Goal: Information Seeking & Learning: Learn about a topic

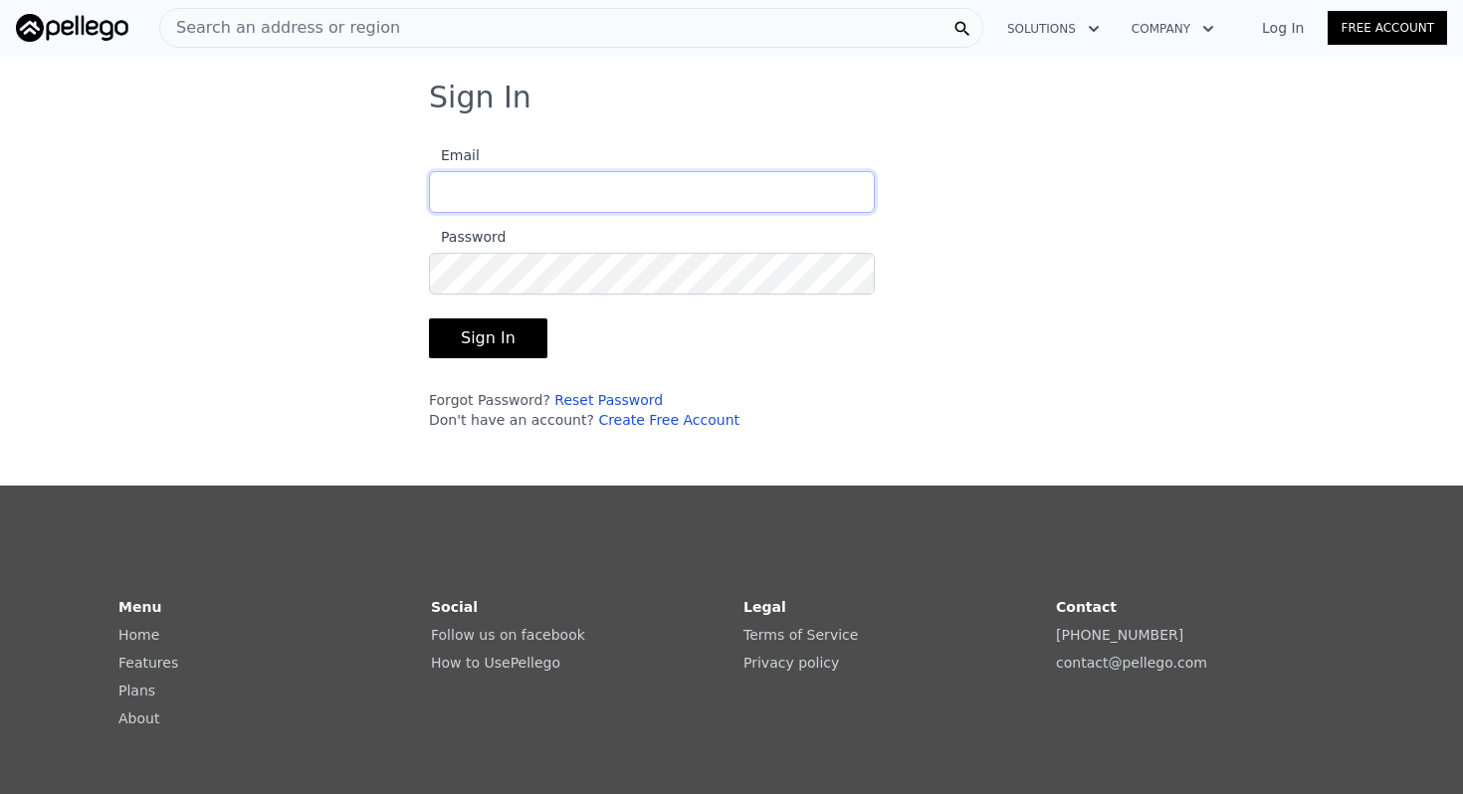
click at [697, 185] on input "Email" at bounding box center [652, 192] width 446 height 42
click at [623, 392] on link "Reset Password" at bounding box center [608, 400] width 109 height 16
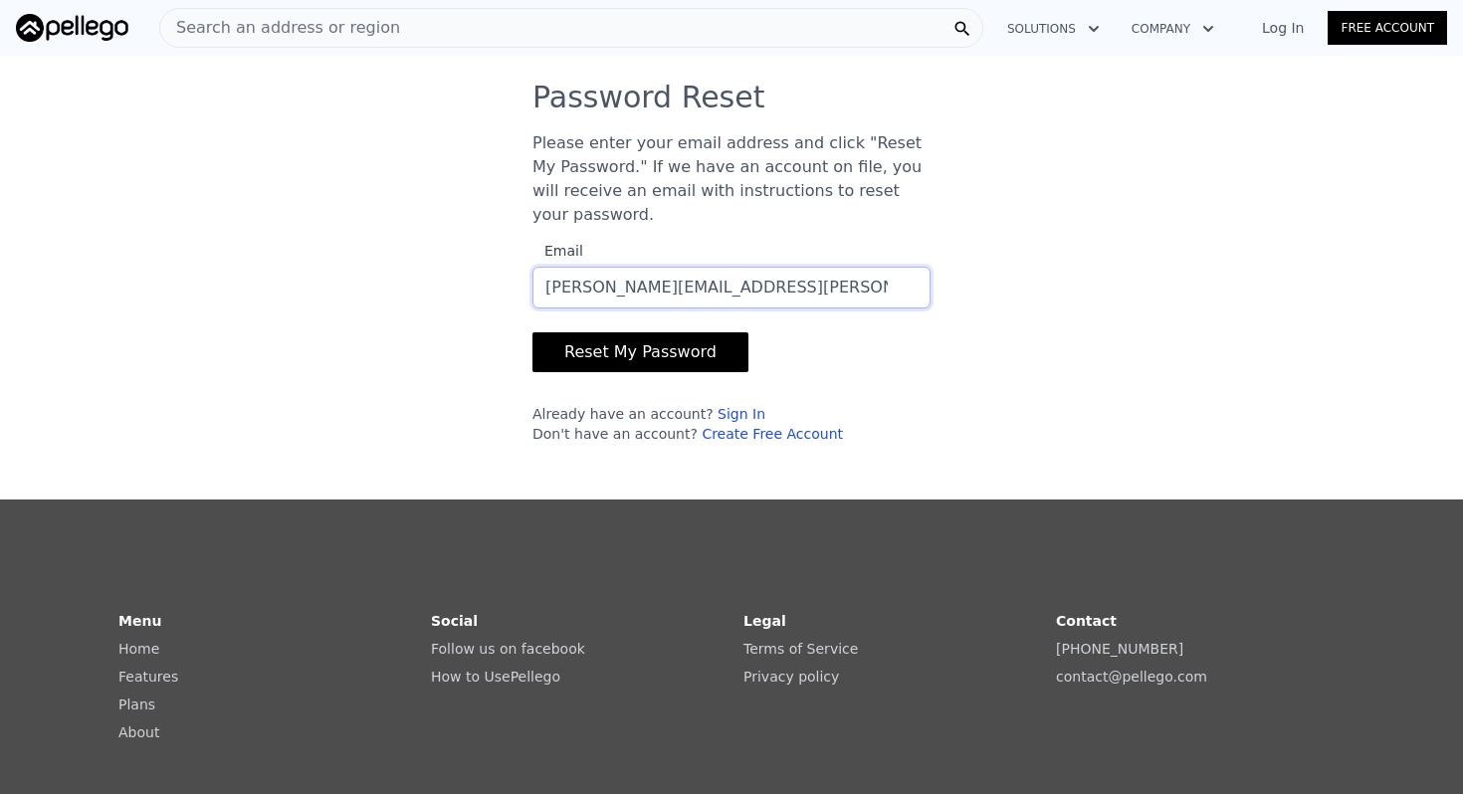
type input "angela.win.lee@gmail.com"
click at [533, 332] on button "Reset My Password" at bounding box center [641, 352] width 216 height 40
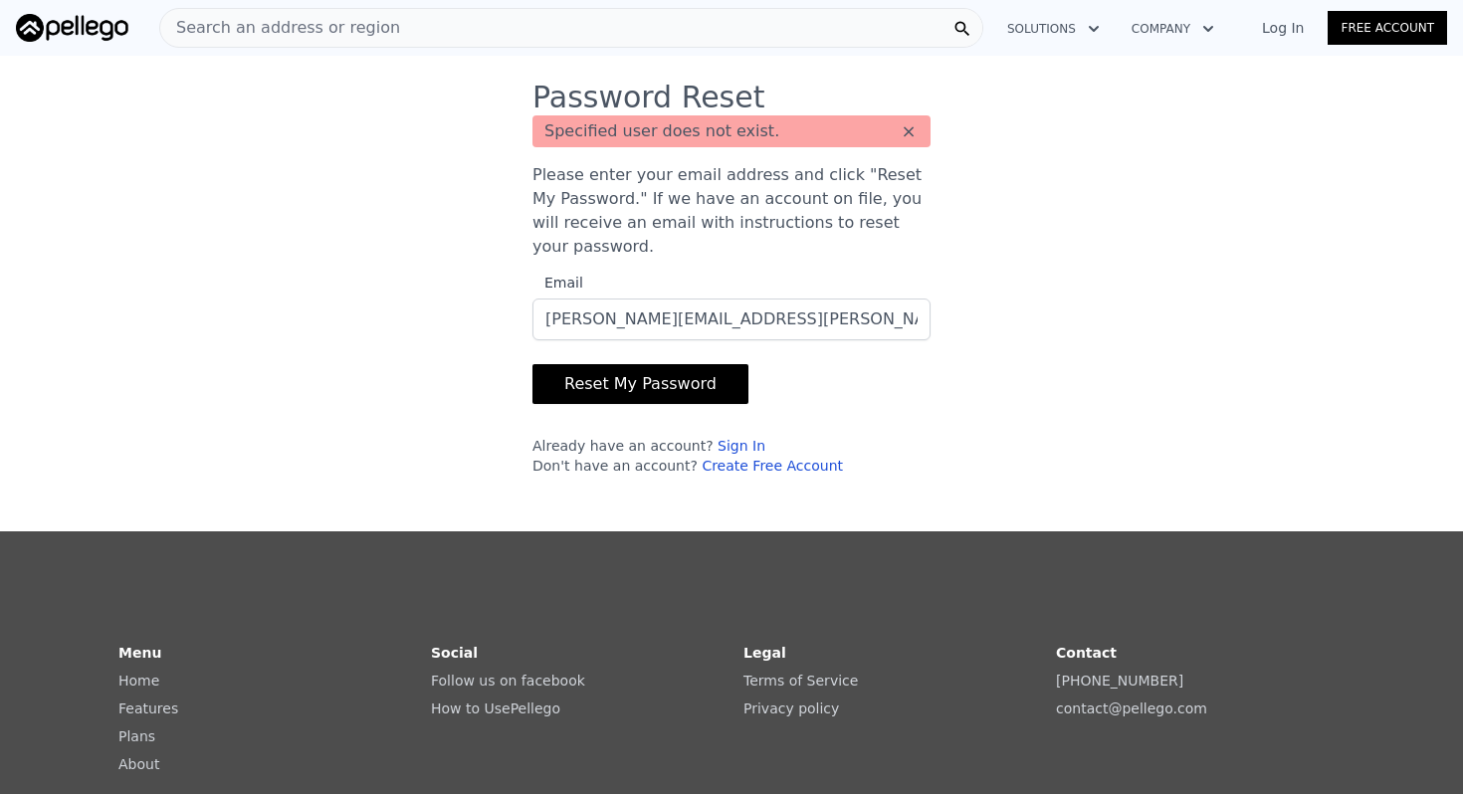
click at [763, 460] on link "Create Free Account" at bounding box center [772, 466] width 141 height 16
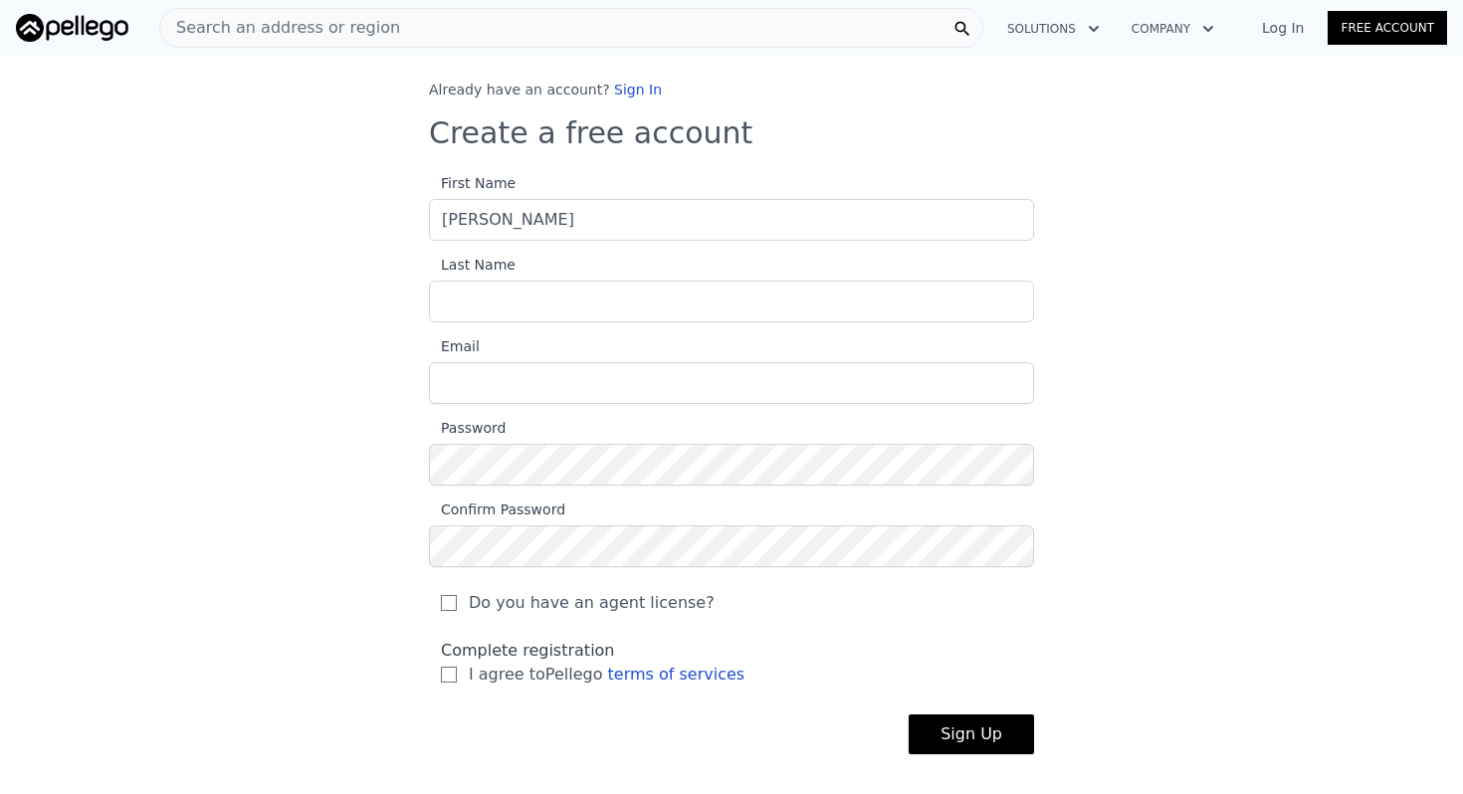
type input "Angela"
click at [563, 298] on input "lee" at bounding box center [731, 302] width 605 height 42
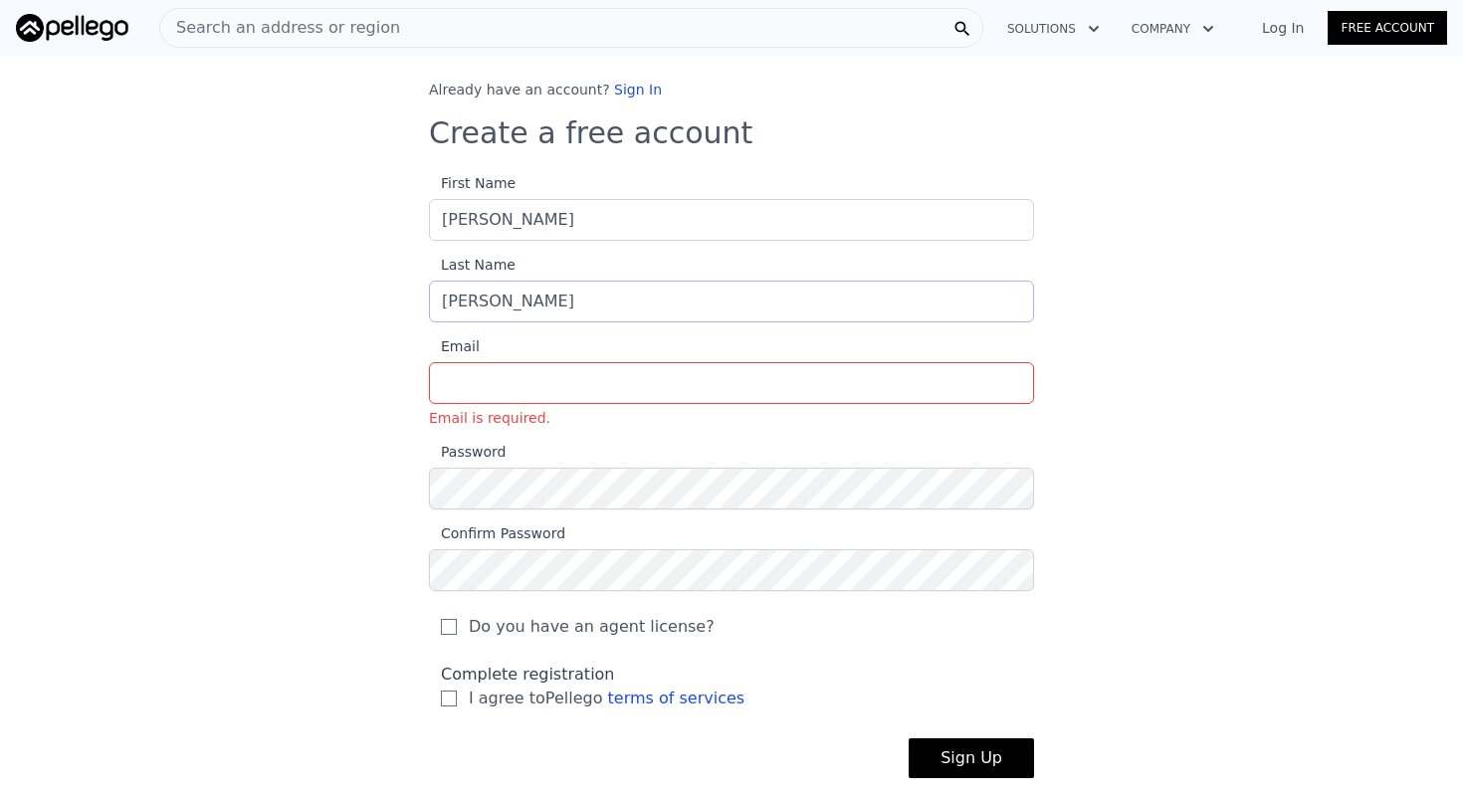
click at [563, 298] on input "lee" at bounding box center [731, 302] width 605 height 42
type input "Lee"
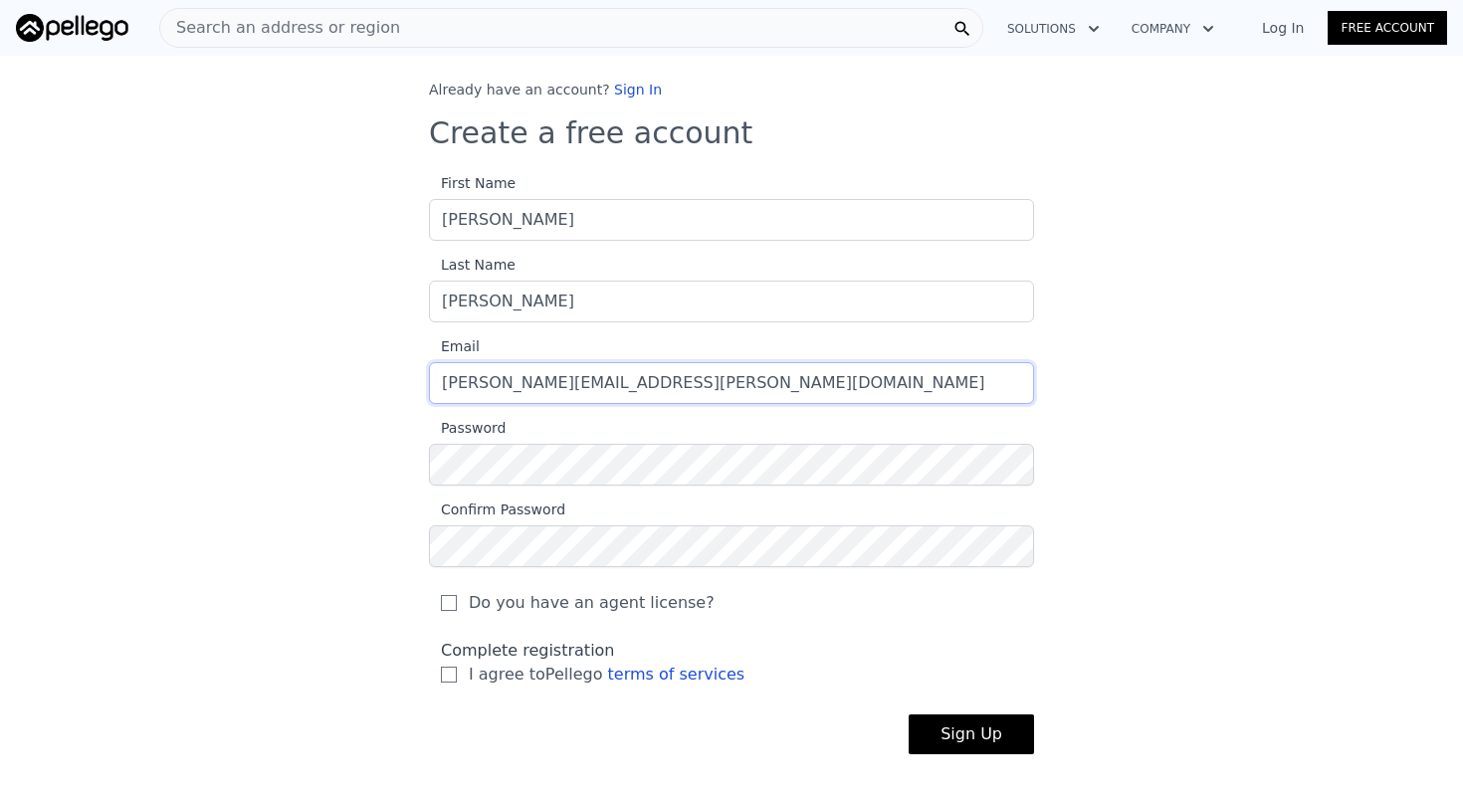
type input "angela.win.lee@gmail.com"
click at [581, 609] on span "Do you have an agent license?" at bounding box center [592, 603] width 246 height 24
click at [457, 609] on input "Do you have an agent license?" at bounding box center [449, 603] width 16 height 16
checkbox input "true"
click at [966, 737] on button "Sign Up" at bounding box center [971, 735] width 125 height 40
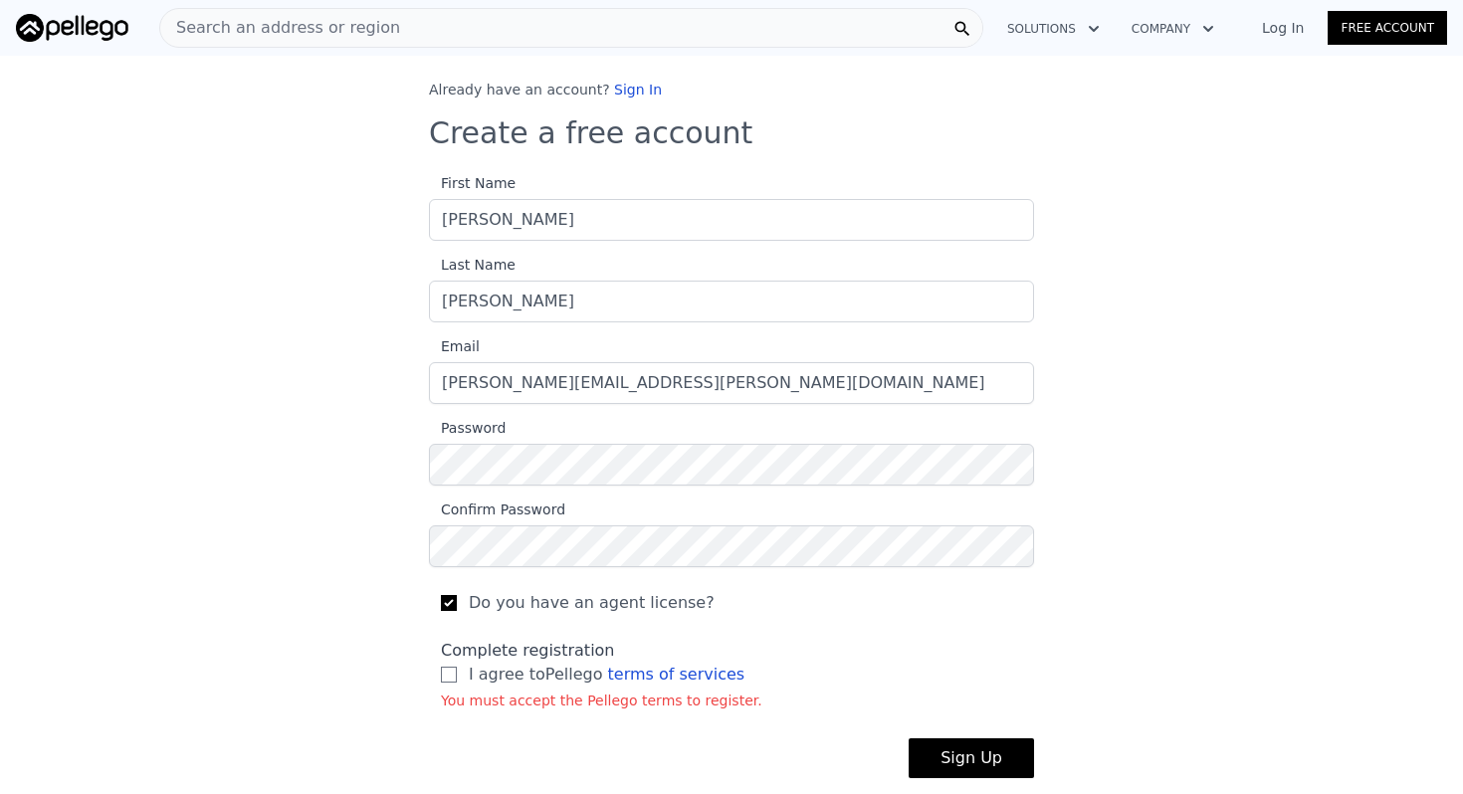
click at [523, 679] on span "I agree to Pellego terms of services" at bounding box center [607, 675] width 276 height 24
click at [457, 679] on input "I agree to Pellego terms of services" at bounding box center [449, 675] width 16 height 16
checkbox input "true"
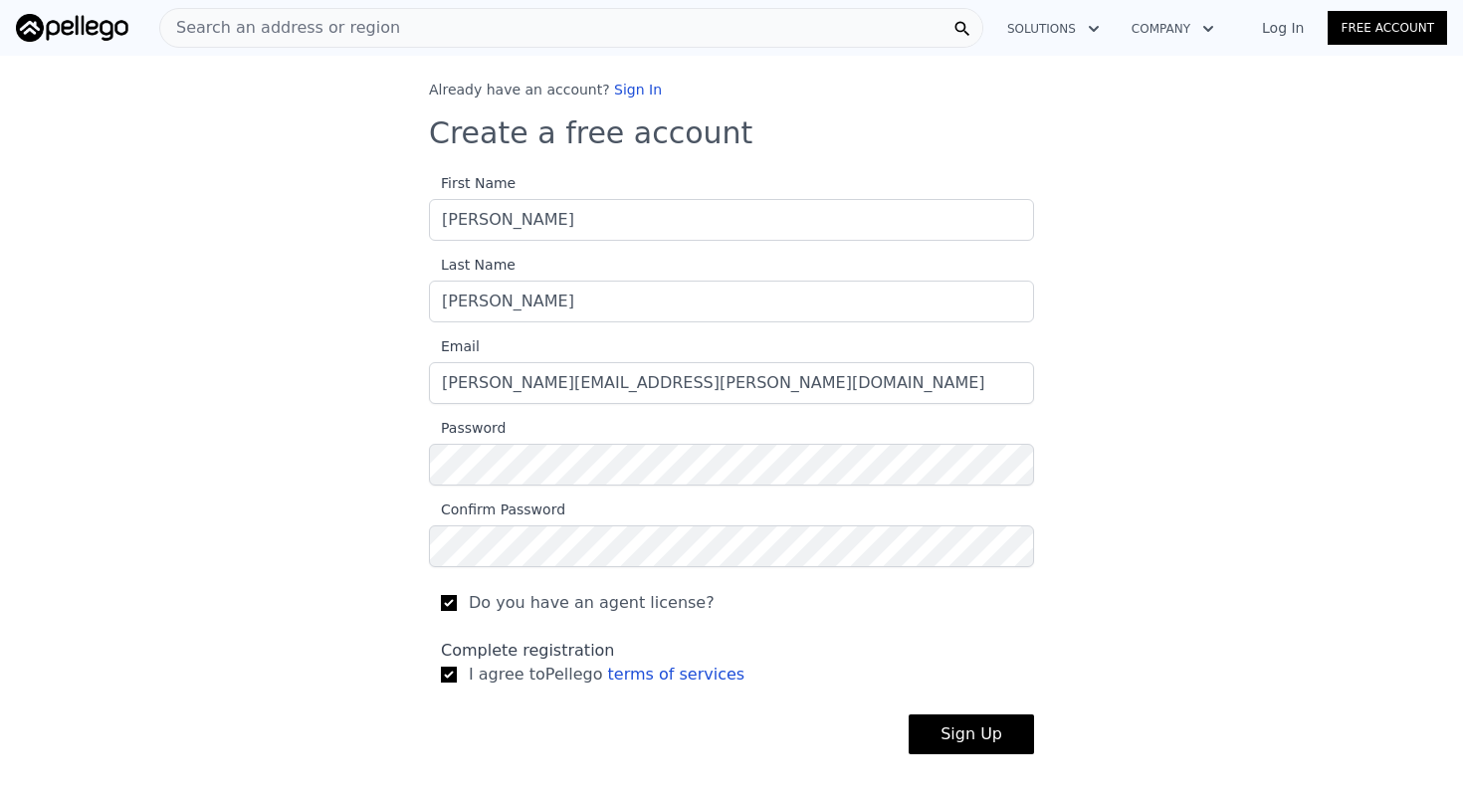
click at [990, 735] on button "Sign Up" at bounding box center [971, 735] width 125 height 40
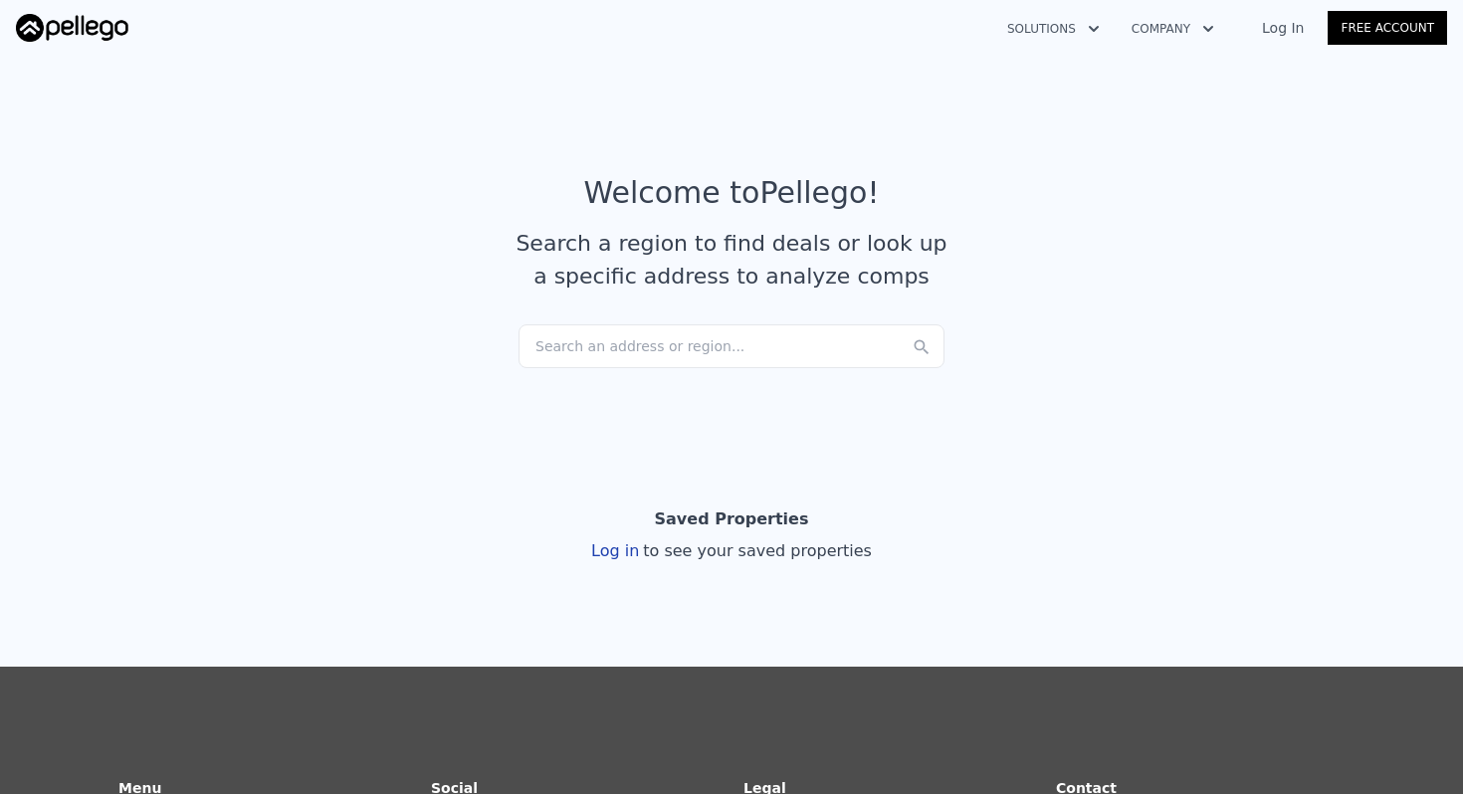
click at [772, 348] on div "Search an address or region..." at bounding box center [732, 347] width 426 height 44
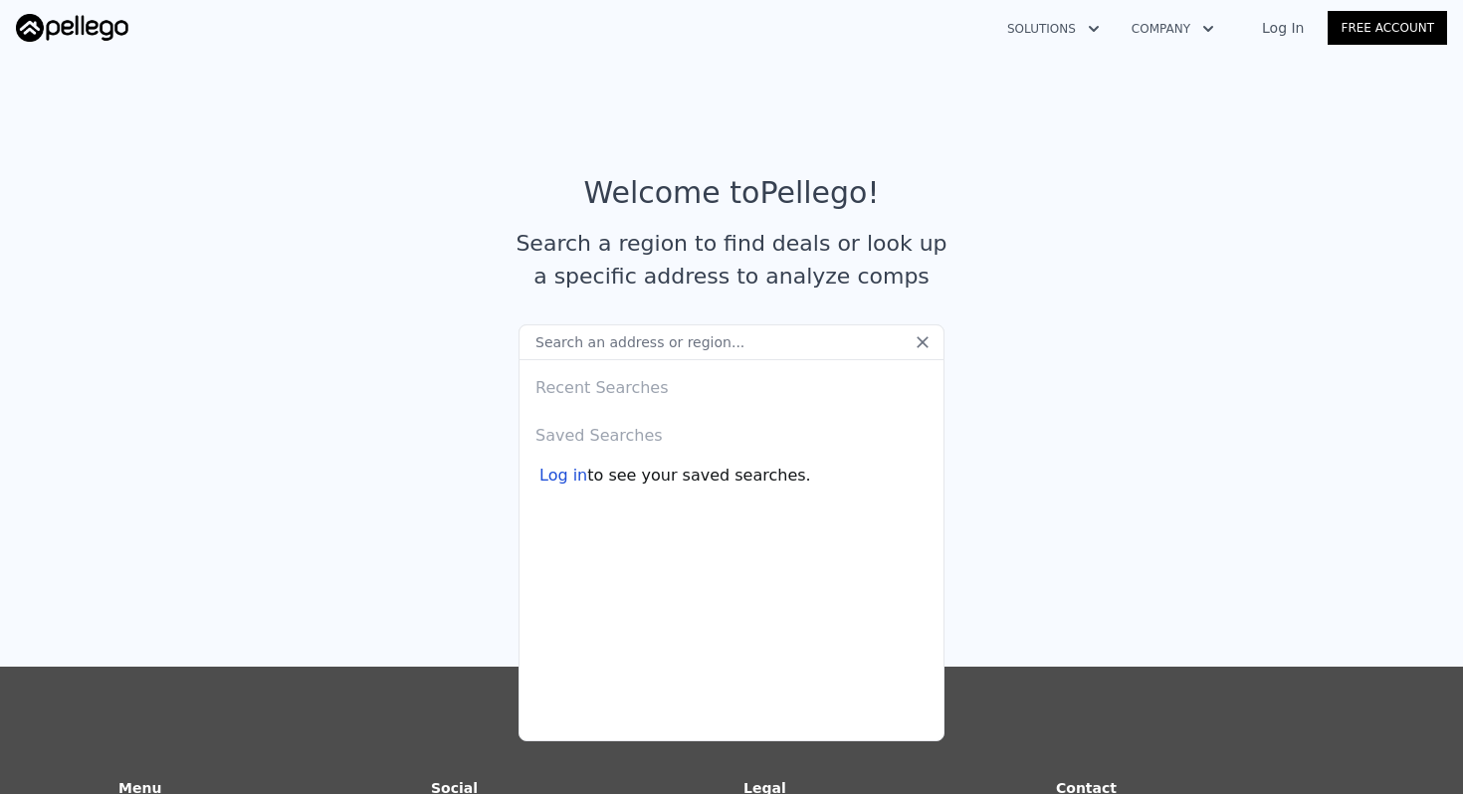
click at [1297, 22] on link "Log In" at bounding box center [1283, 28] width 90 height 20
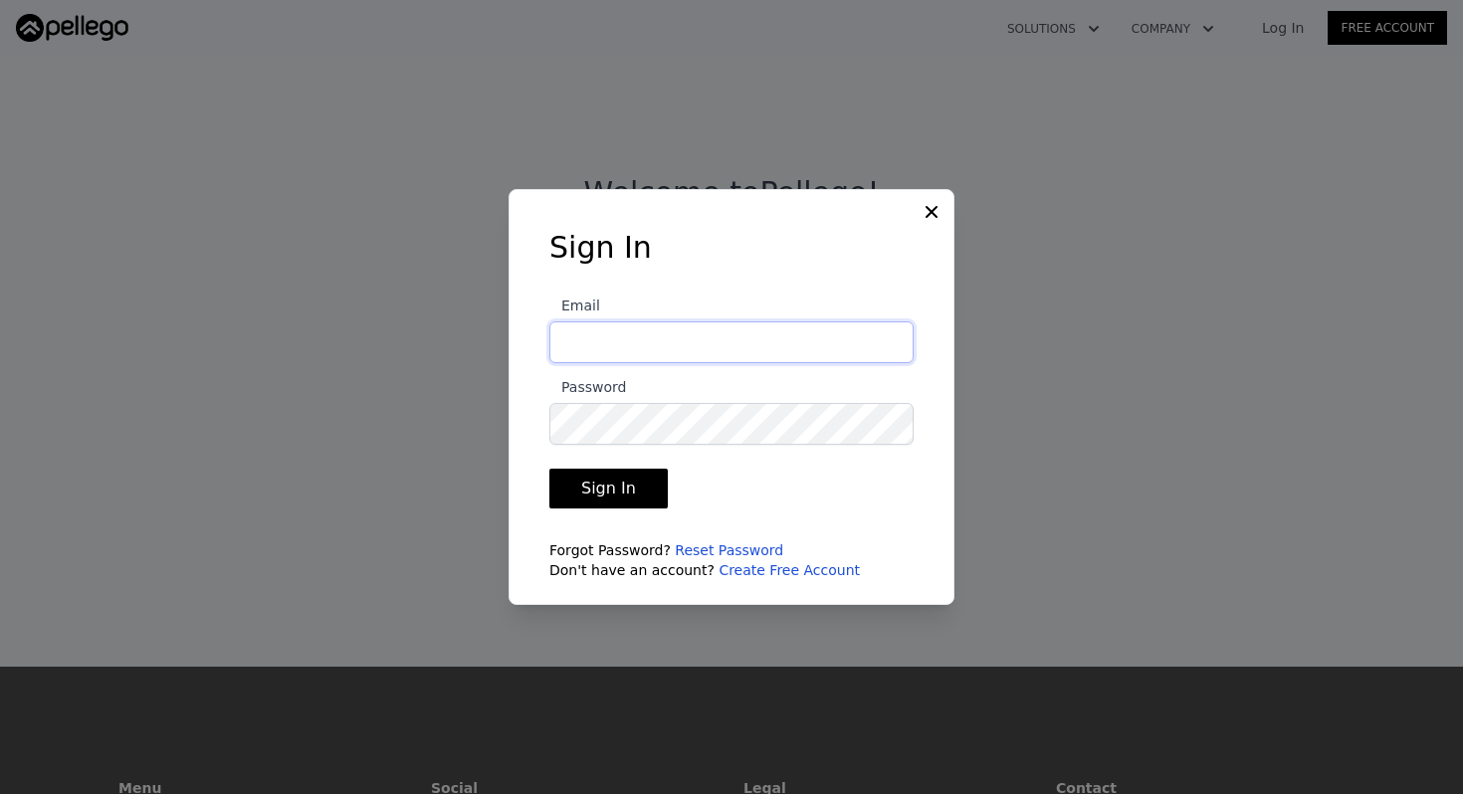
type input "angela.win.lee@gmail.com"
click at [638, 487] on button "Sign In" at bounding box center [608, 489] width 118 height 40
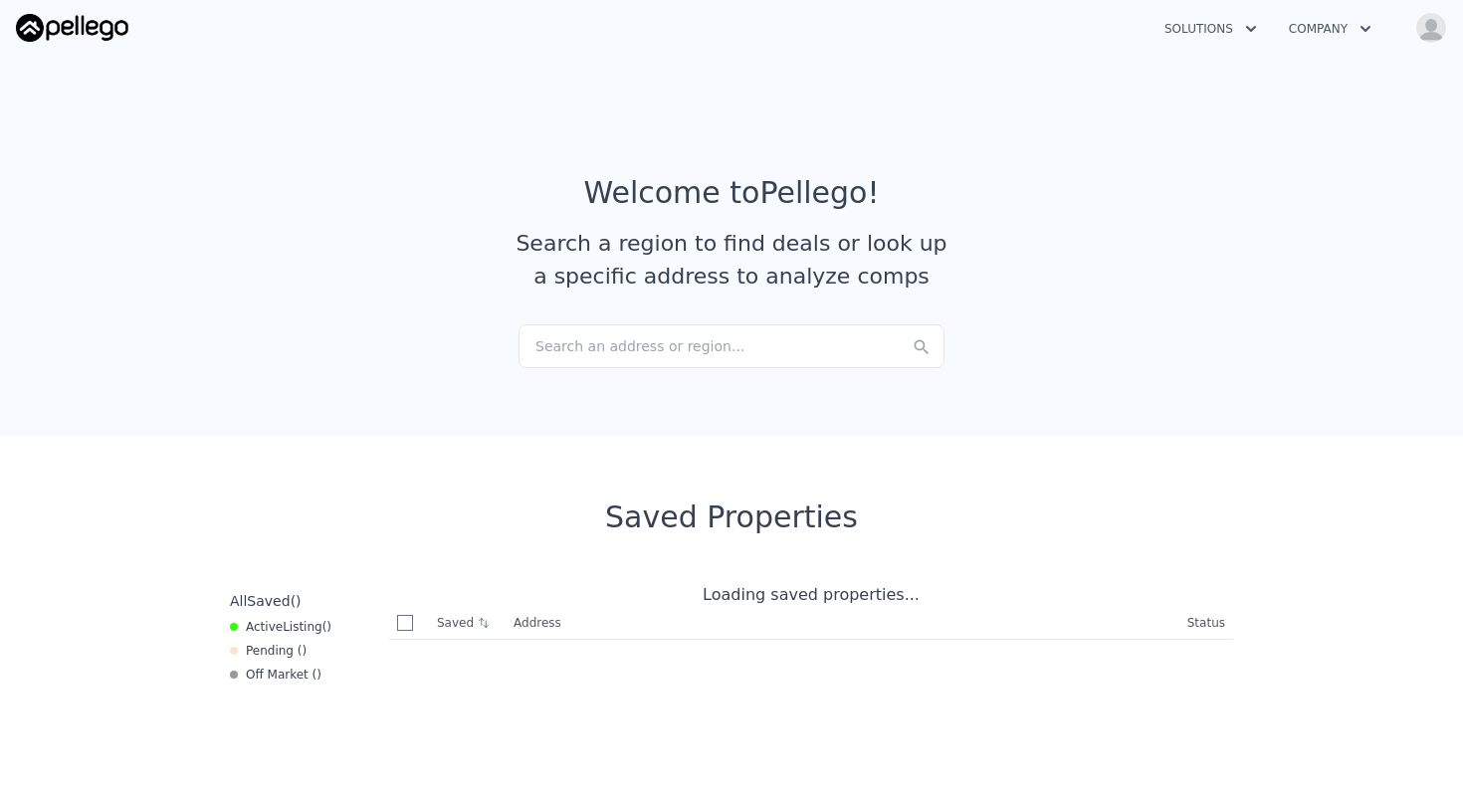
checkbox input "true"
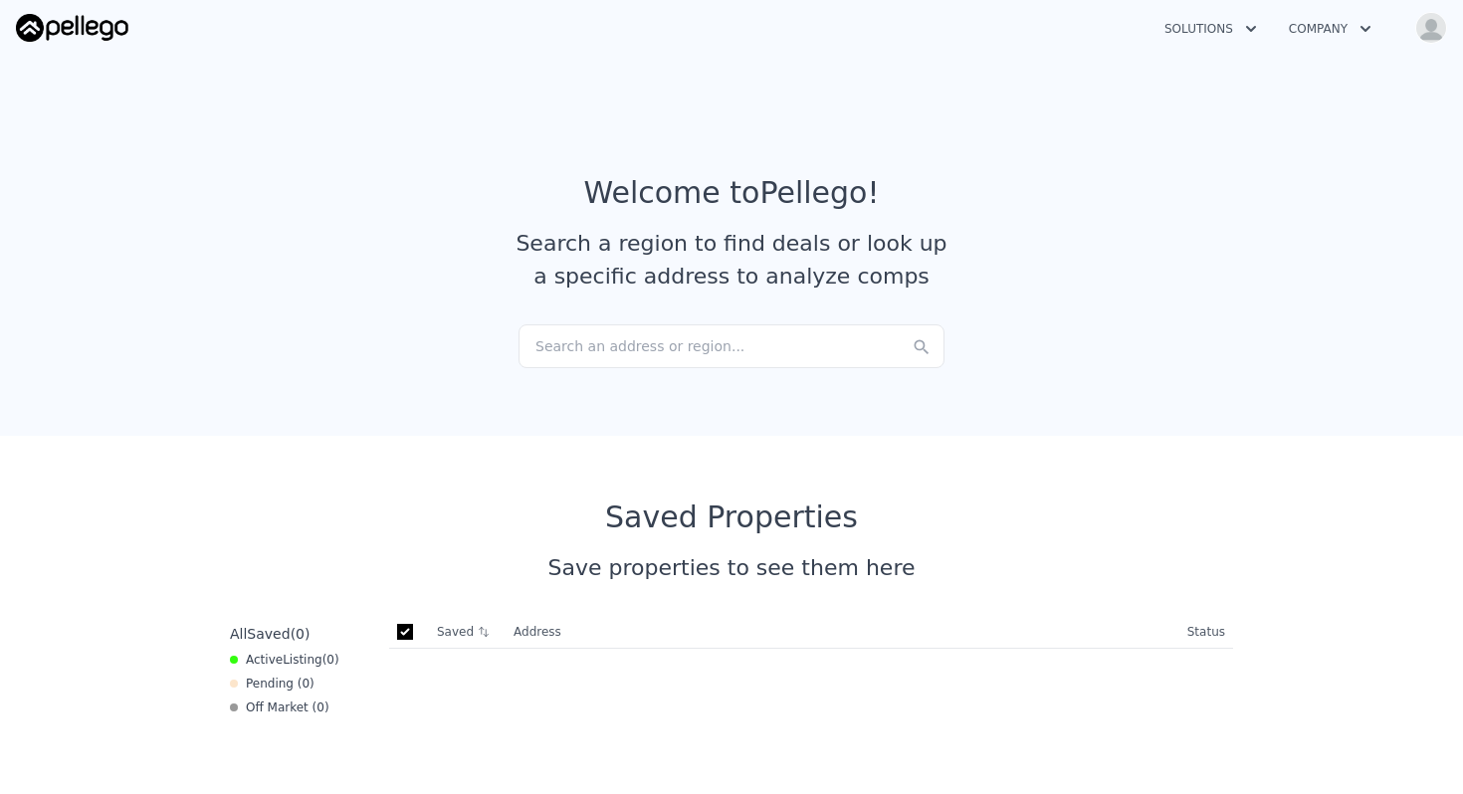
click at [736, 343] on div "Search an address or region..." at bounding box center [732, 347] width 426 height 44
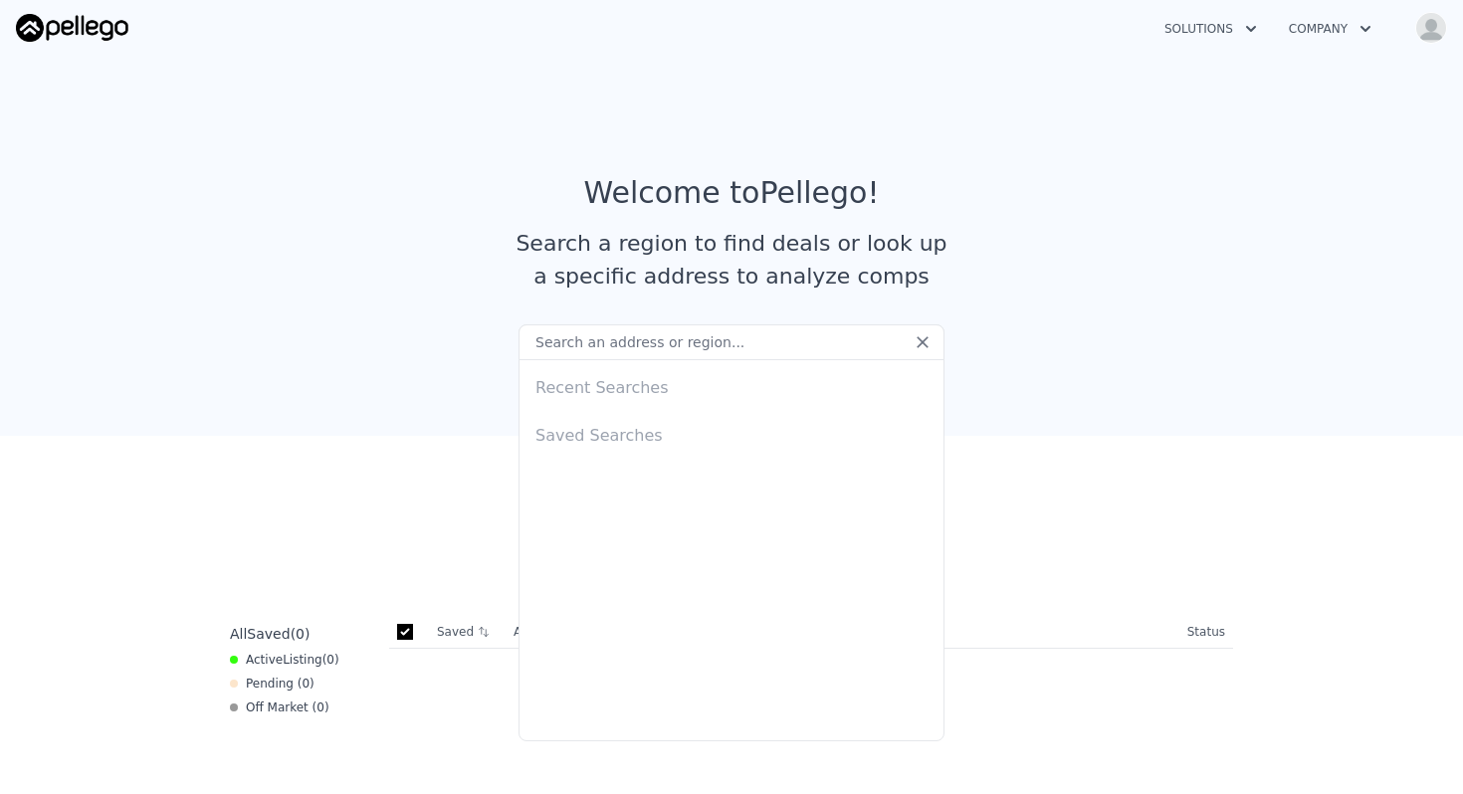
click at [723, 343] on input "text" at bounding box center [732, 343] width 426 height 36
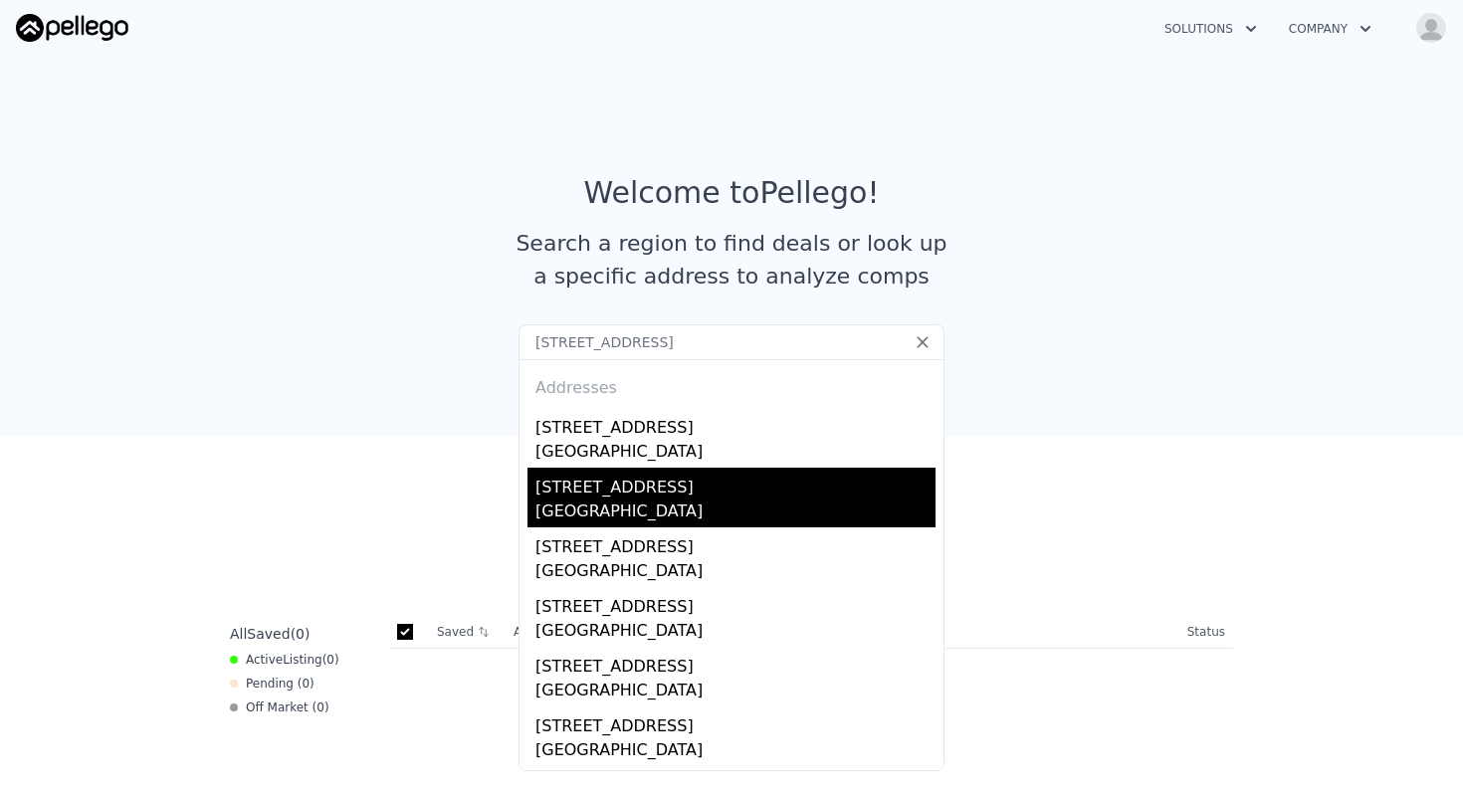
type input "[STREET_ADDRESS]"
click at [657, 507] on div "San Mateo County, CA 94402" at bounding box center [736, 514] width 400 height 28
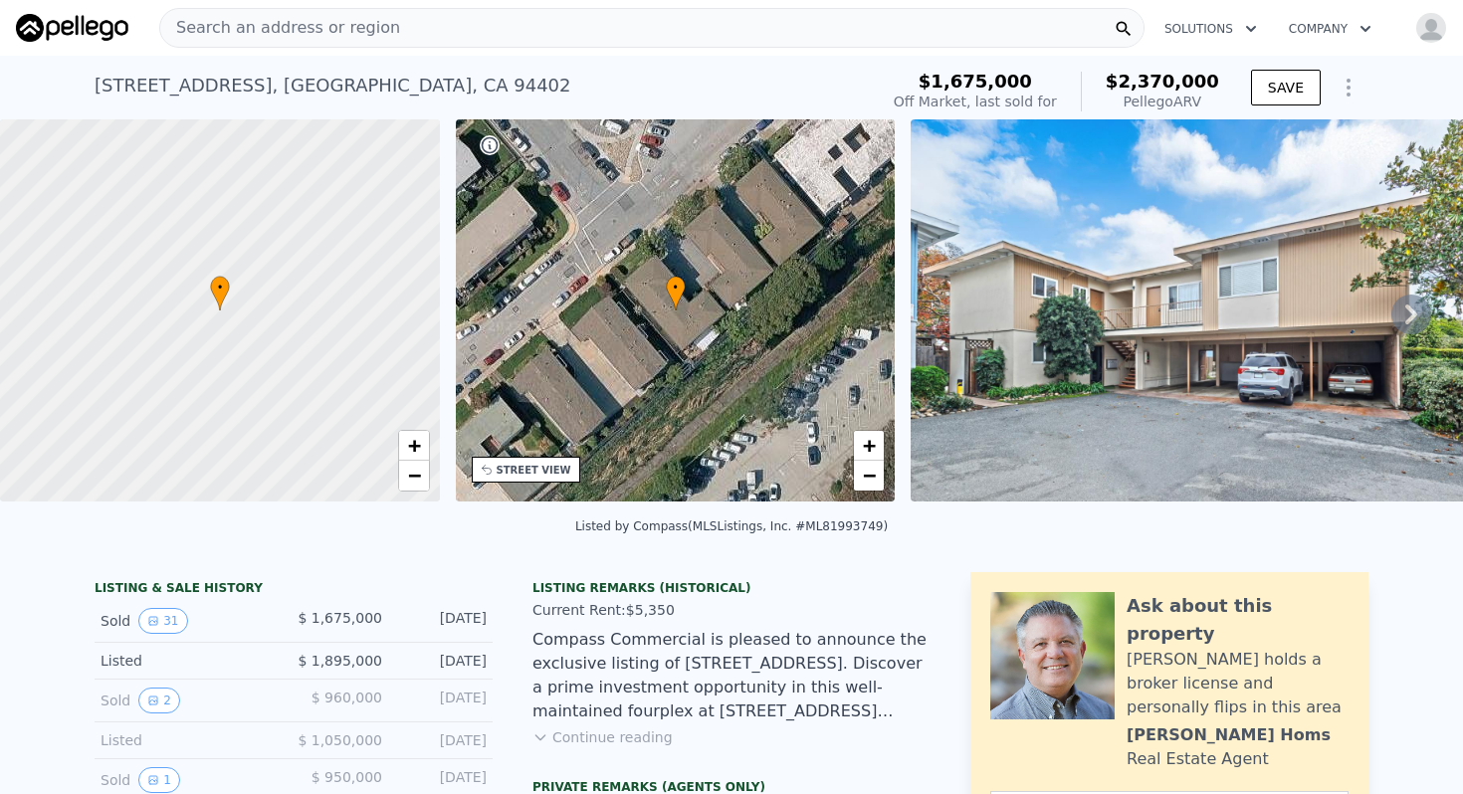
click at [1172, 85] on span "$2,370,000" at bounding box center [1162, 81] width 113 height 21
click at [1004, 80] on span "$1,675,000" at bounding box center [975, 81] width 113 height 21
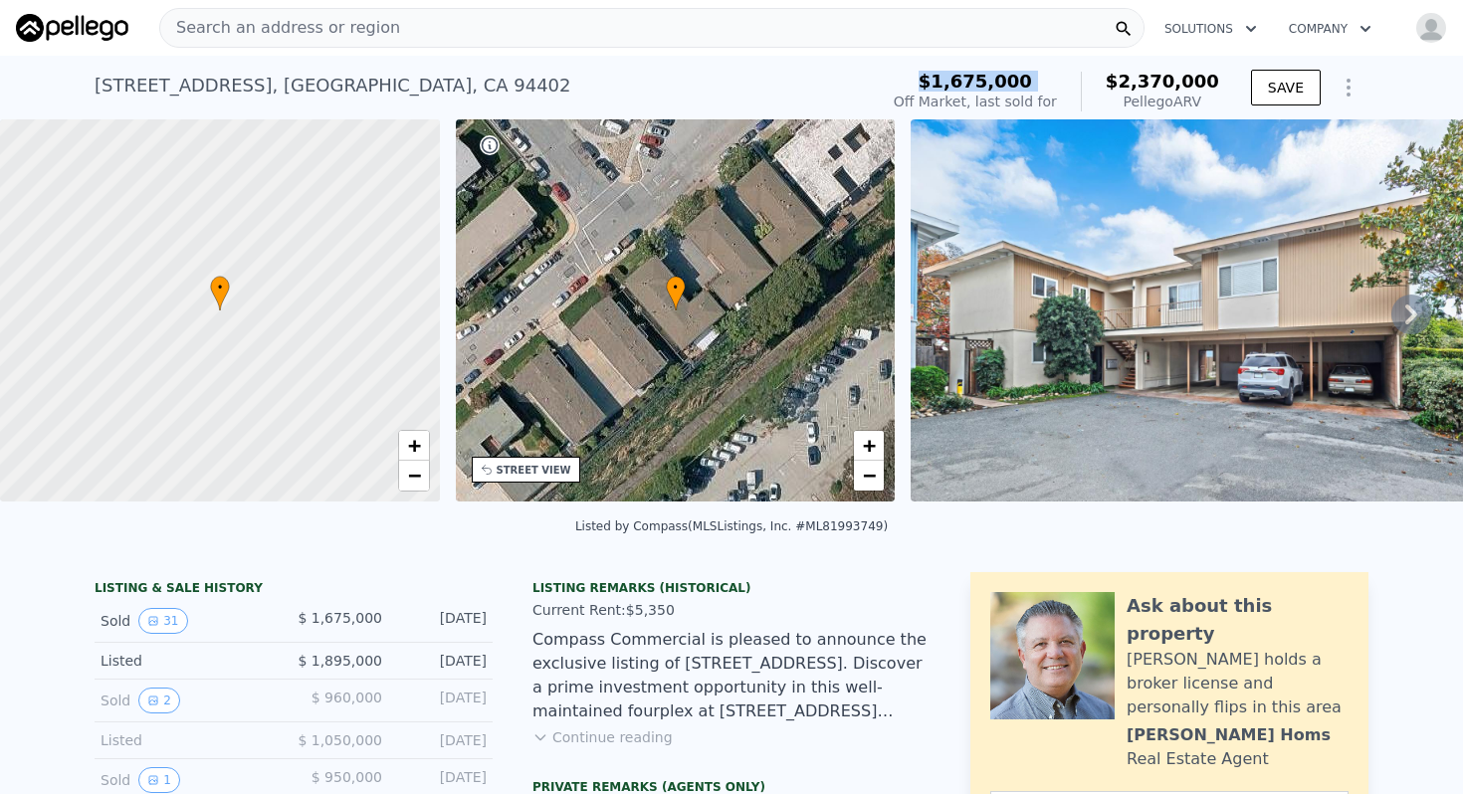
click at [1004, 80] on span "$1,675,000" at bounding box center [975, 81] width 113 height 21
click at [1354, 91] on icon "Show Options" at bounding box center [1349, 88] width 24 height 24
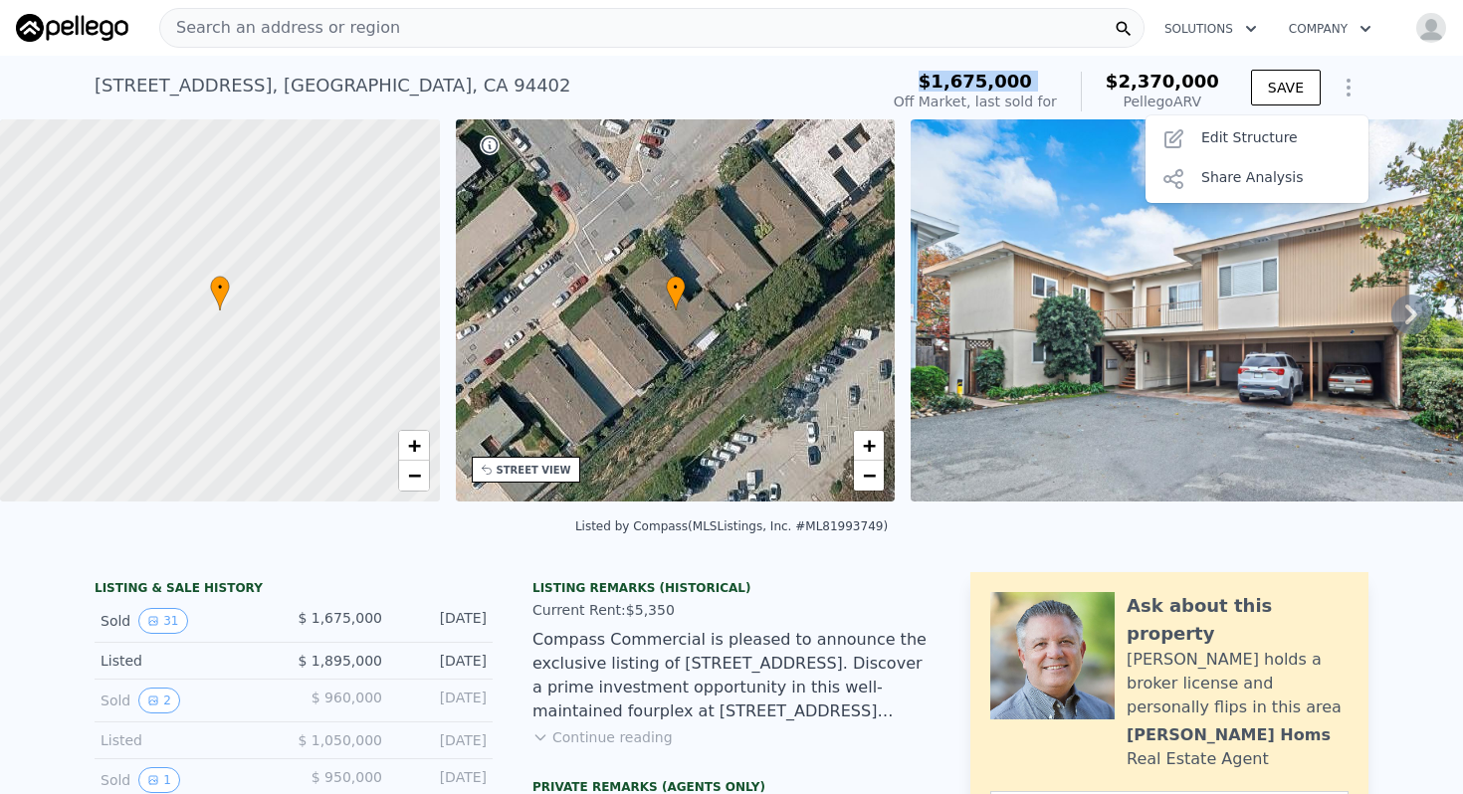
click at [1352, 89] on icon "Show Options" at bounding box center [1349, 88] width 24 height 24
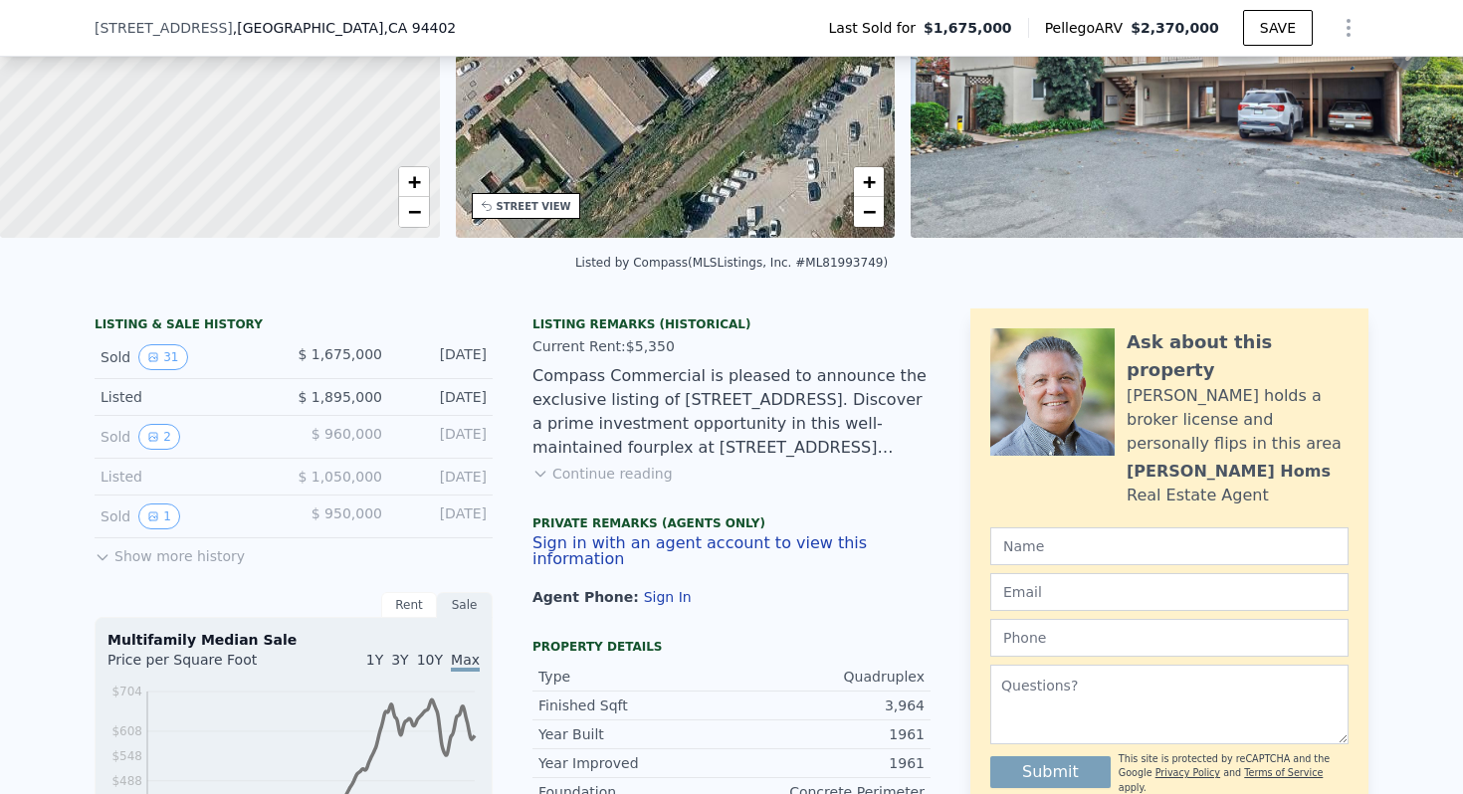
scroll to position [263, 0]
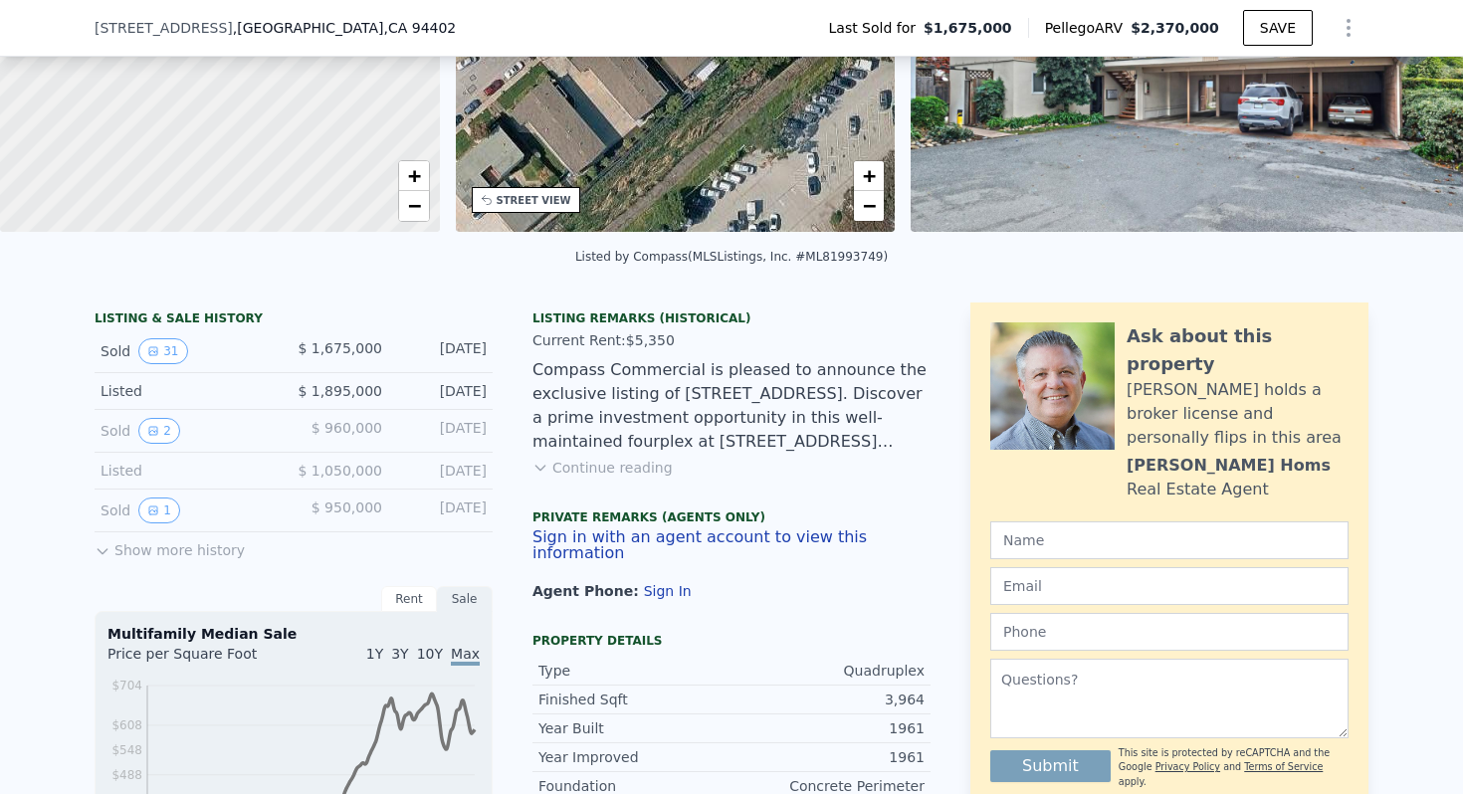
click at [636, 336] on span "$5,350" at bounding box center [650, 340] width 49 height 16
click at [648, 340] on span "$5,350" at bounding box center [650, 340] width 49 height 16
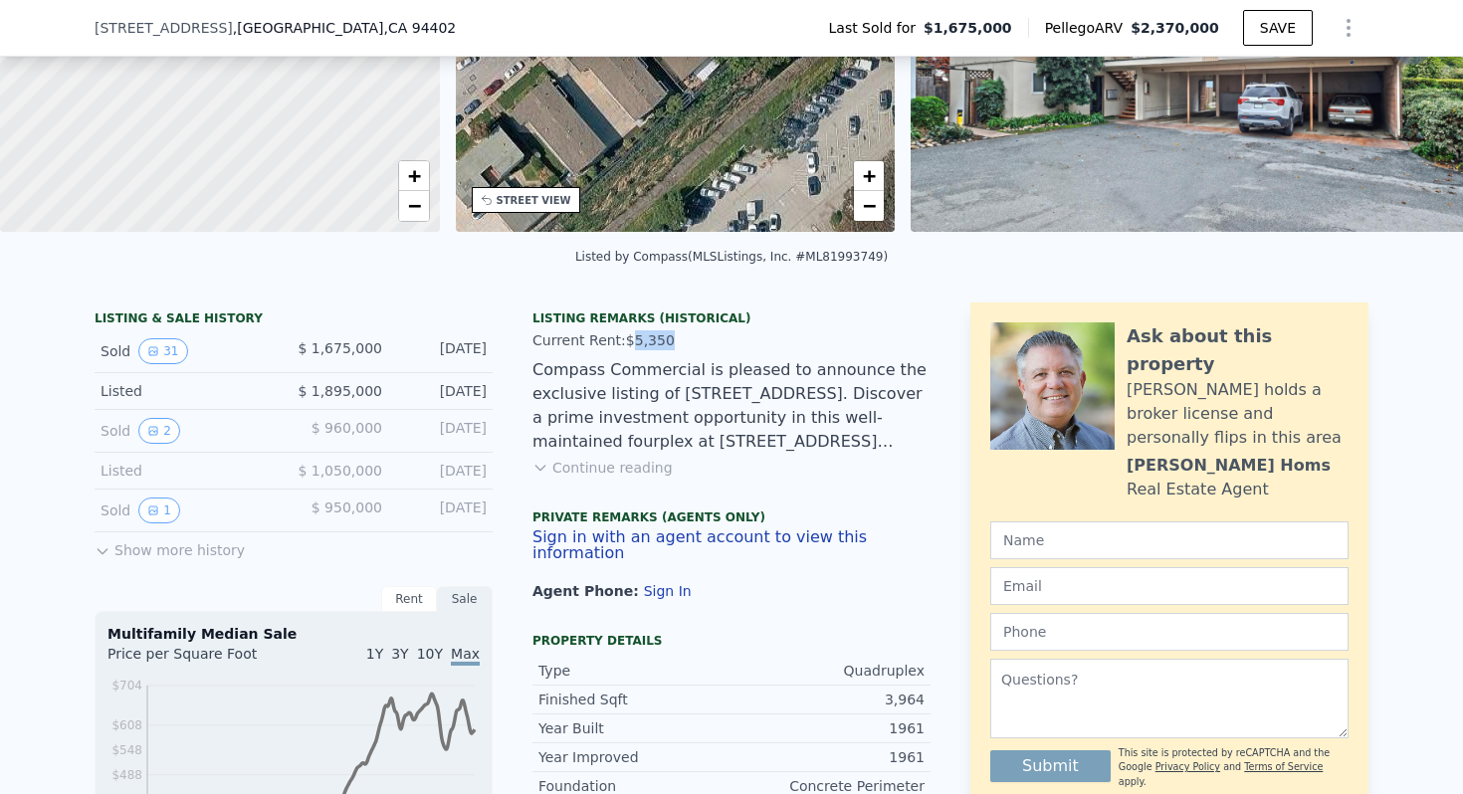
click at [641, 466] on button "Continue reading" at bounding box center [603, 468] width 140 height 20
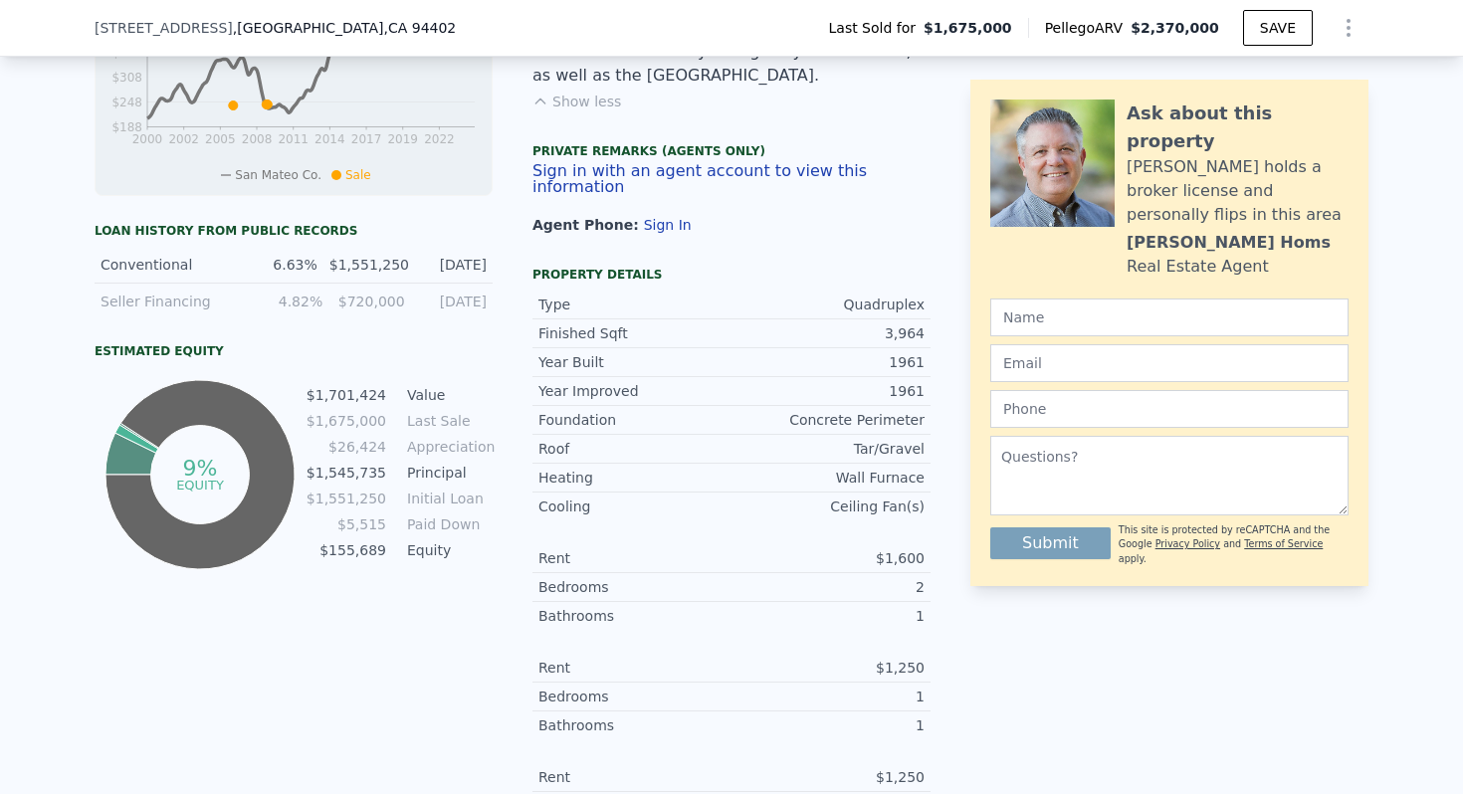
scroll to position [1042, 0]
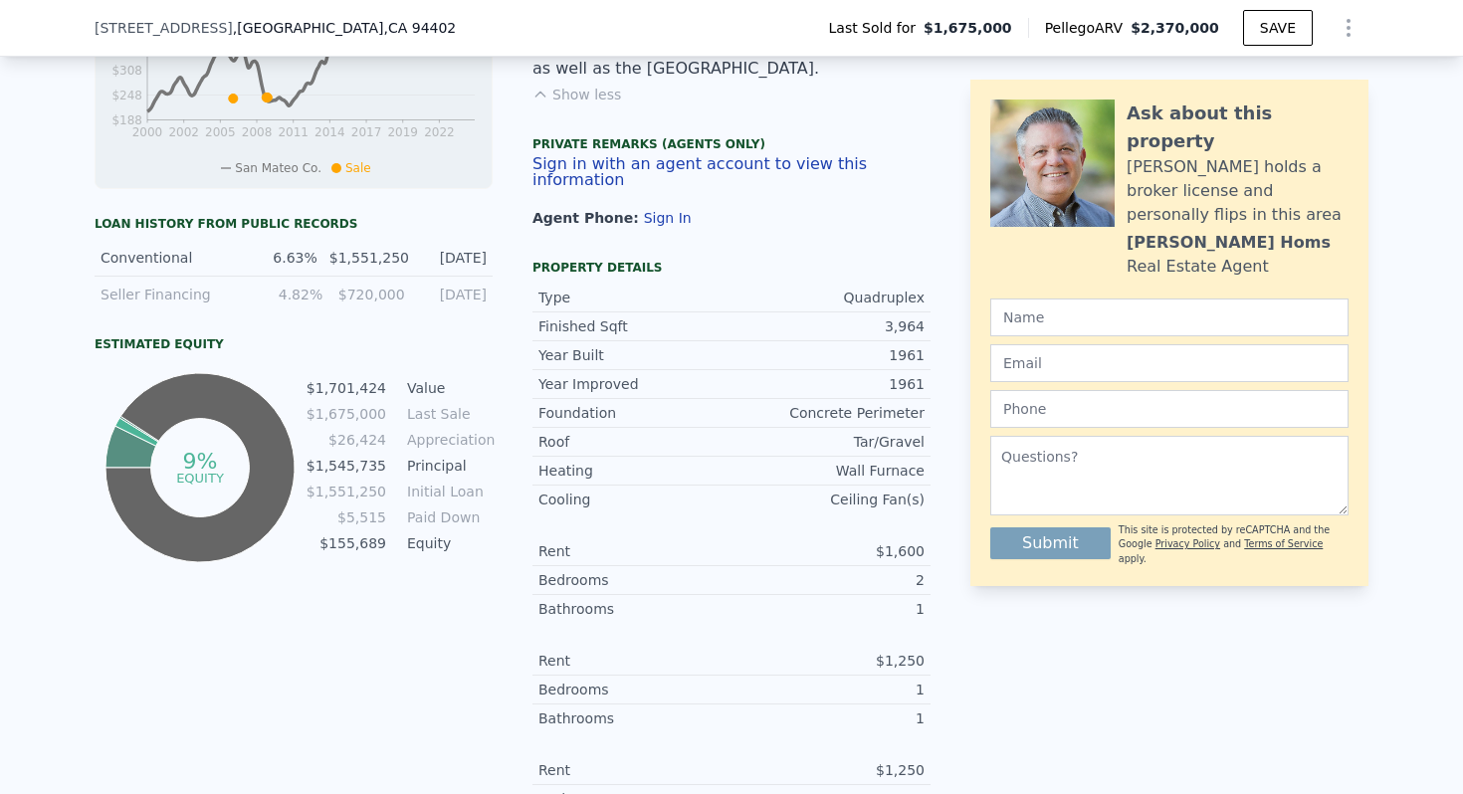
click at [808, 403] on div "Concrete Perimeter" at bounding box center [828, 413] width 193 height 20
click at [824, 432] on div "Tar/Gravel" at bounding box center [828, 442] width 193 height 20
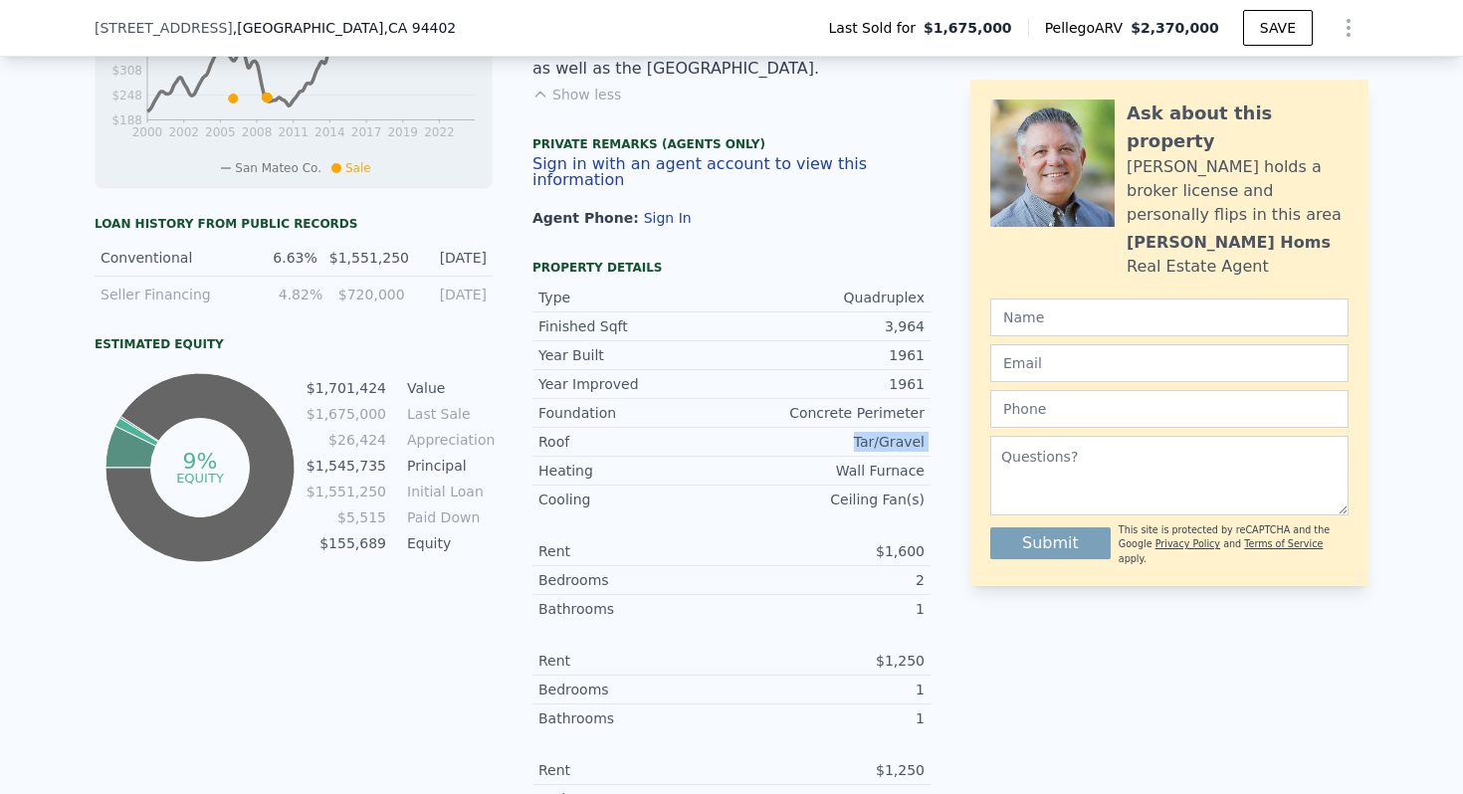
click at [824, 432] on div "Tar/Gravel" at bounding box center [828, 442] width 193 height 20
click at [826, 461] on div "Wall Furnace" at bounding box center [828, 471] width 193 height 20
click at [826, 490] on div "Ceiling Fan(s)" at bounding box center [828, 500] width 193 height 20
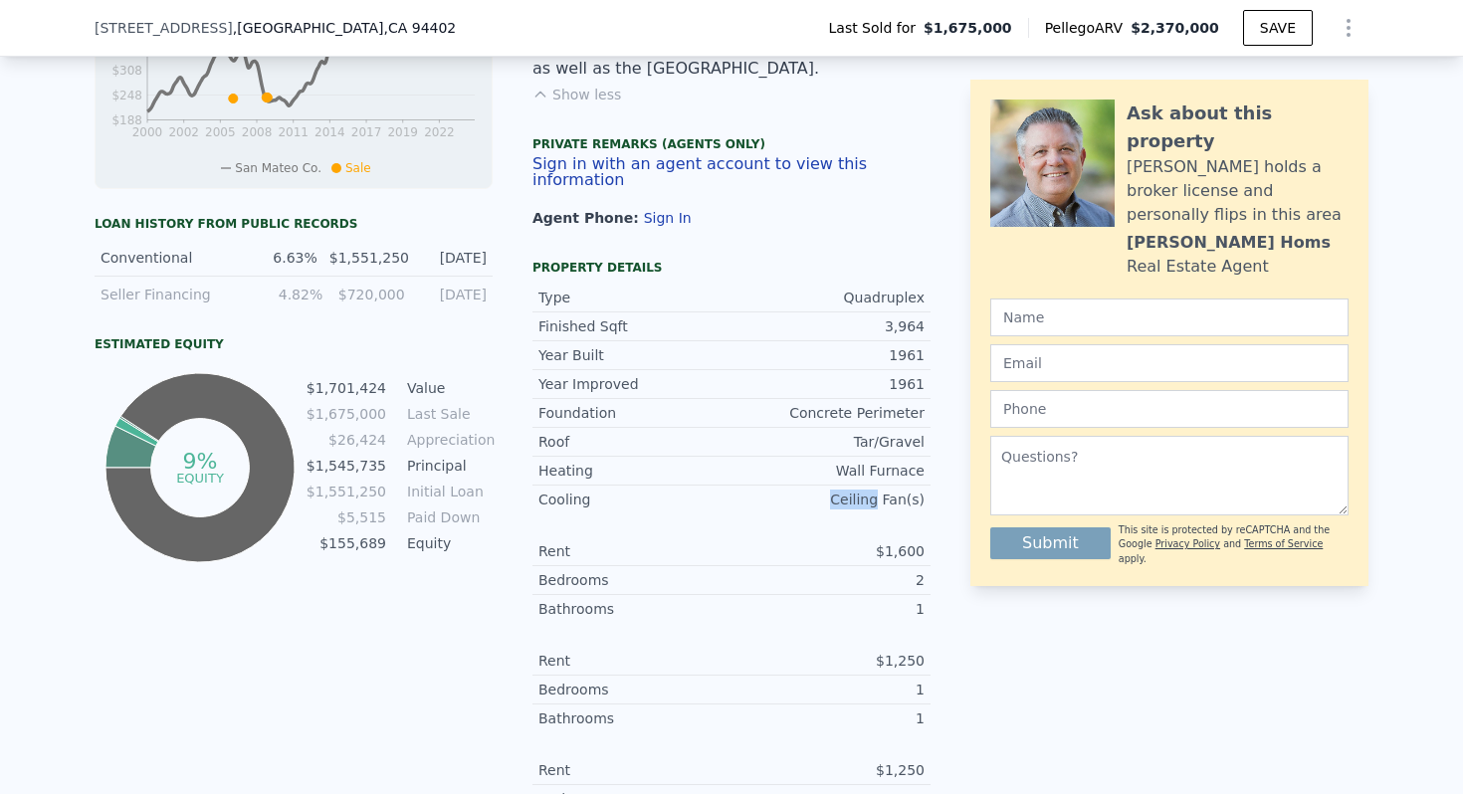
click at [826, 490] on div "Ceiling Fan(s)" at bounding box center [828, 500] width 193 height 20
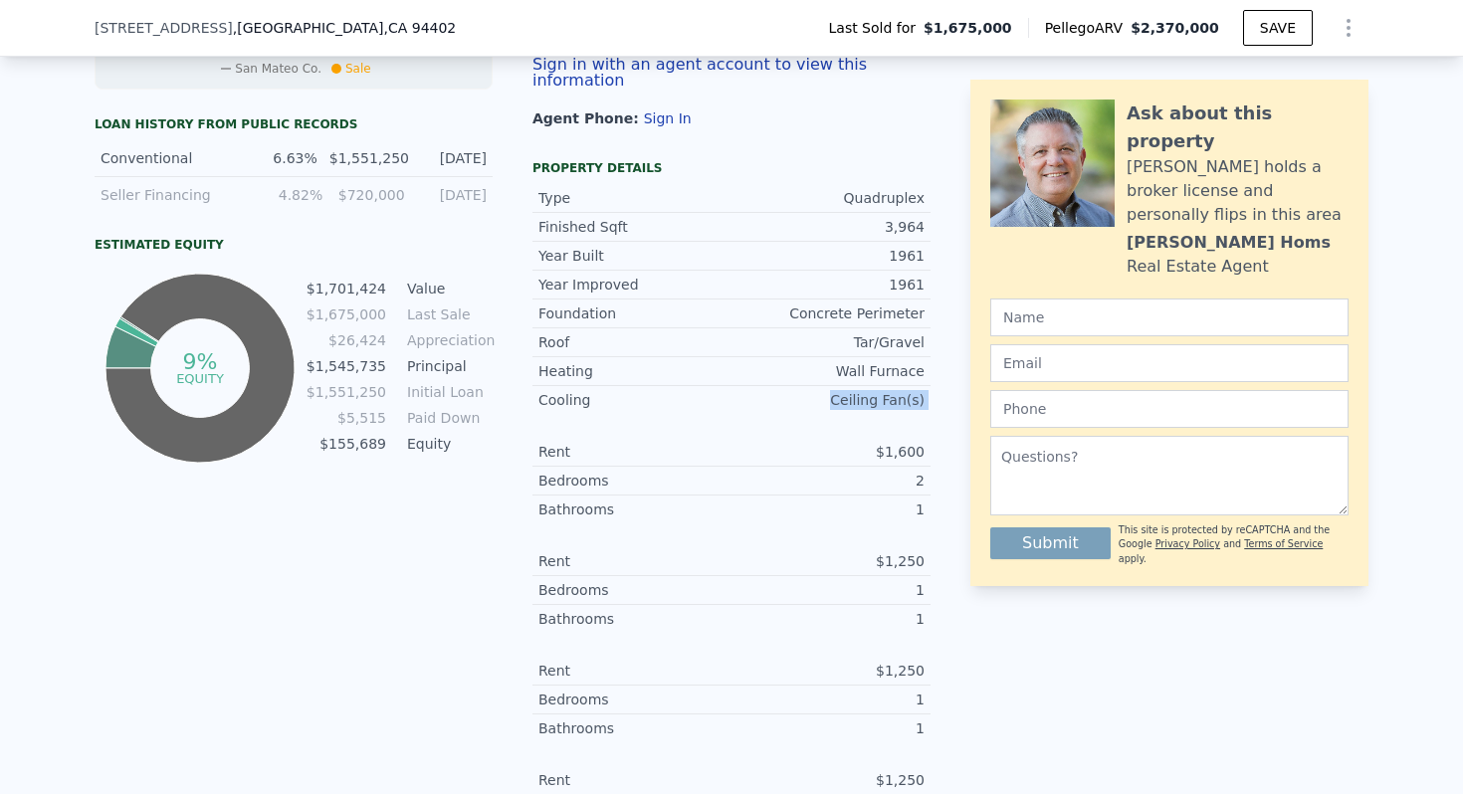
scroll to position [1138, 0]
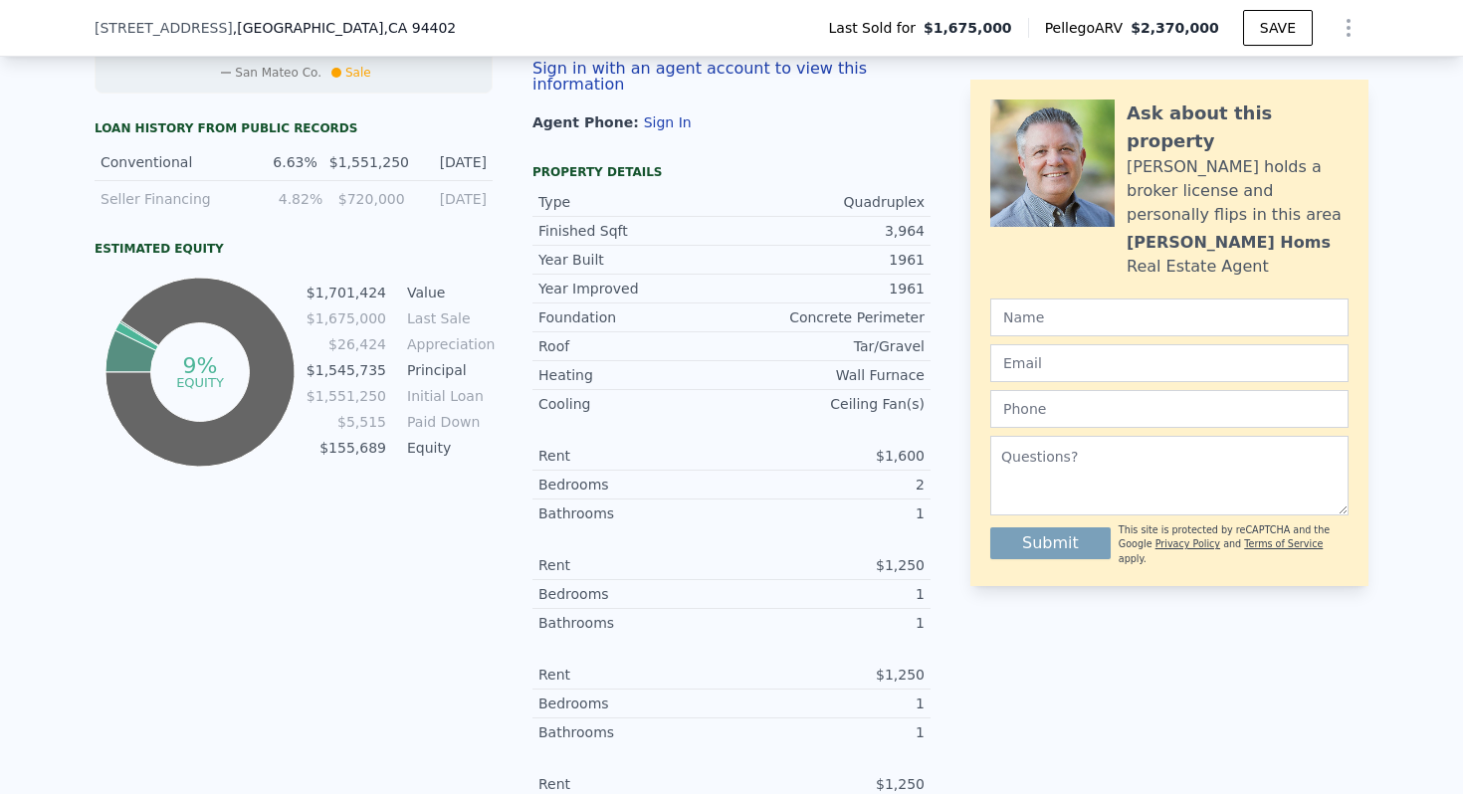
click at [782, 352] on div "Year Improved 1961 Foundation Concrete Perimeter Roof Tar/Gravel Heating Wall F…" at bounding box center [732, 716] width 398 height 884
click at [167, 208] on div "Seller Financing 4.82% $720,000 6/22/2009" at bounding box center [294, 199] width 398 height 36
click at [160, 198] on div "Seller Financing" at bounding box center [171, 199] width 140 height 20
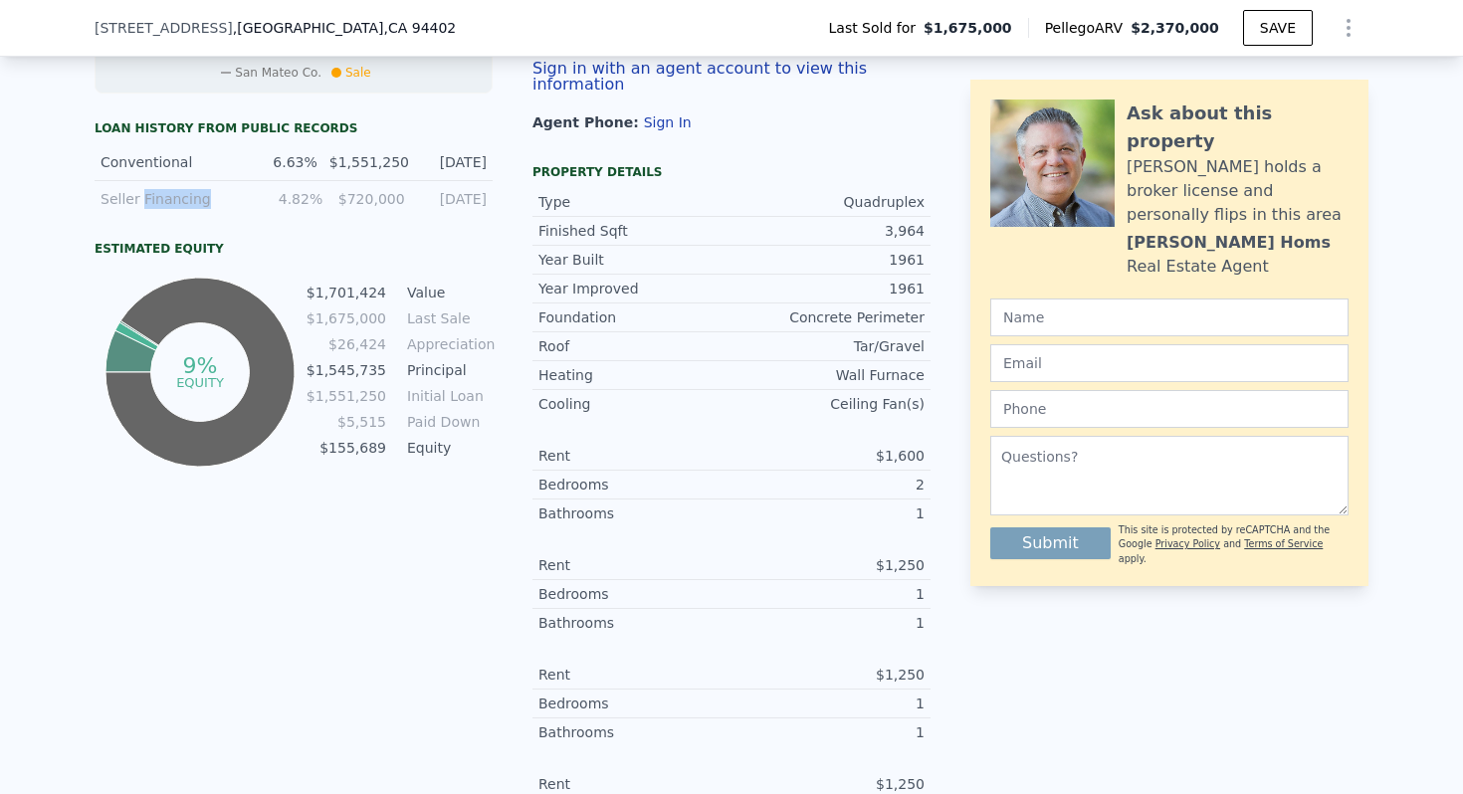
click at [160, 198] on div "Seller Financing" at bounding box center [171, 199] width 140 height 20
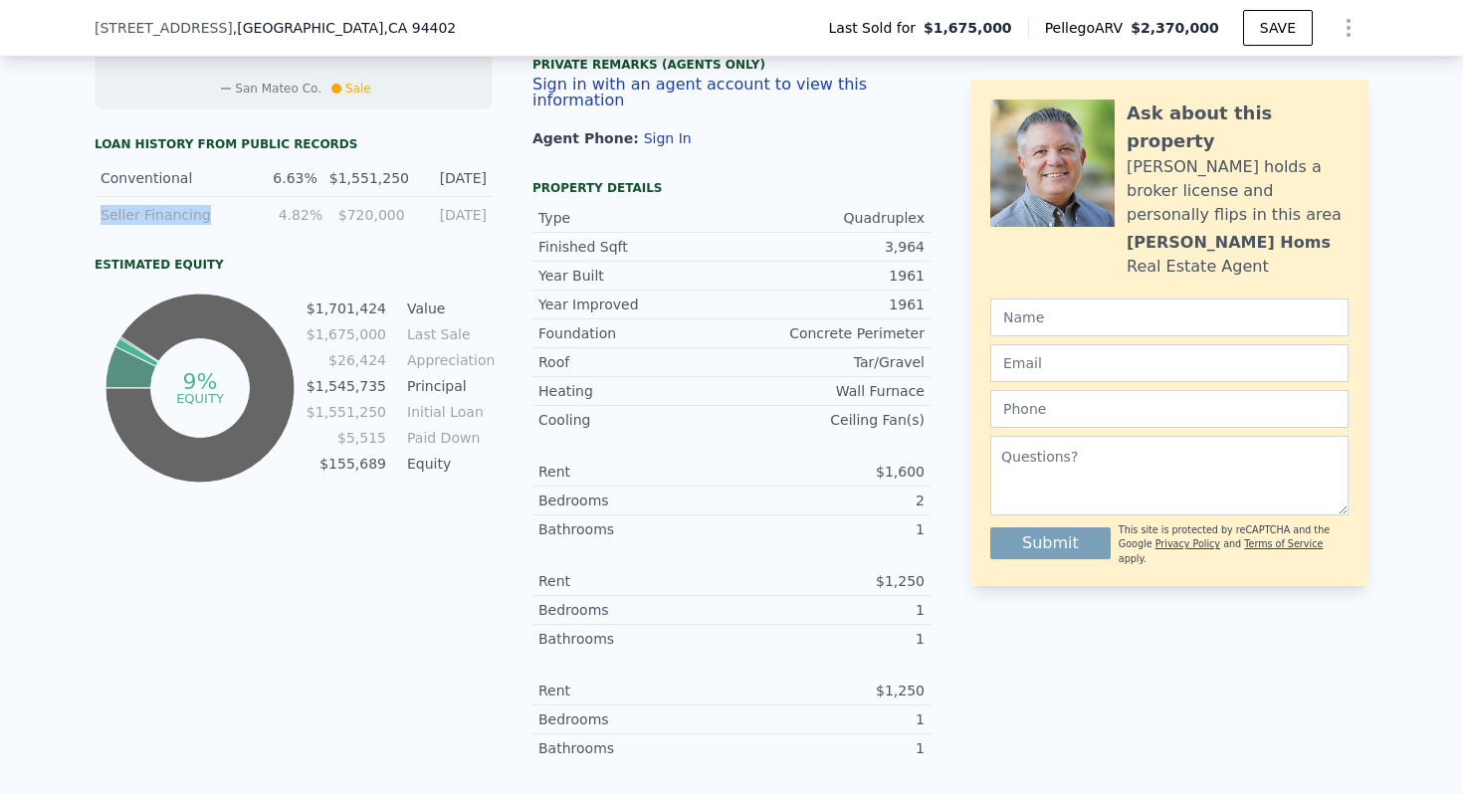
scroll to position [1109, 0]
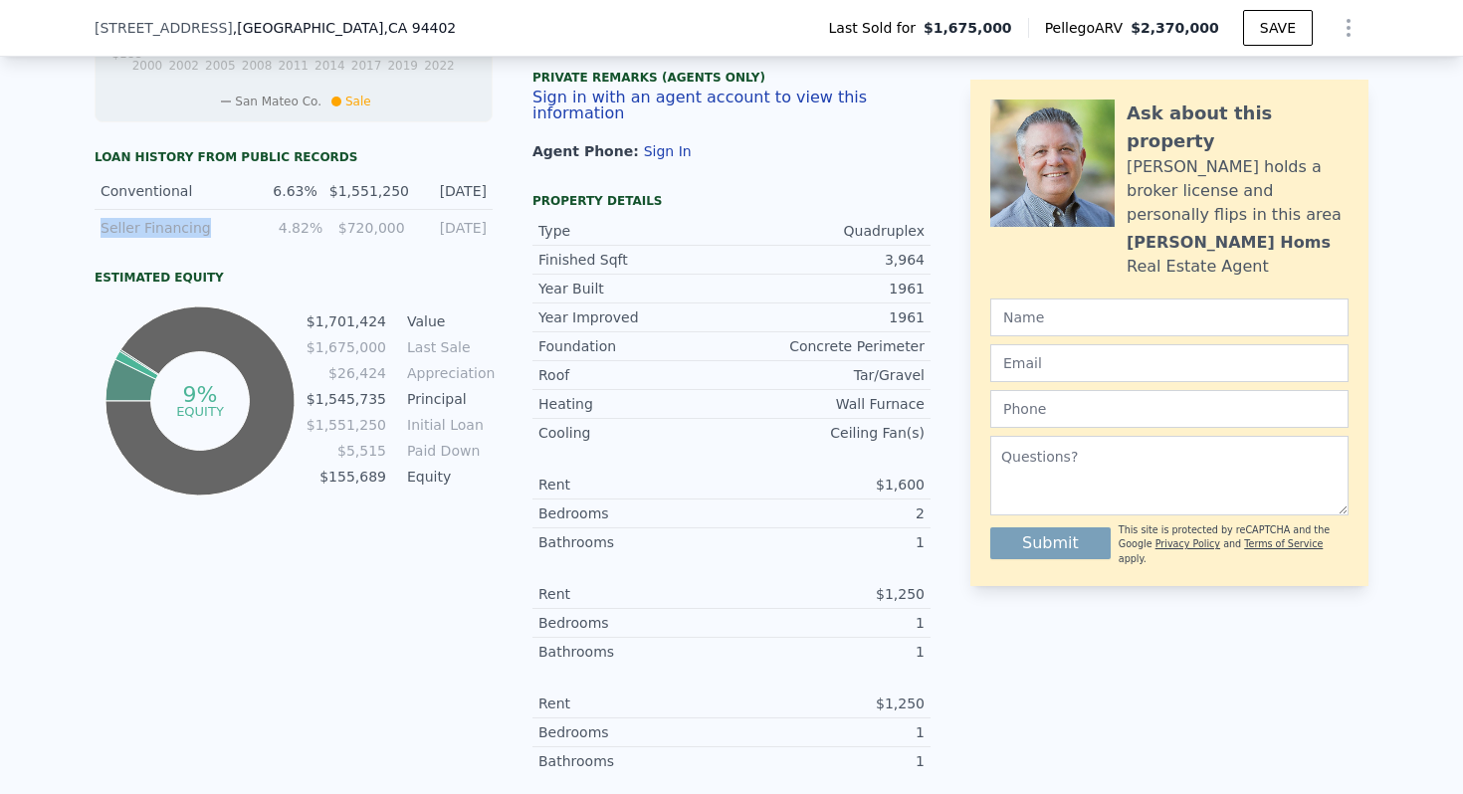
click at [160, 233] on div "Seller Financing" at bounding box center [171, 228] width 140 height 20
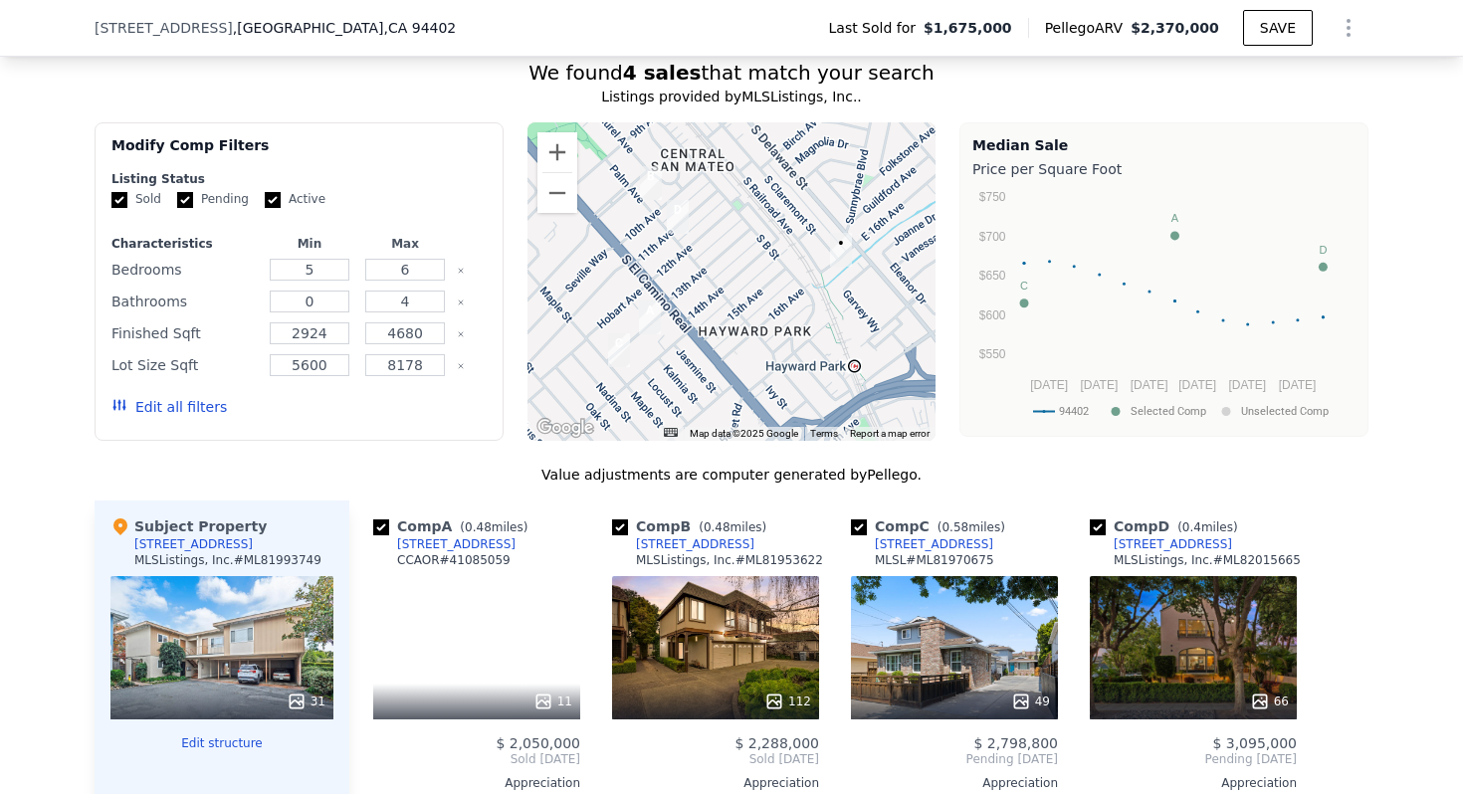
scroll to position [2495, 0]
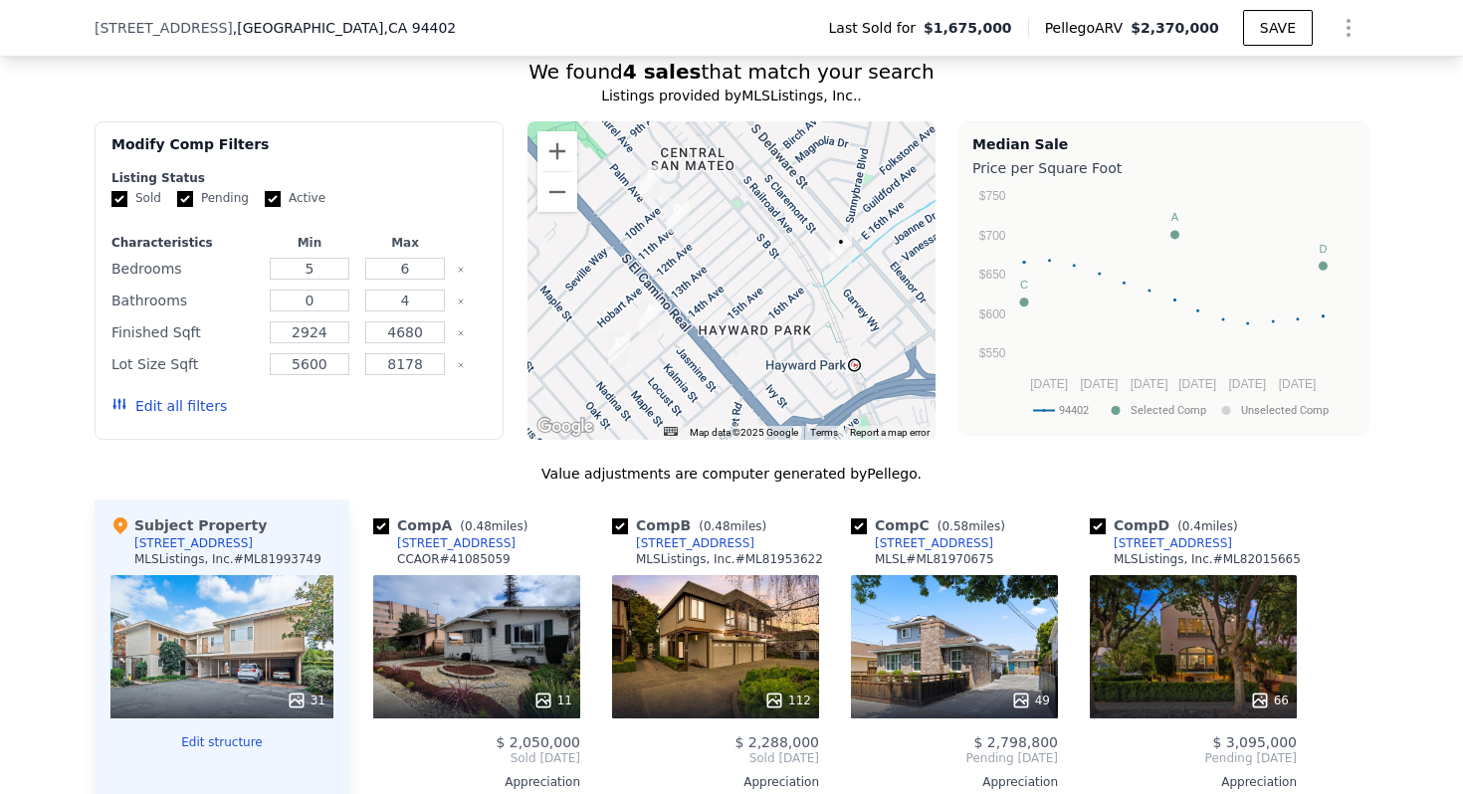
click at [690, 536] on div "973 Palm Ave" at bounding box center [695, 544] width 118 height 16
click at [937, 536] on div "1307 Maple St" at bounding box center [934, 544] width 118 height 16
click at [1166, 536] on div "[STREET_ADDRESS]" at bounding box center [1173, 544] width 118 height 16
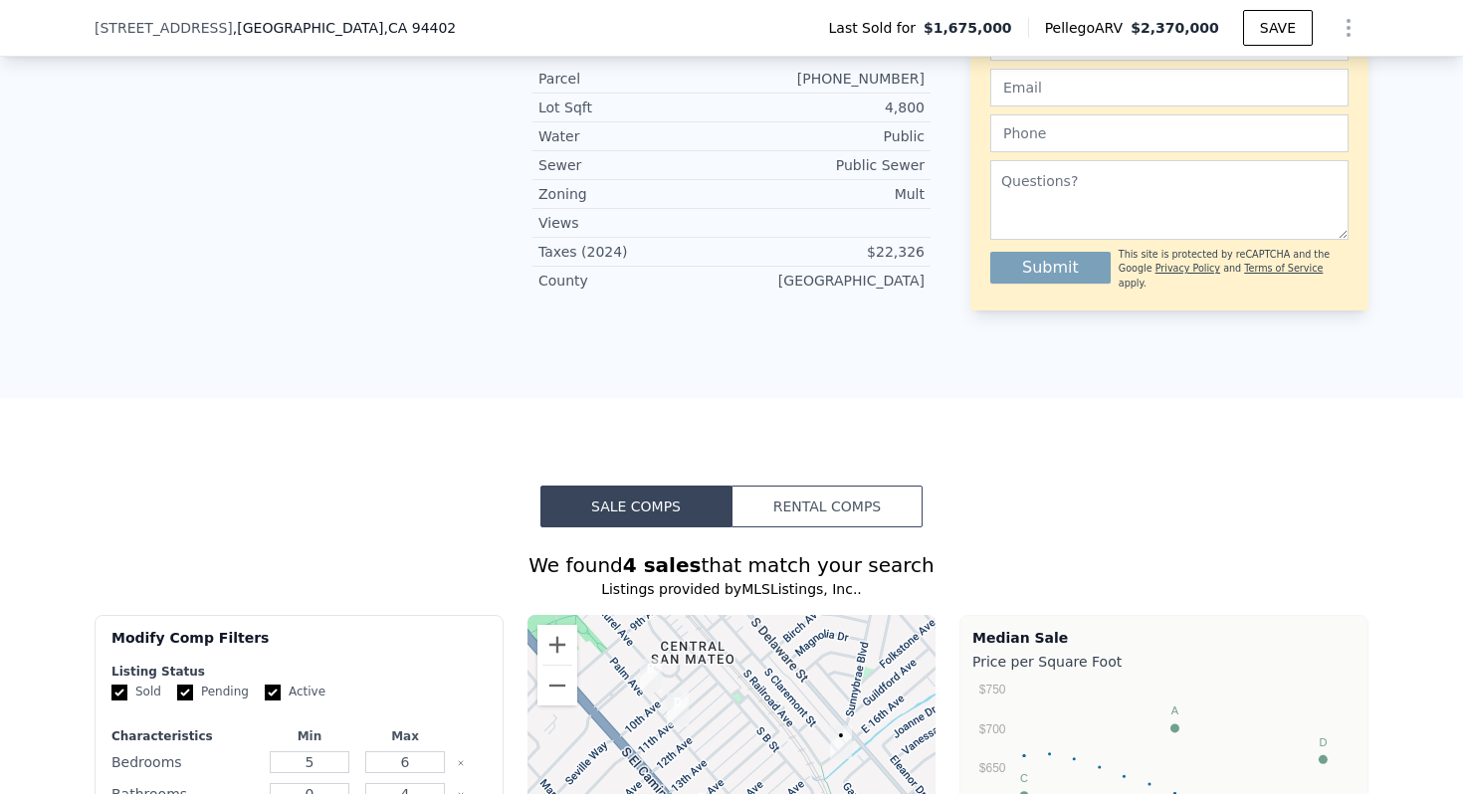
scroll to position [2391, 0]
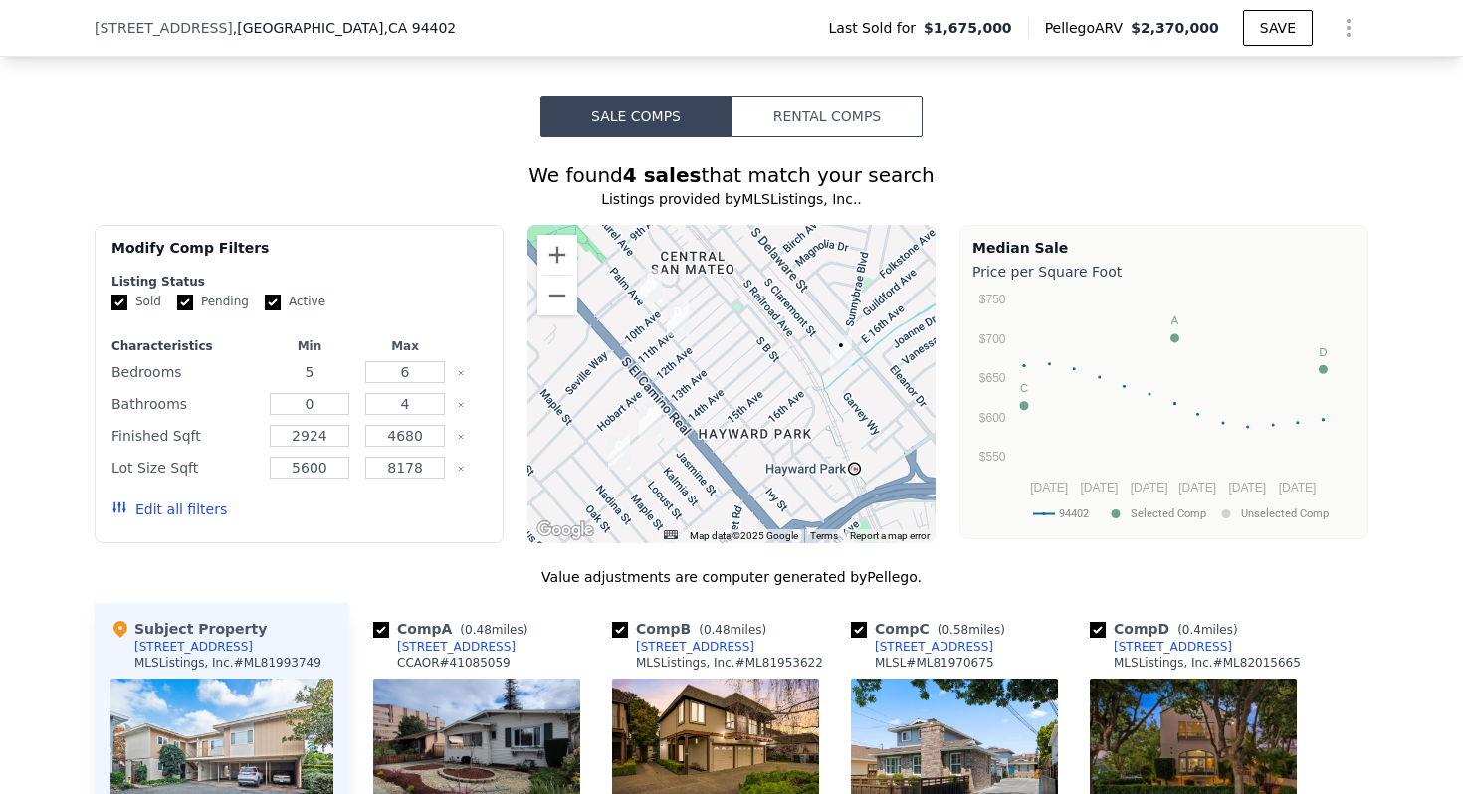
click at [321, 361] on input "5" at bounding box center [309, 372] width 79 height 22
type input "4"
click at [422, 361] on input "6" at bounding box center [404, 372] width 79 height 22
click at [417, 425] on input "4680" at bounding box center [404, 436] width 79 height 22
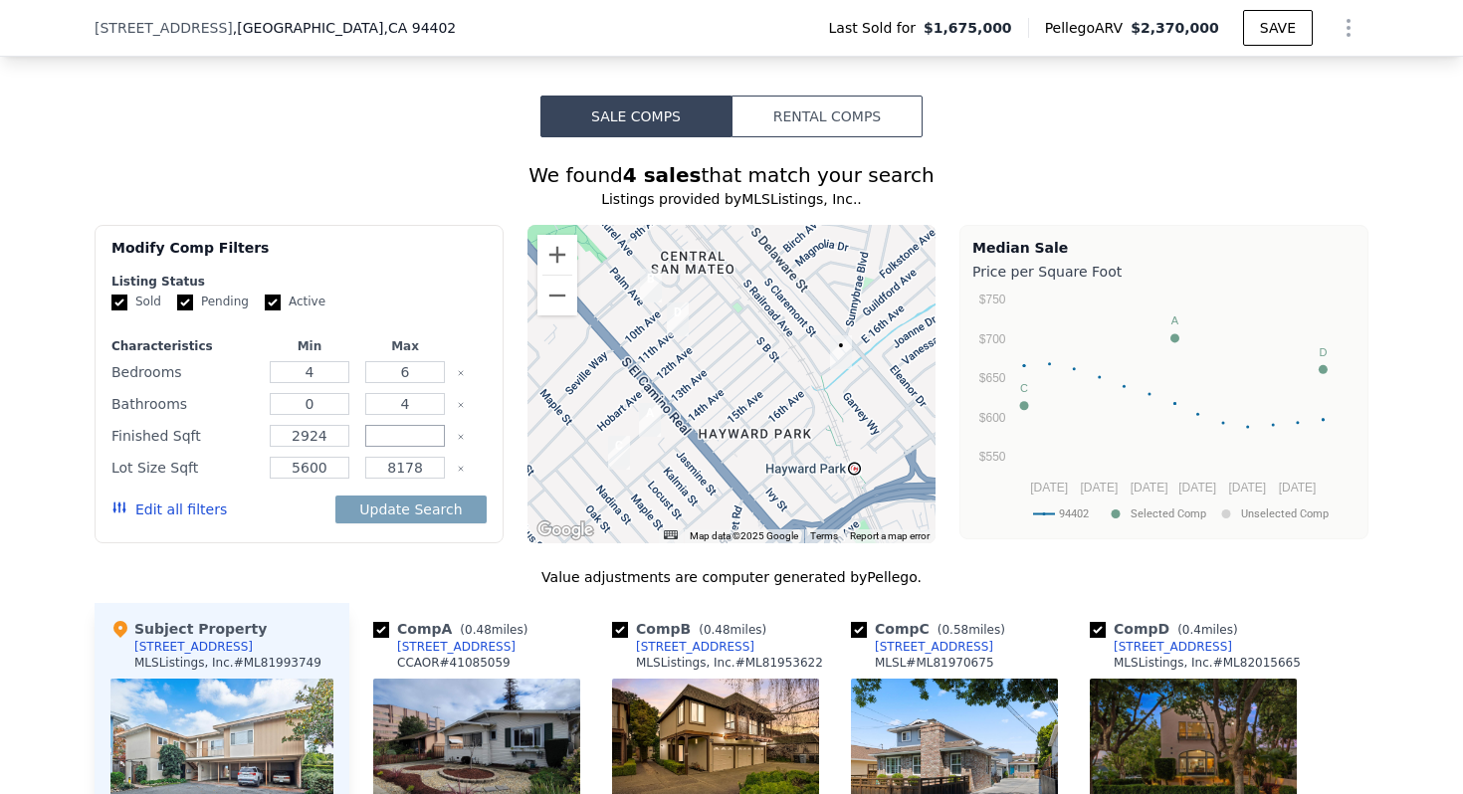
click at [405, 425] on input "number" at bounding box center [404, 436] width 79 height 22
type input "3"
type input "330"
click at [407, 274] on form "Listing Status Sold Pending Active Characteristics Min Max Bedrooms 4 6 Bathroo…" at bounding box center [298, 406] width 375 height 264
click at [460, 433] on icon "Clear" at bounding box center [461, 437] width 8 height 8
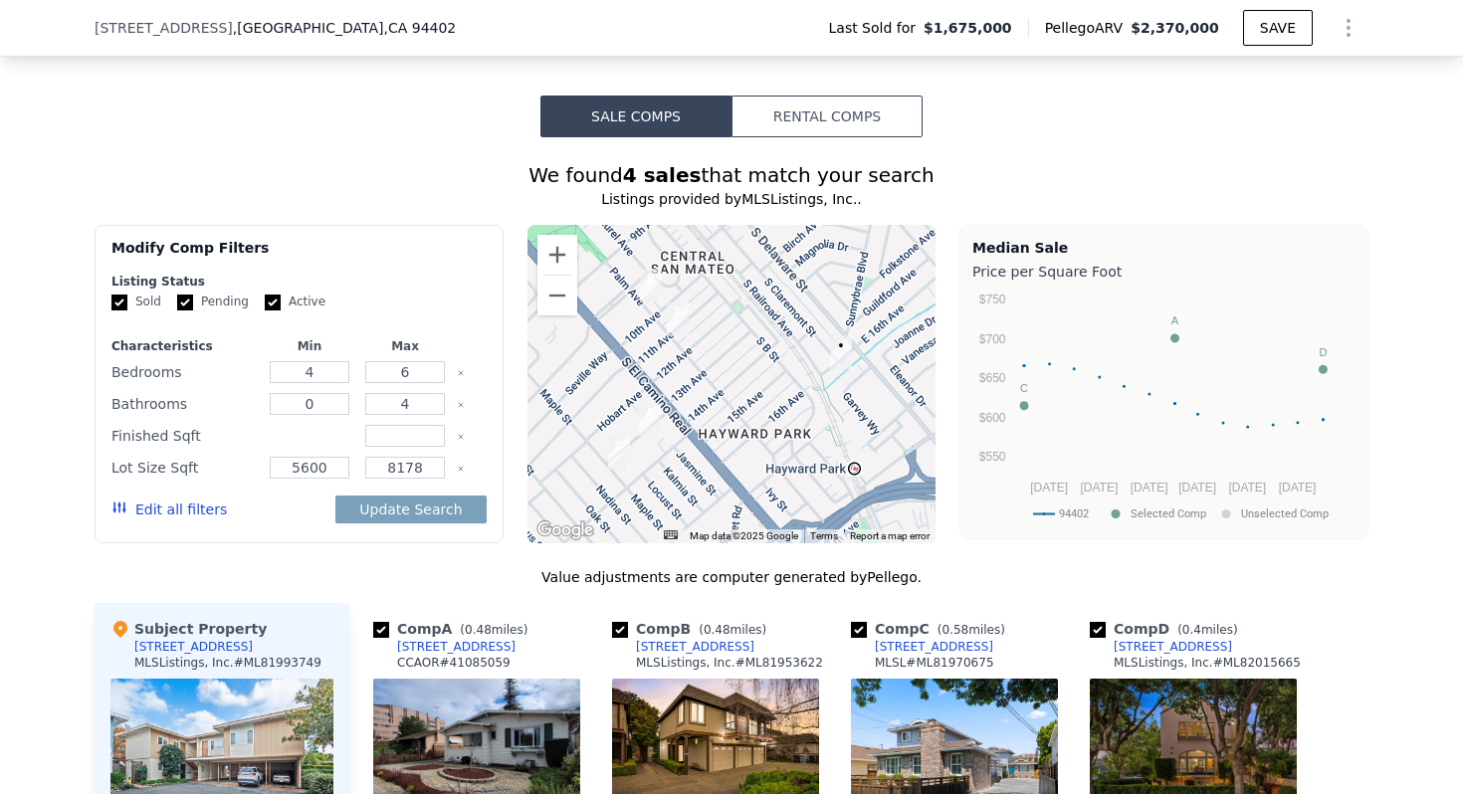
click at [298, 425] on input "number" at bounding box center [309, 436] width 79 height 22
click at [192, 500] on button "Edit all filters" at bounding box center [168, 510] width 115 height 20
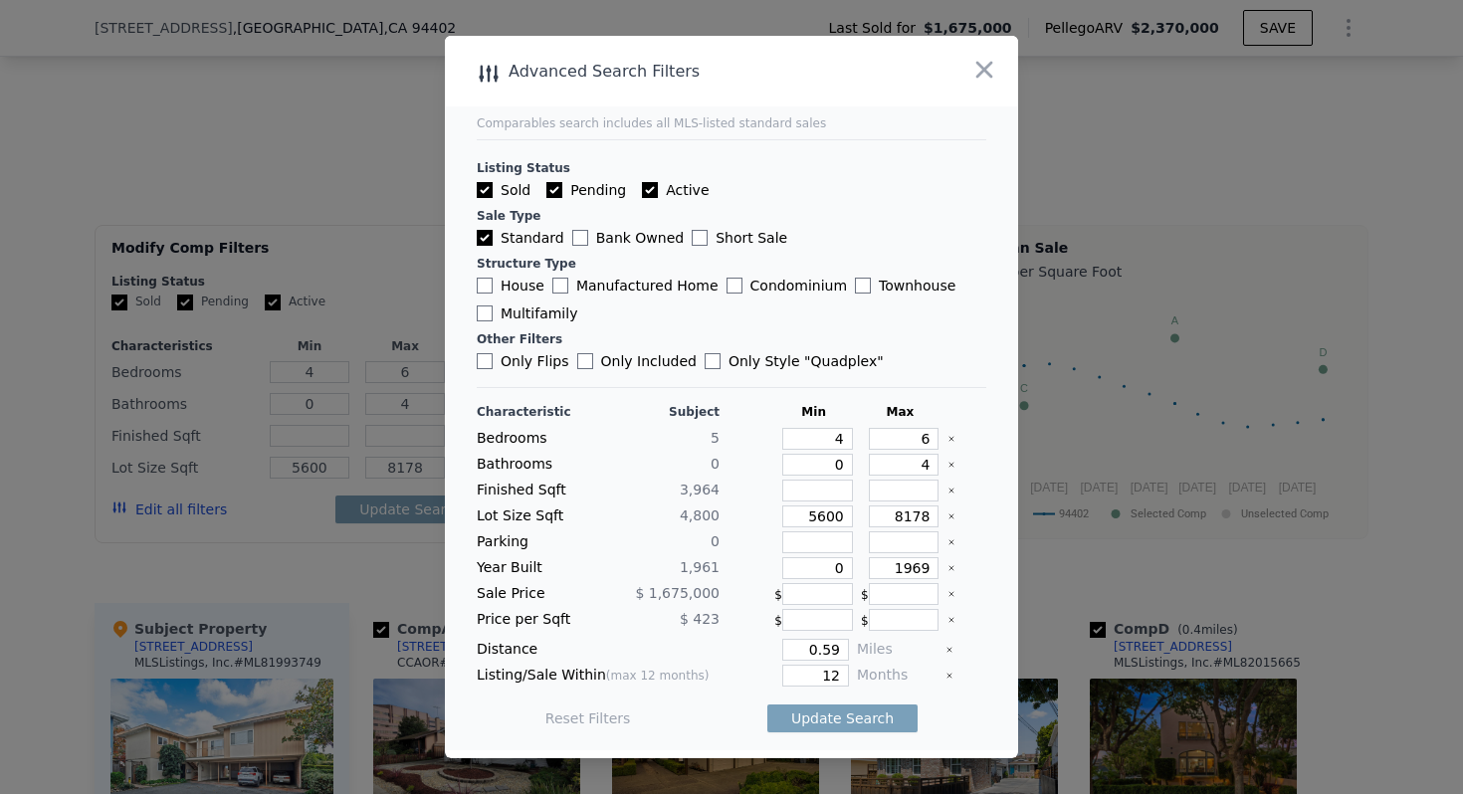
click at [509, 321] on label "Multifamily" at bounding box center [527, 314] width 101 height 20
click at [493, 321] on input "Multifamily" at bounding box center [485, 314] width 16 height 16
checkbox input "true"
click at [708, 360] on label "Only Style " Quadplex "" at bounding box center [794, 361] width 179 height 20
click at [708, 360] on input "Only Style " Quadplex "" at bounding box center [713, 361] width 16 height 16
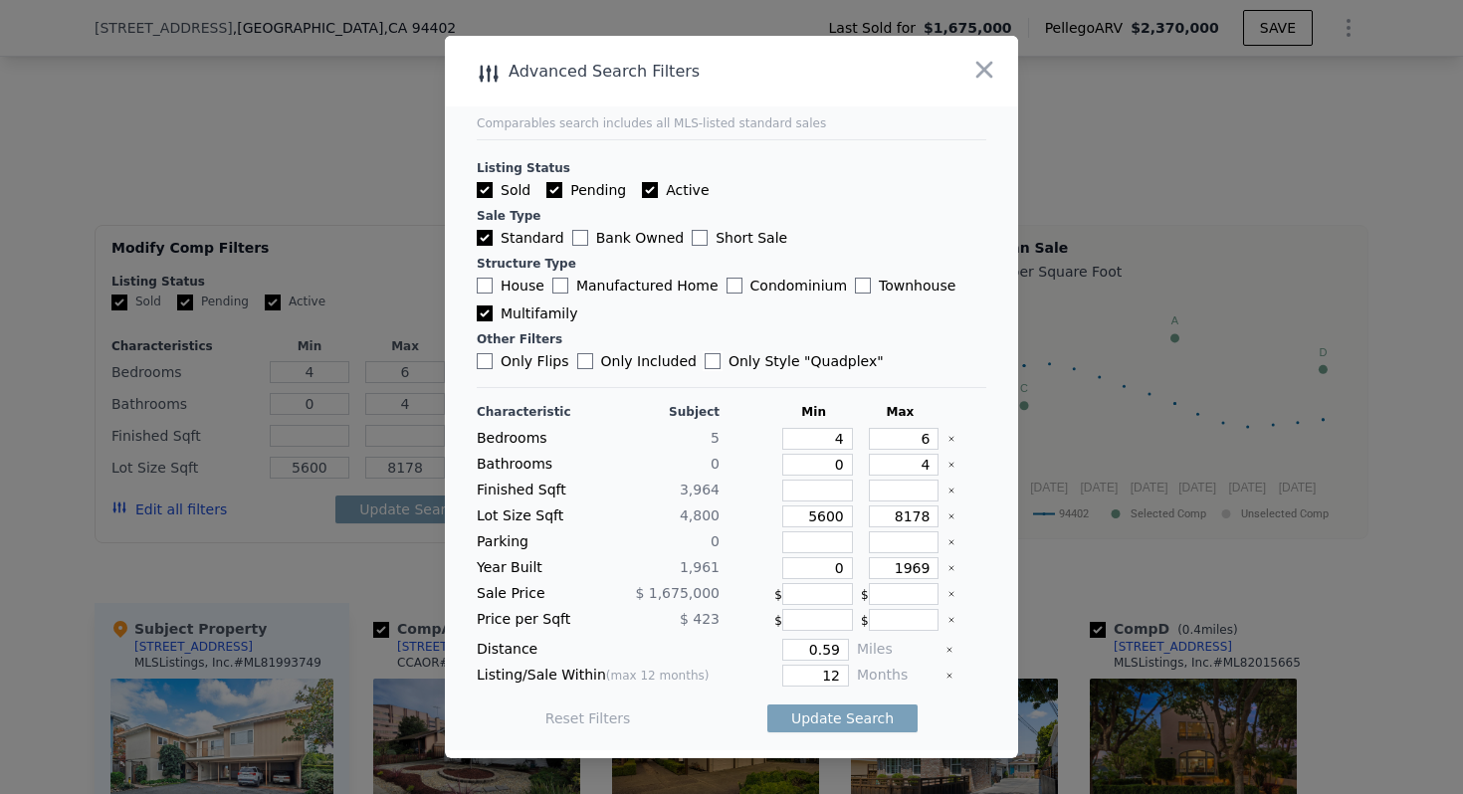
checkbox input "true"
click at [843, 720] on button "Update Search" at bounding box center [842, 719] width 150 height 28
click at [833, 677] on input "12" at bounding box center [815, 676] width 67 height 22
click at [865, 725] on button "Update Search" at bounding box center [842, 719] width 150 height 28
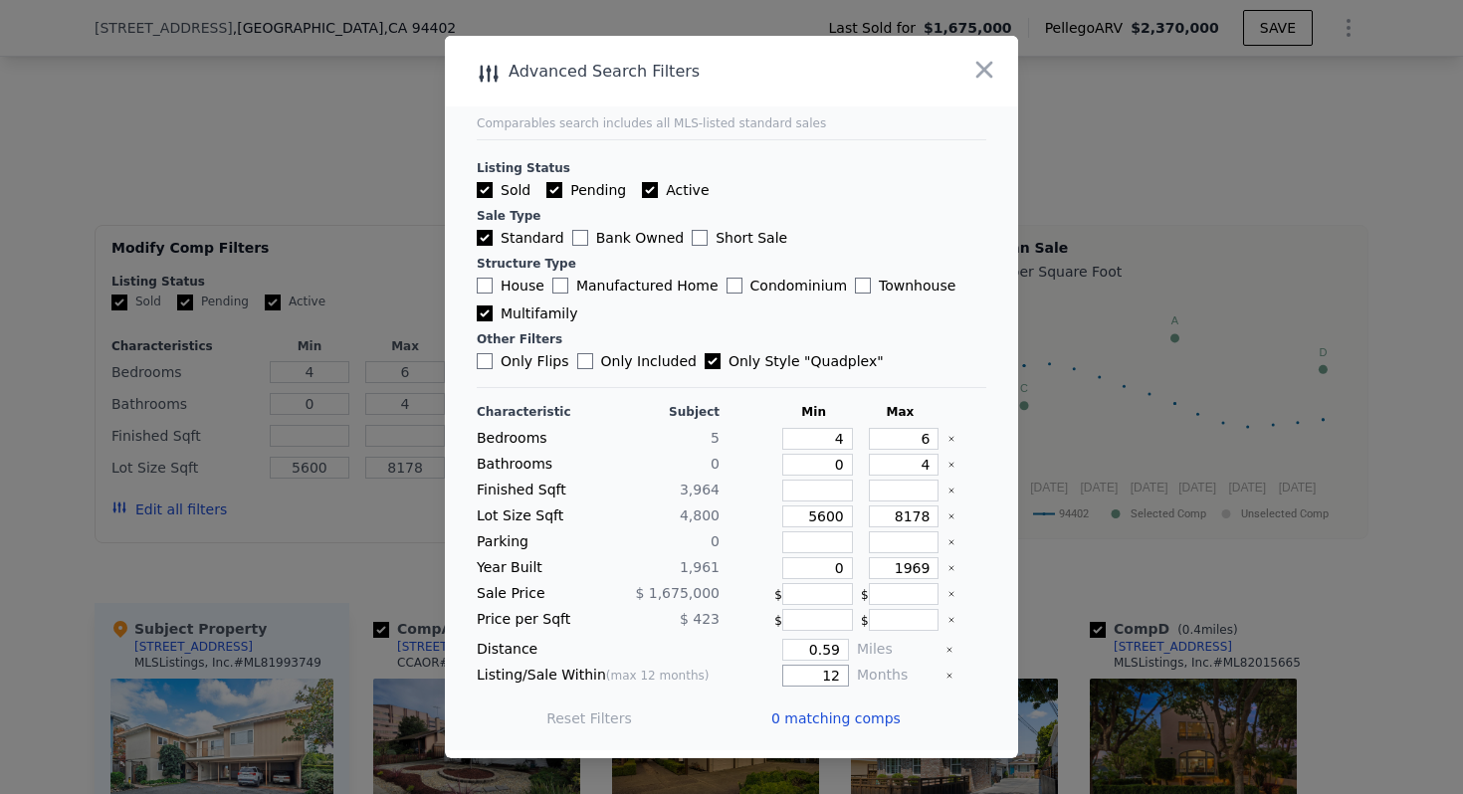
click at [836, 678] on input "12" at bounding box center [815, 676] width 67 height 22
type input "1"
type input "12"
click at [826, 650] on input "0.59" at bounding box center [815, 650] width 67 height 22
type input "1"
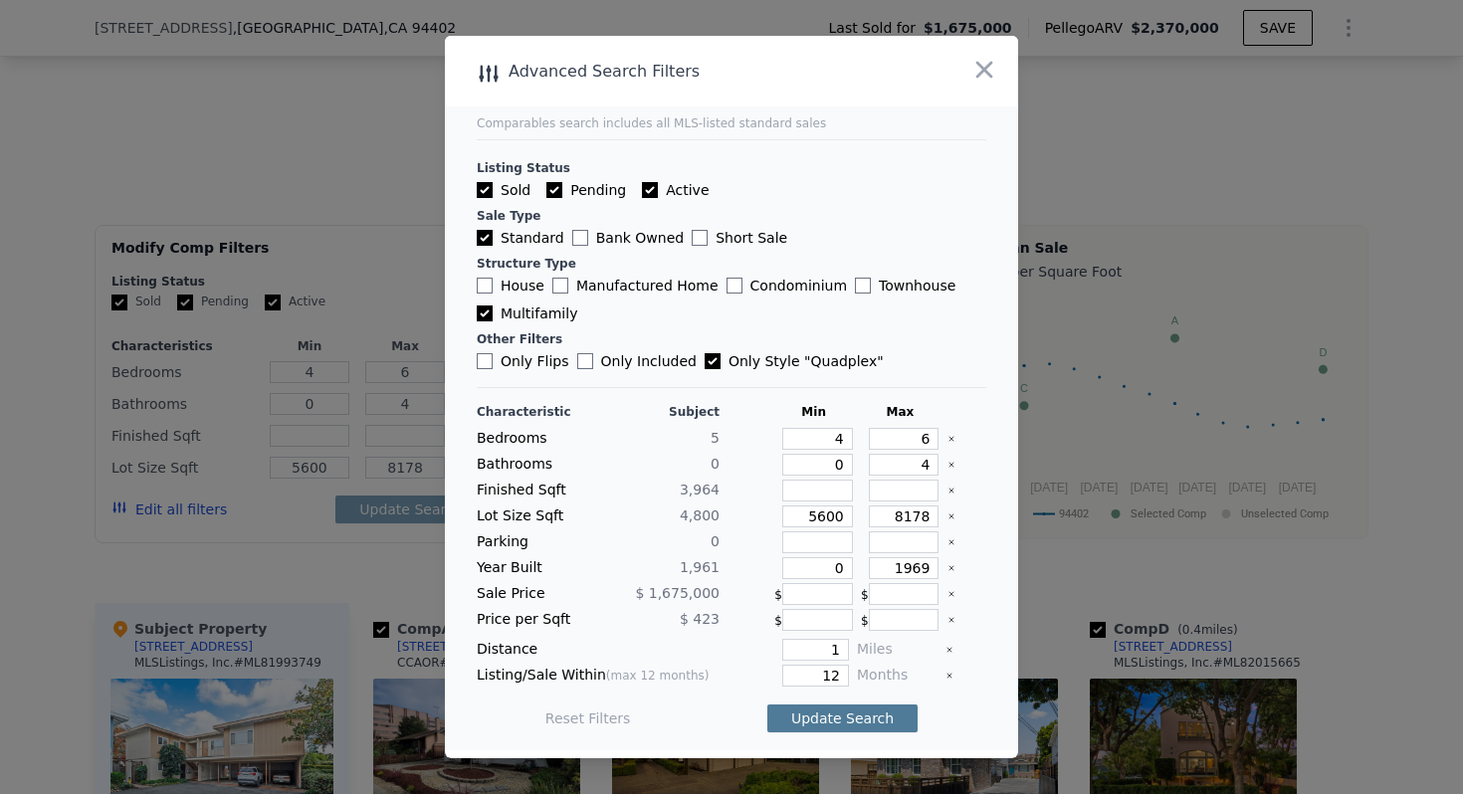
click at [826, 719] on button "Update Search" at bounding box center [842, 719] width 150 height 28
click at [827, 518] on input "5600" at bounding box center [817, 517] width 71 height 22
drag, startPoint x: 845, startPoint y: 517, endPoint x: 787, endPoint y: 517, distance: 57.7
click at [787, 517] on input "5600" at bounding box center [817, 517] width 71 height 22
type input "300"
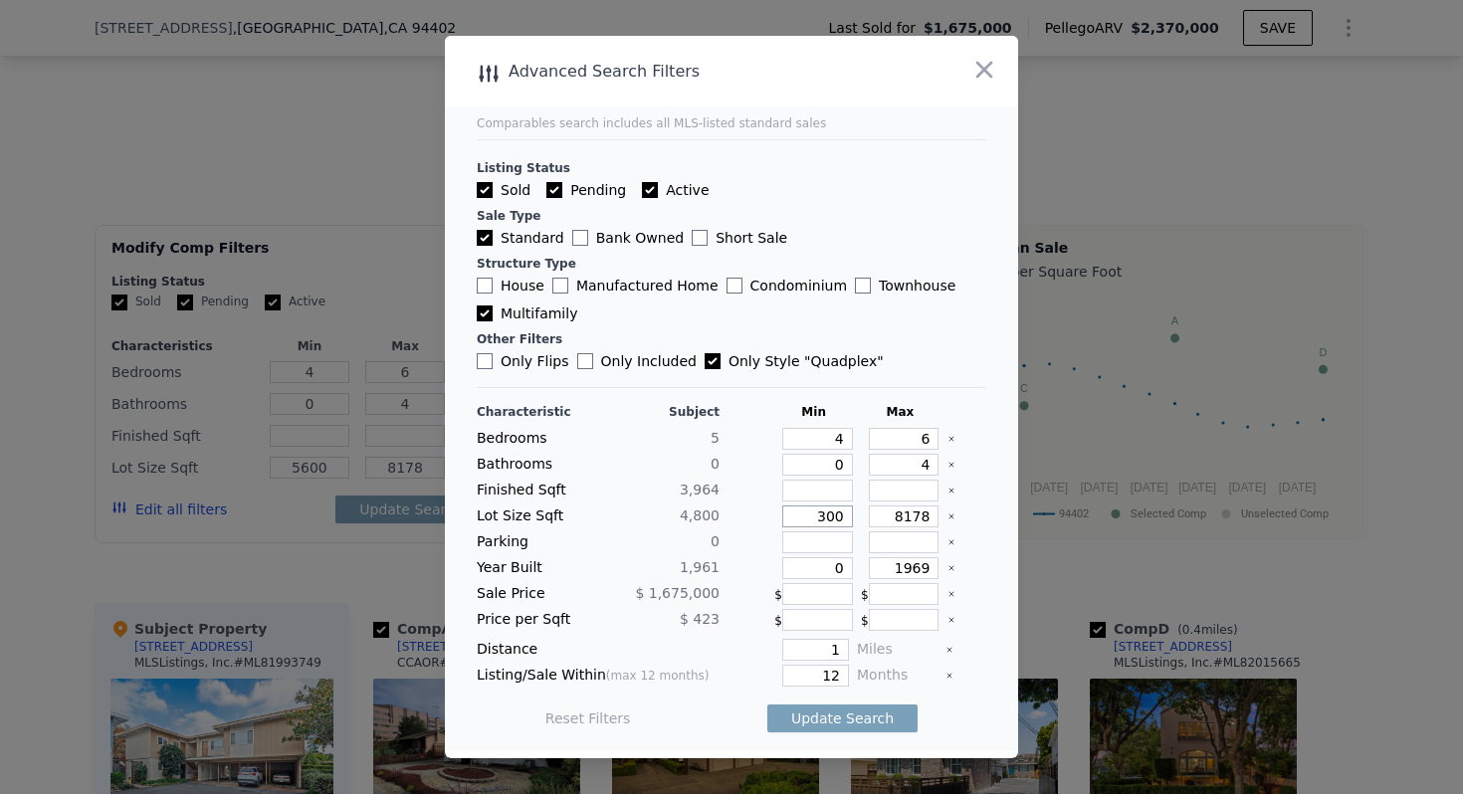
type input "30"
type input "300"
type input "3000"
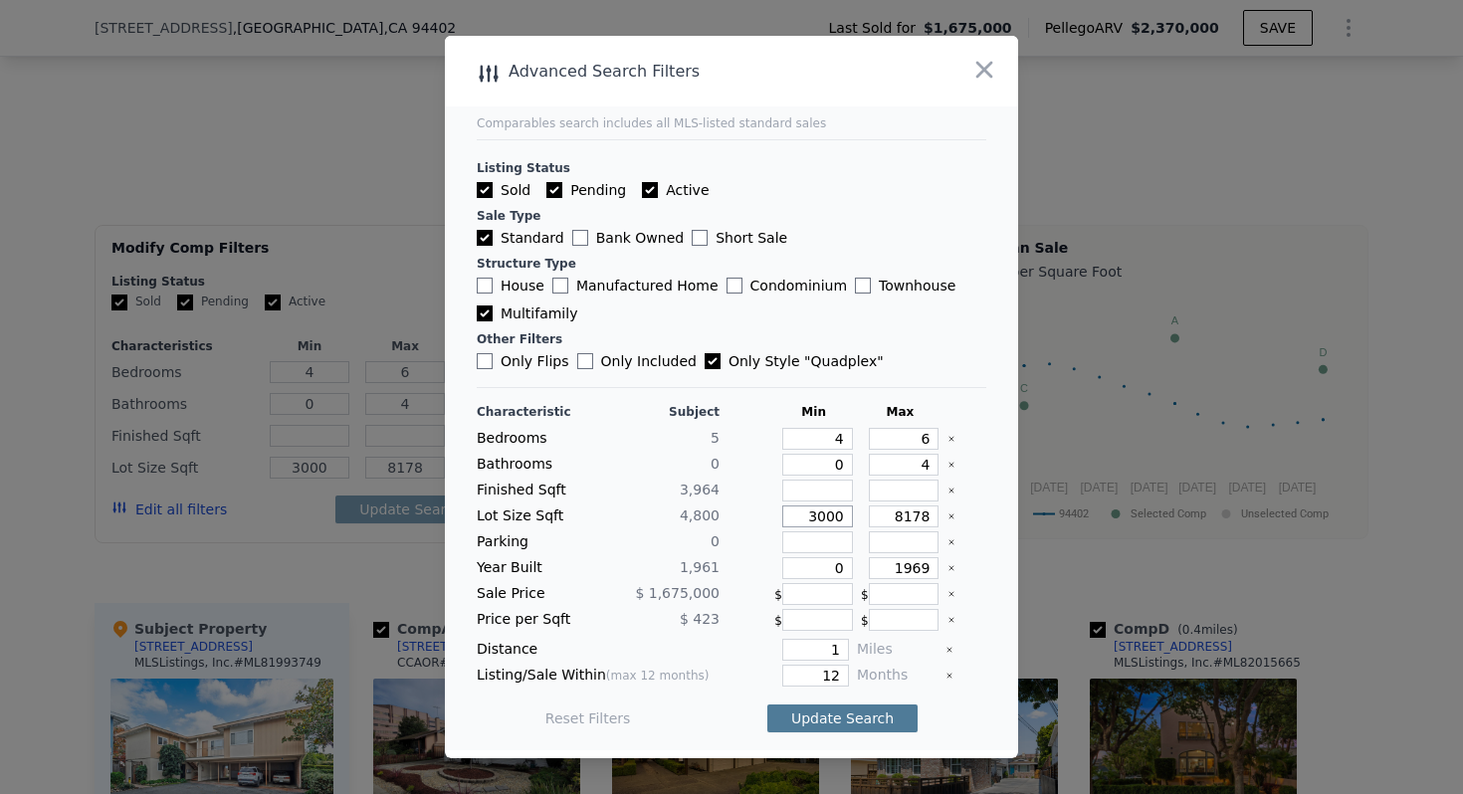
type input "3000"
click at [836, 728] on button "Update Search" at bounding box center [842, 719] width 150 height 28
click at [838, 436] on input "4" at bounding box center [817, 439] width 71 height 22
click at [932, 436] on input "6" at bounding box center [904, 439] width 71 height 22
type input "8"
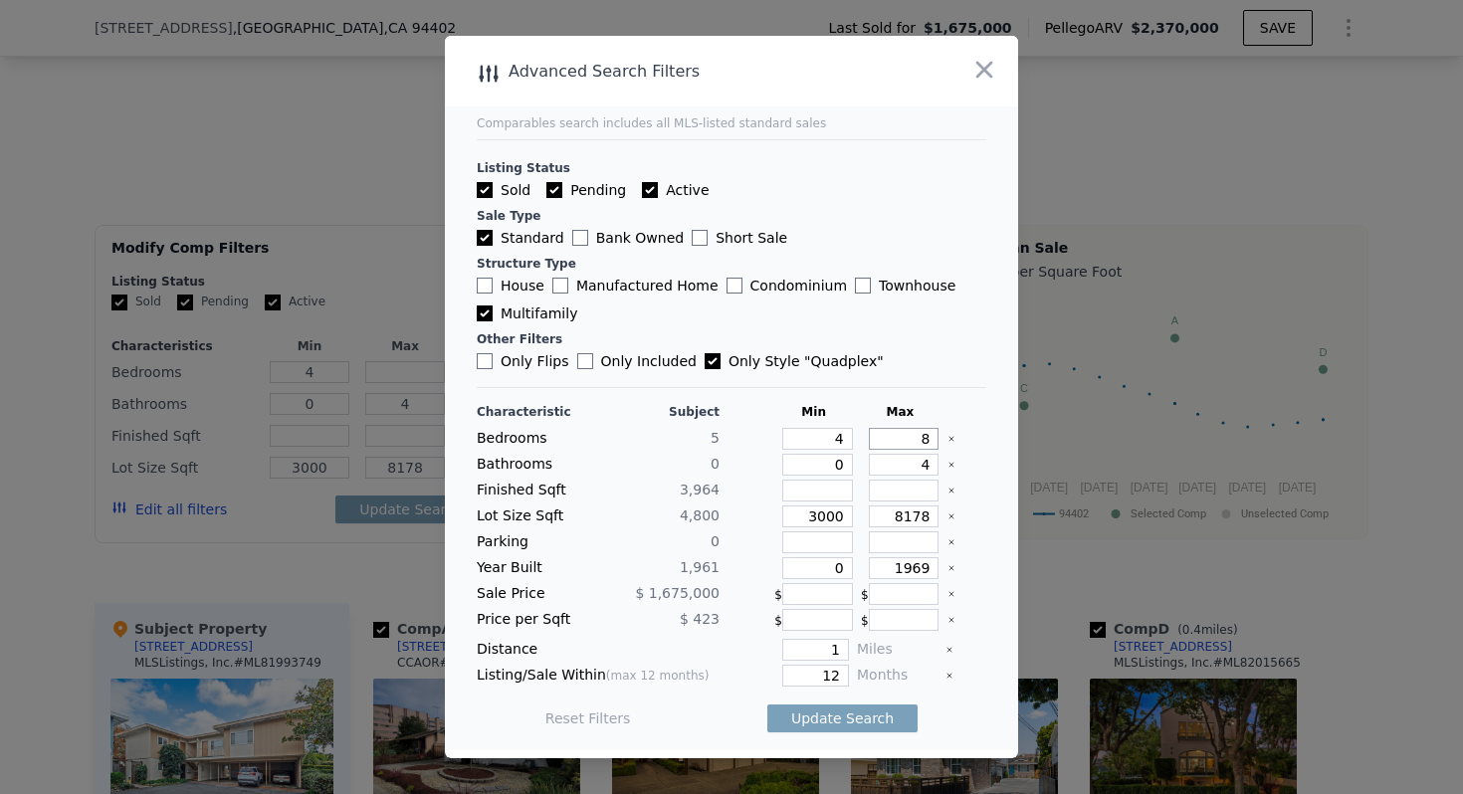
type input "8"
click at [874, 724] on button "Update Search" at bounding box center [842, 719] width 150 height 28
click at [705, 363] on input "Only Style " Quadplex "" at bounding box center [713, 361] width 16 height 16
checkbox input "false"
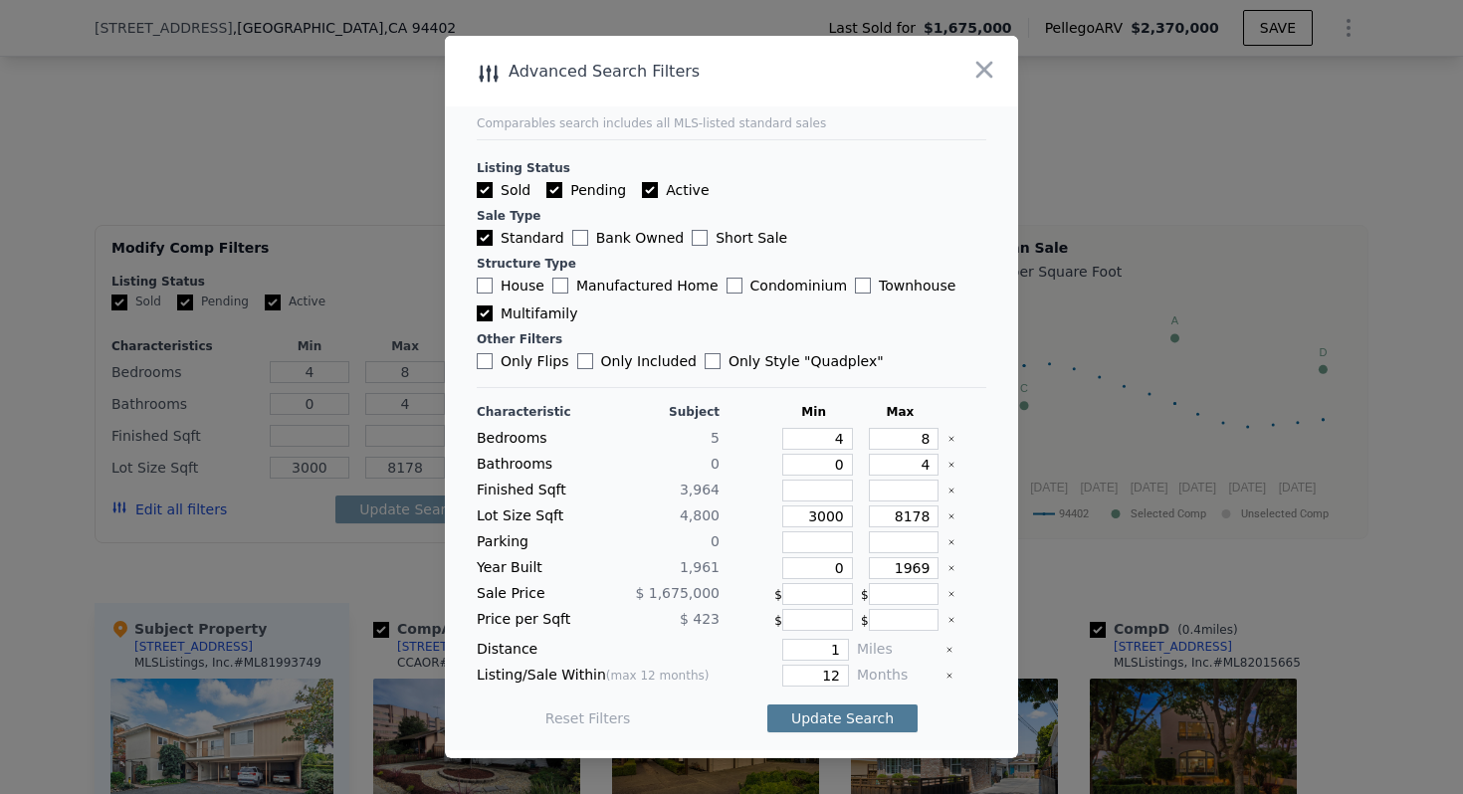
click at [887, 729] on button "Update Search" at bounding box center [842, 719] width 150 height 28
checkbox input "false"
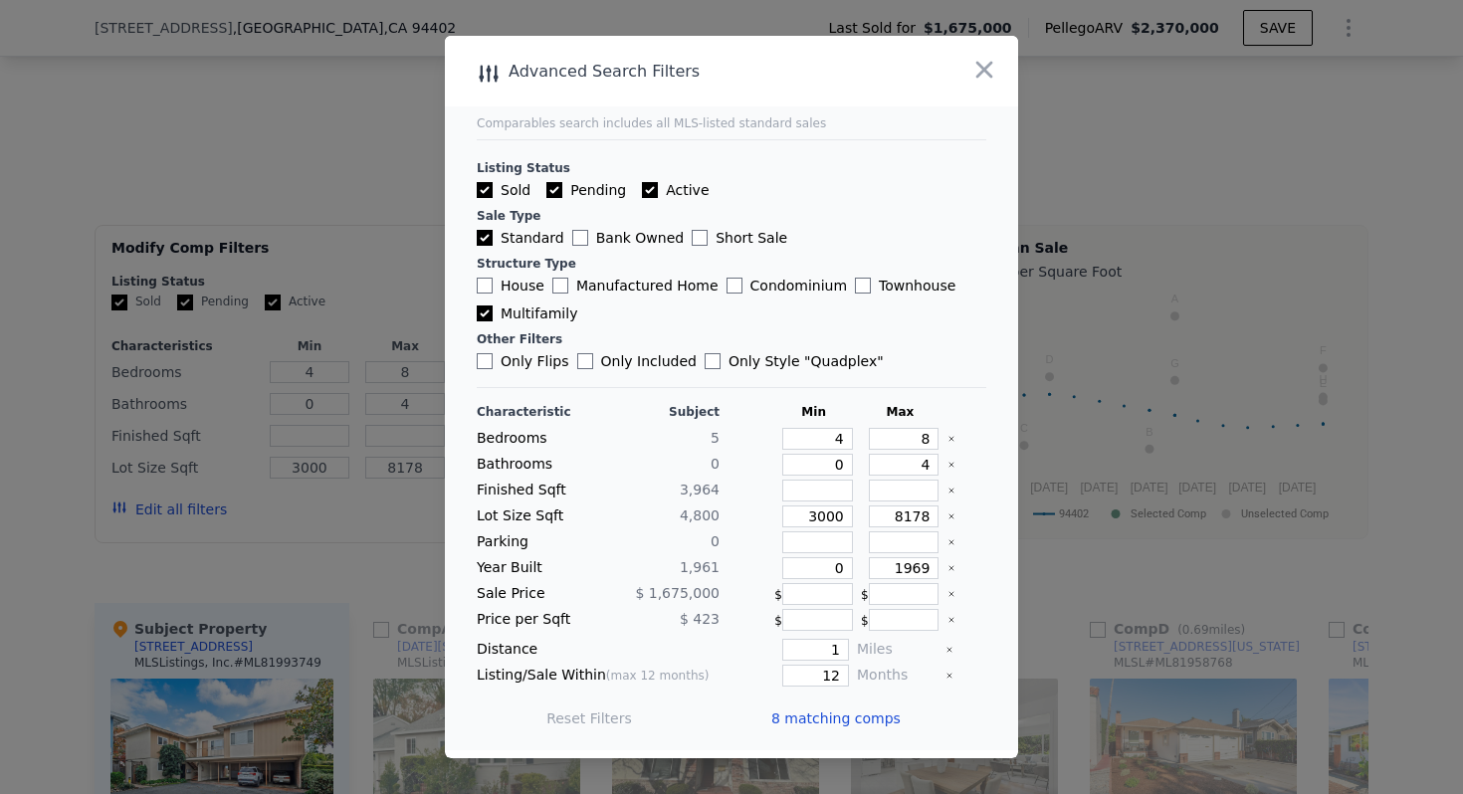
click at [850, 723] on span "8 matching comps" at bounding box center [835, 719] width 129 height 20
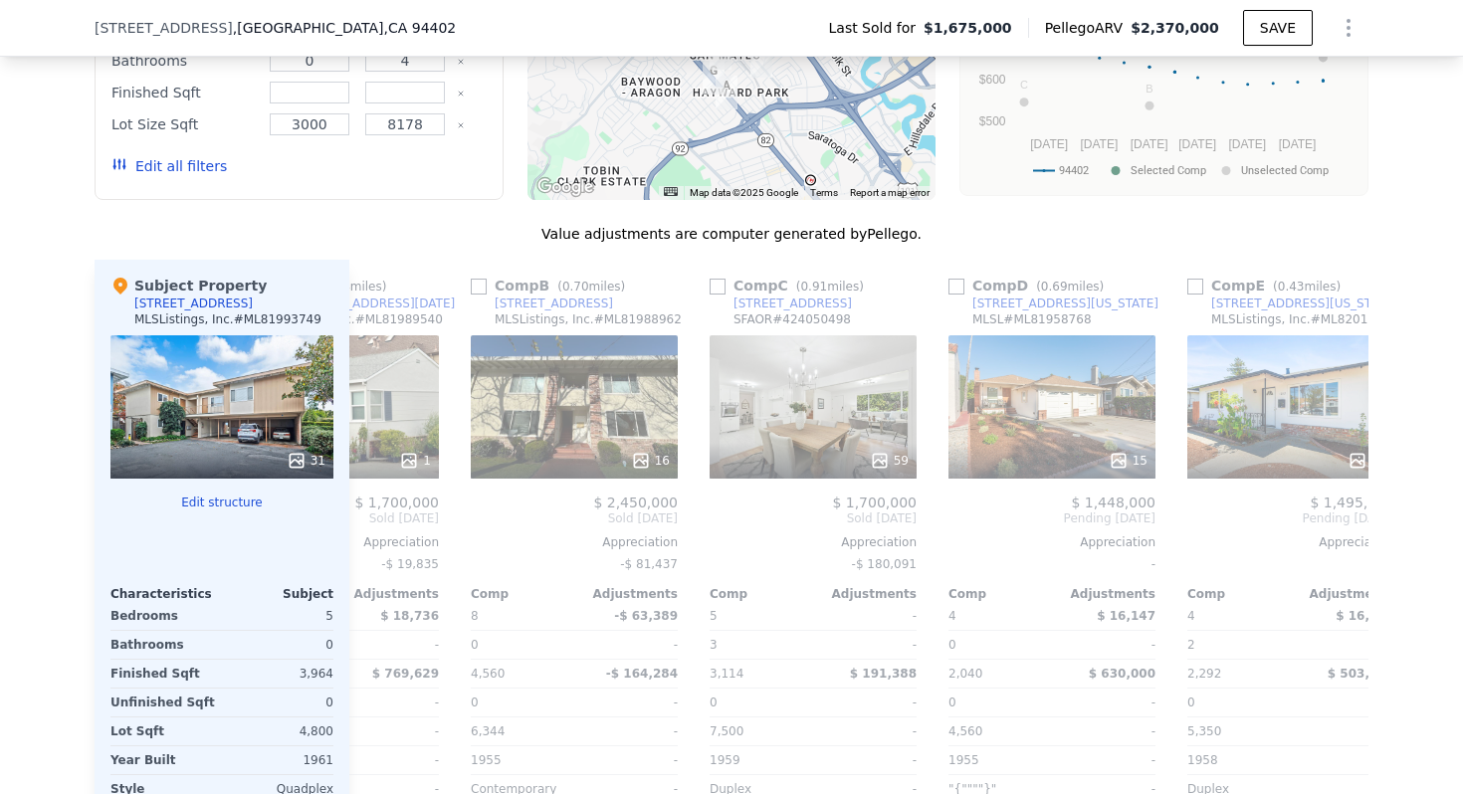
scroll to position [0, 0]
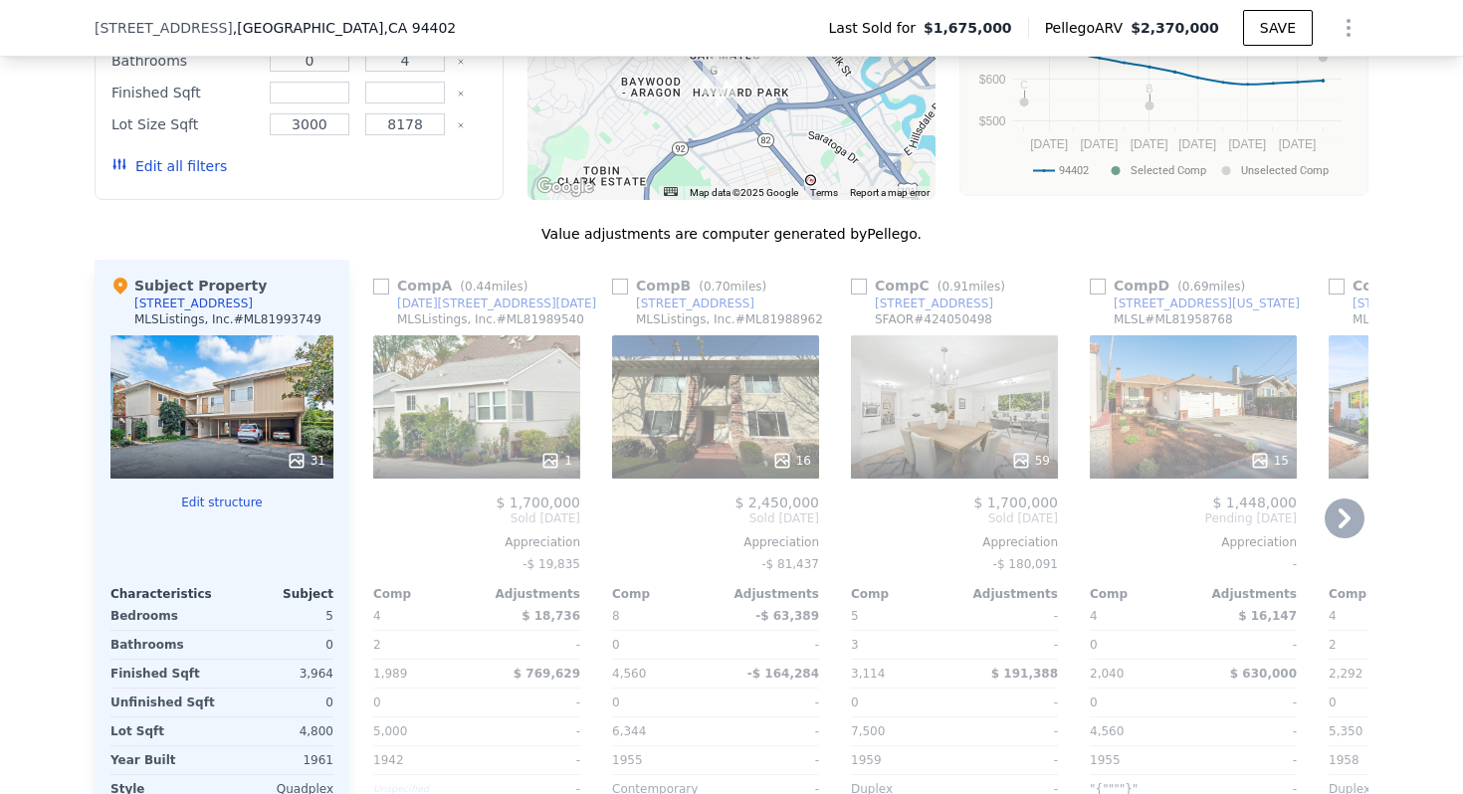
click at [374, 279] on input "checkbox" at bounding box center [381, 287] width 16 height 16
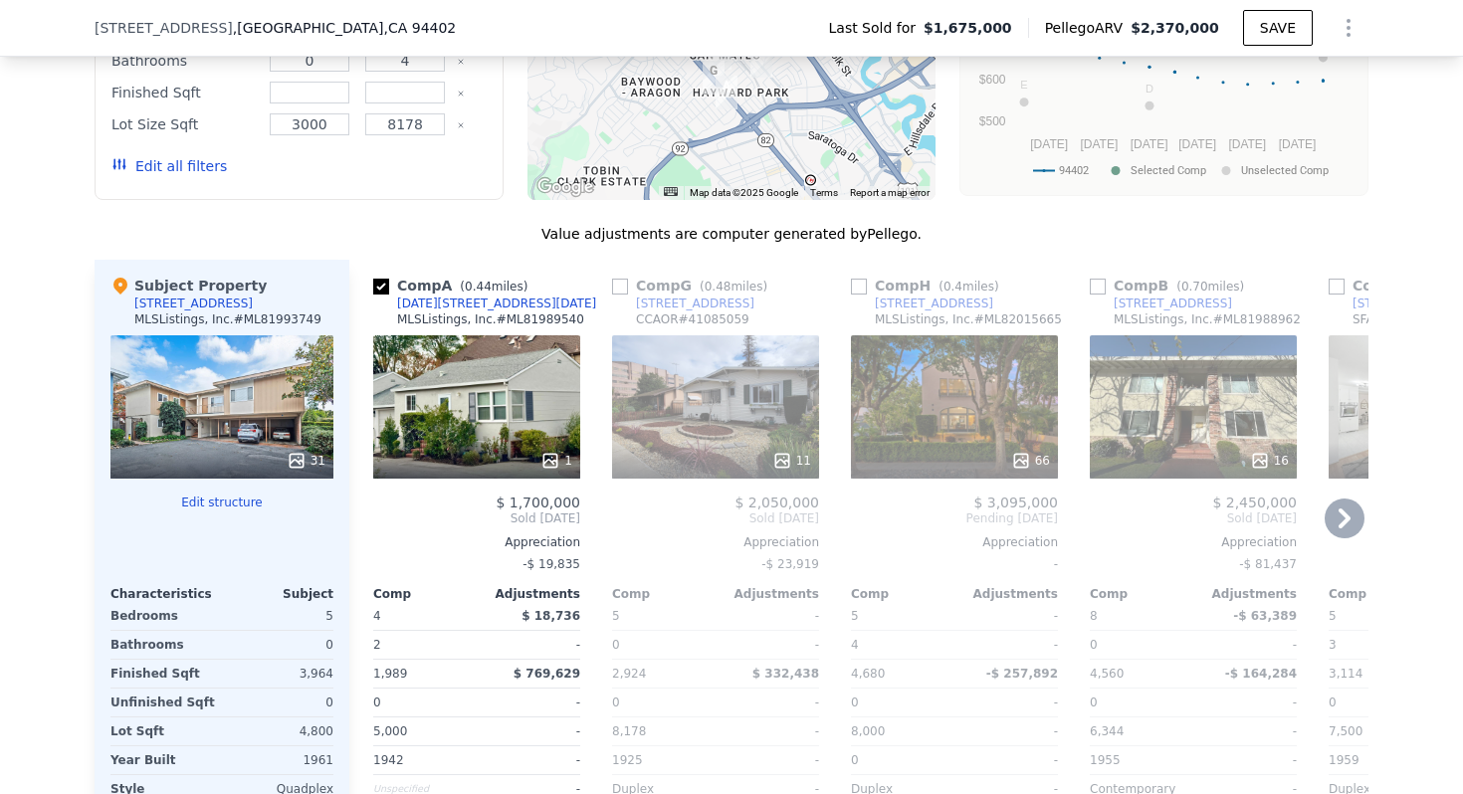
click at [382, 279] on input "checkbox" at bounding box center [381, 287] width 16 height 16
checkbox input "true"
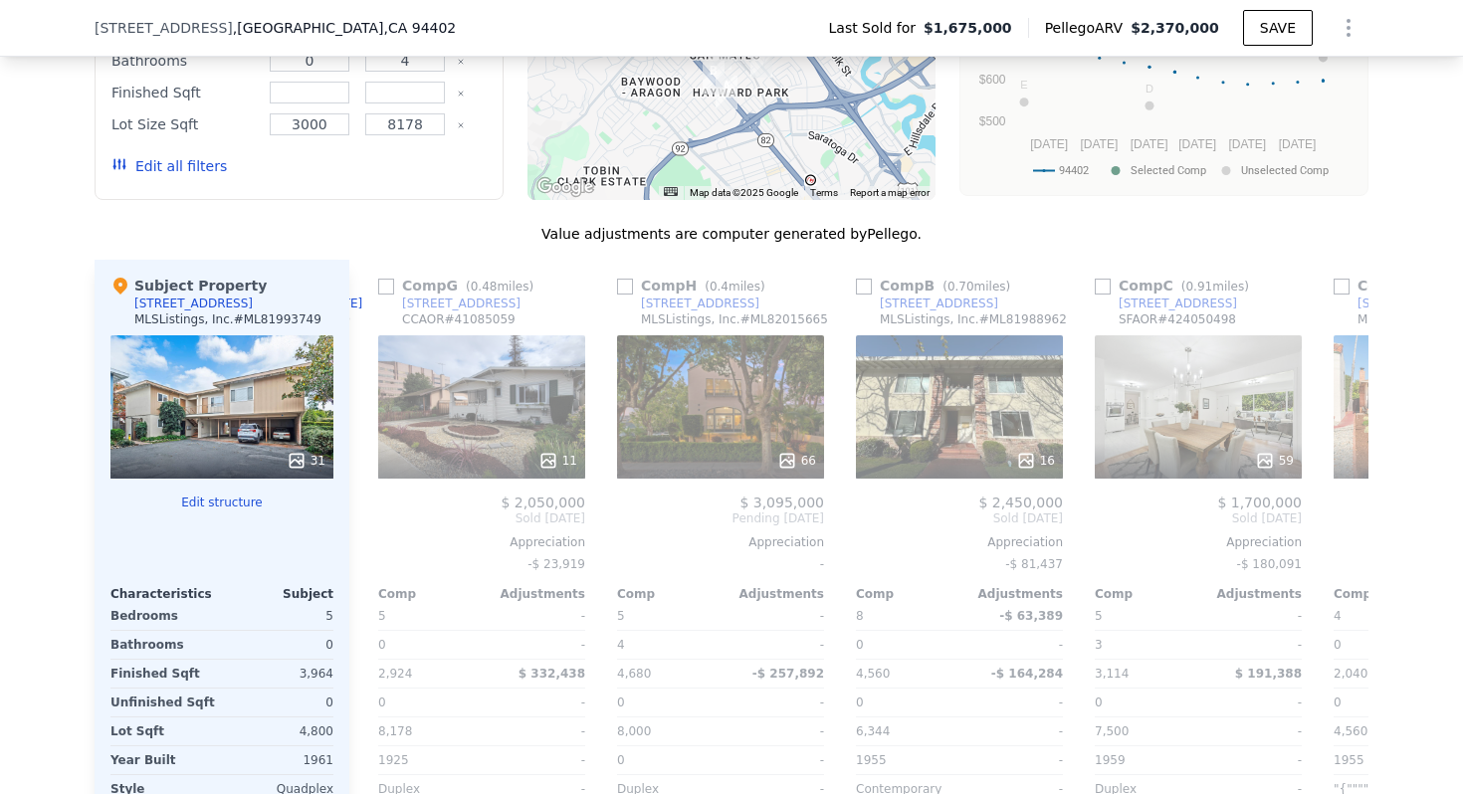
scroll to position [0, 244]
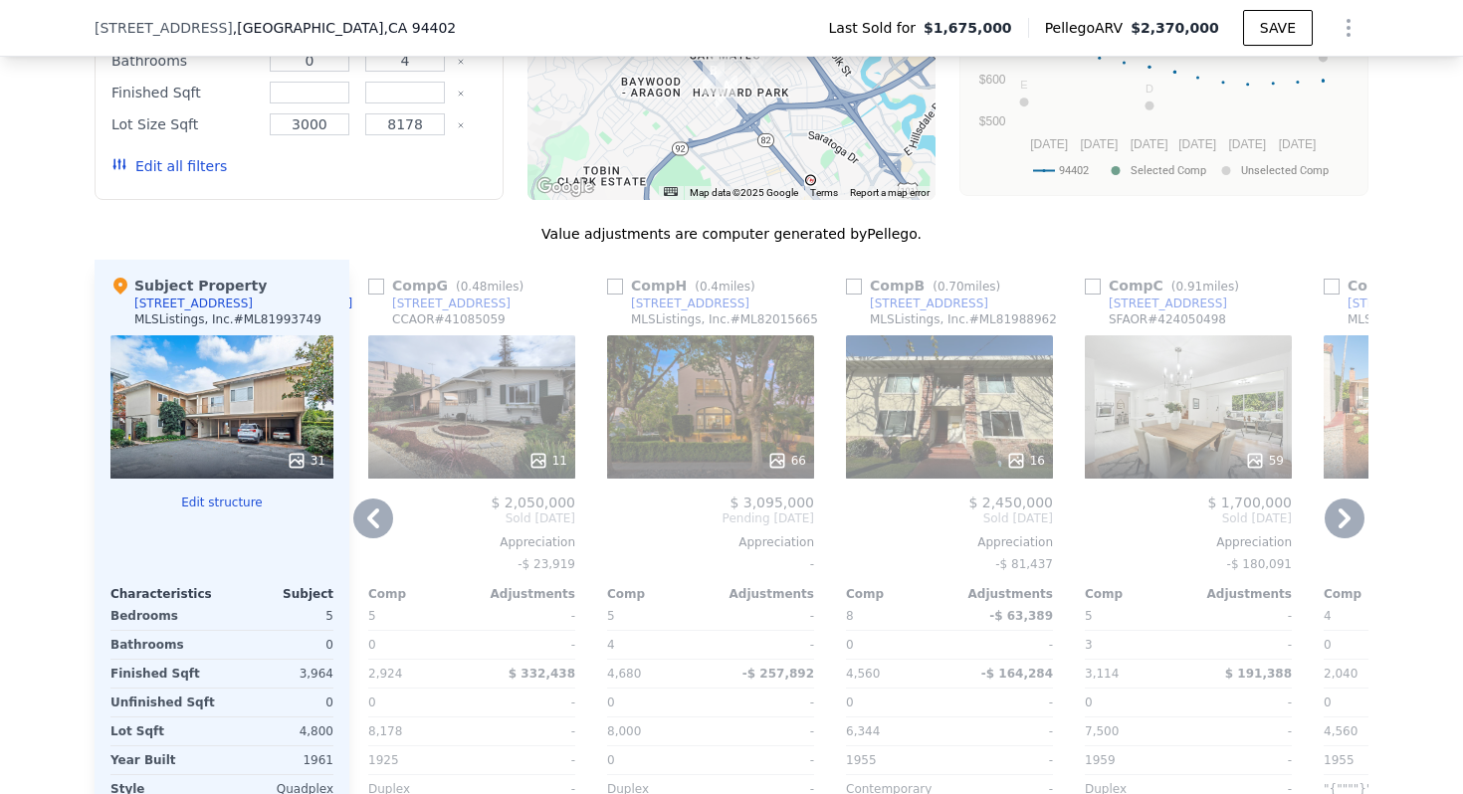
click at [849, 279] on input "checkbox" at bounding box center [854, 287] width 16 height 16
checkbox input "true"
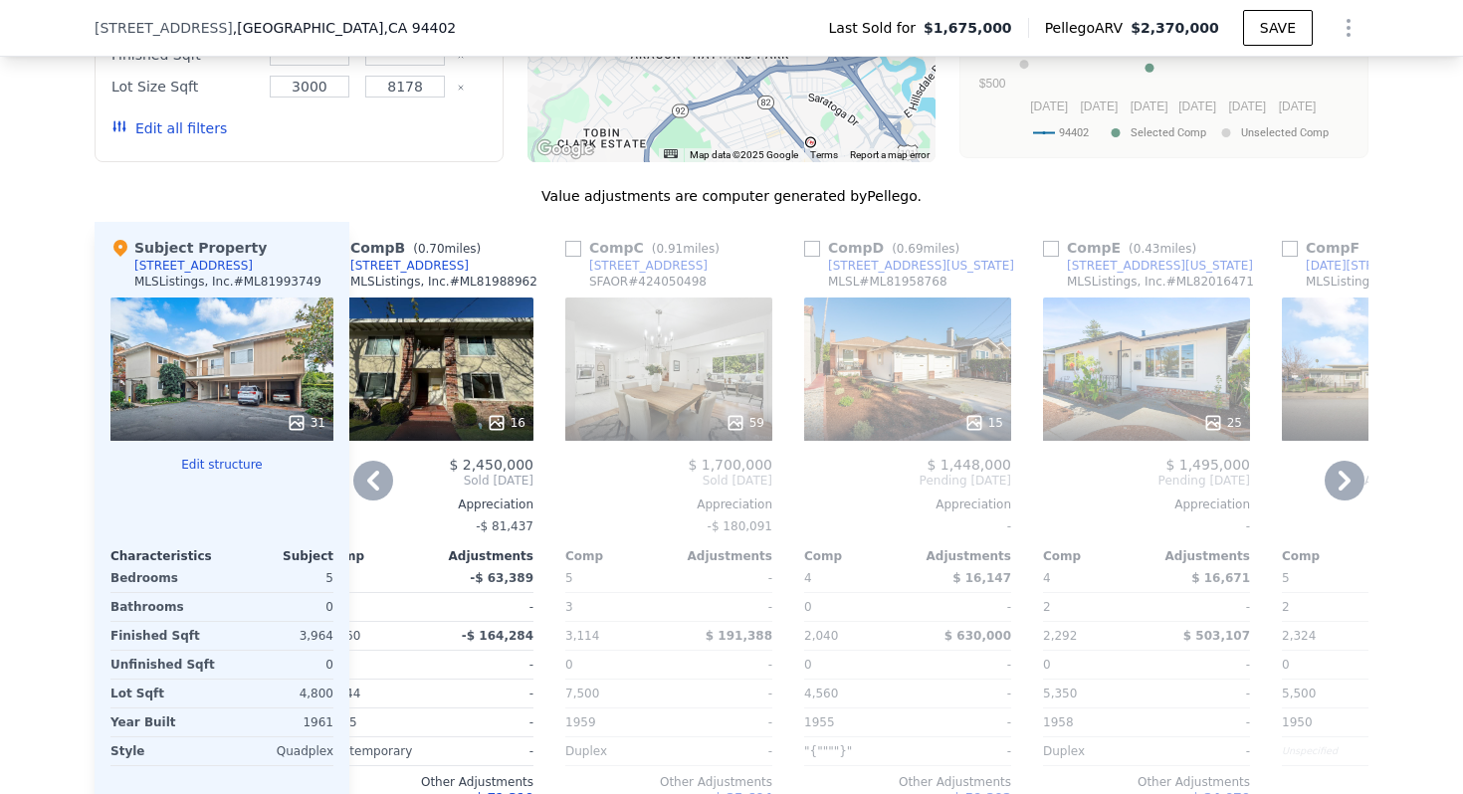
scroll to position [2756, 0]
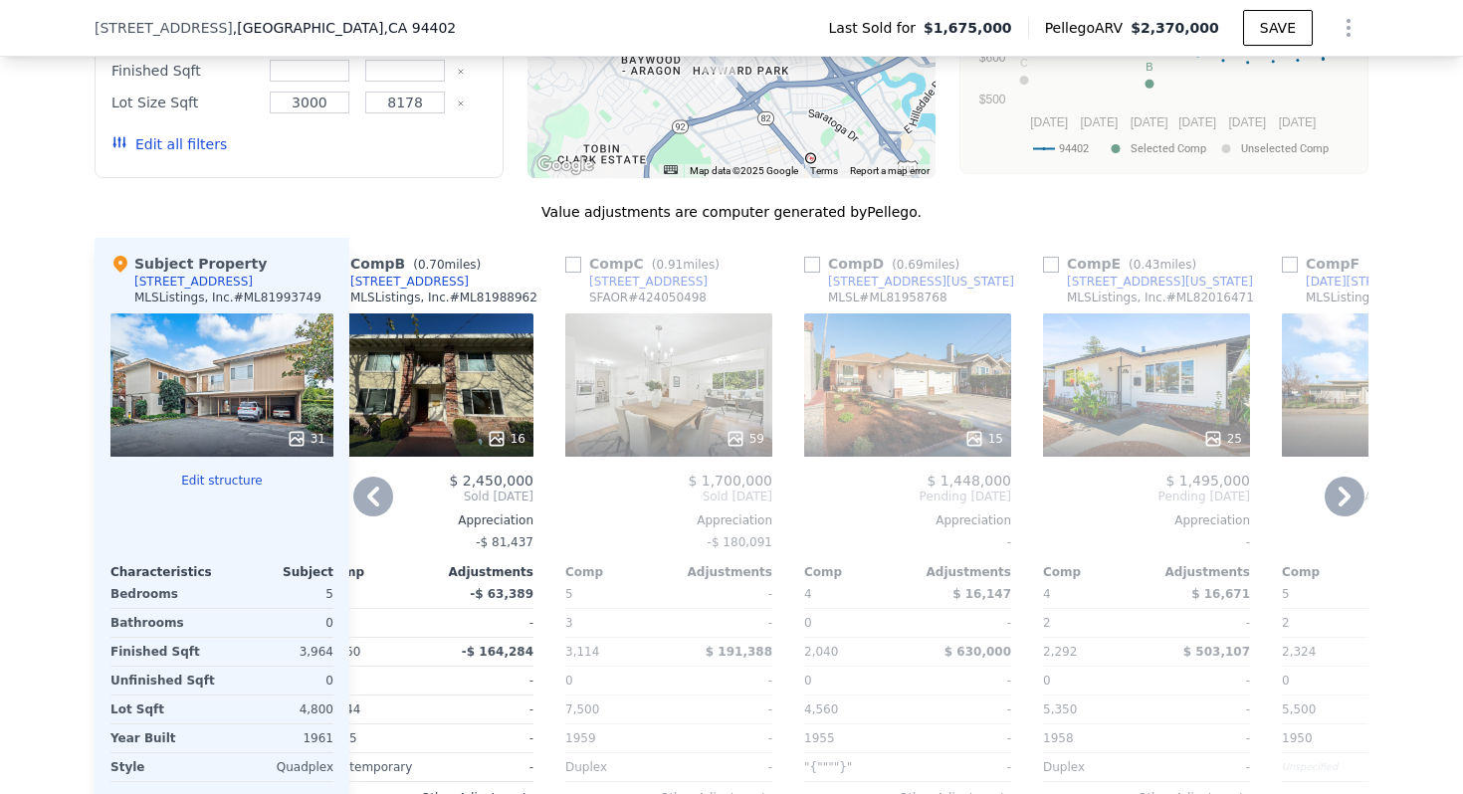
click at [574, 257] on input "checkbox" at bounding box center [573, 265] width 16 height 16
checkbox input "true"
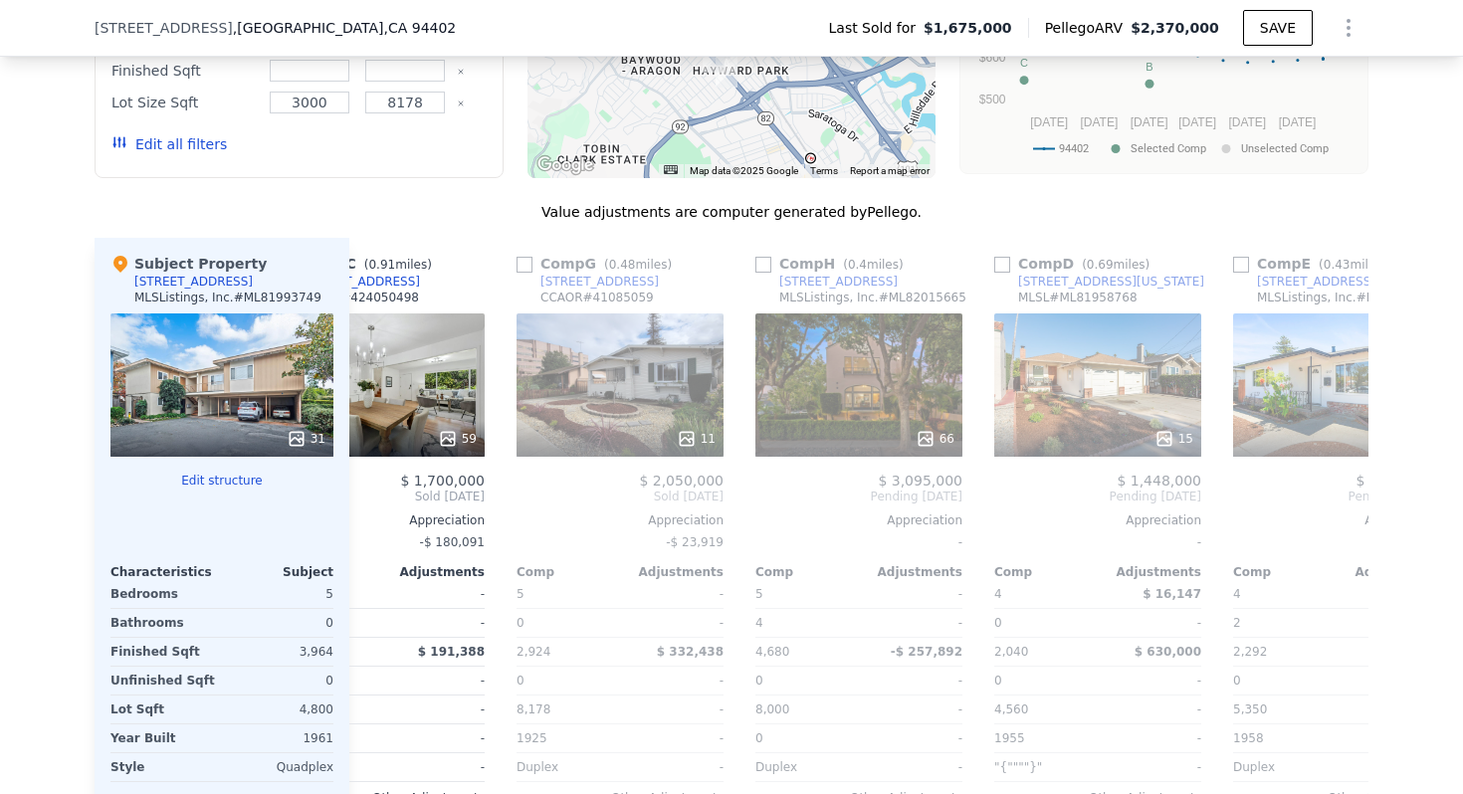
scroll to position [0, 919]
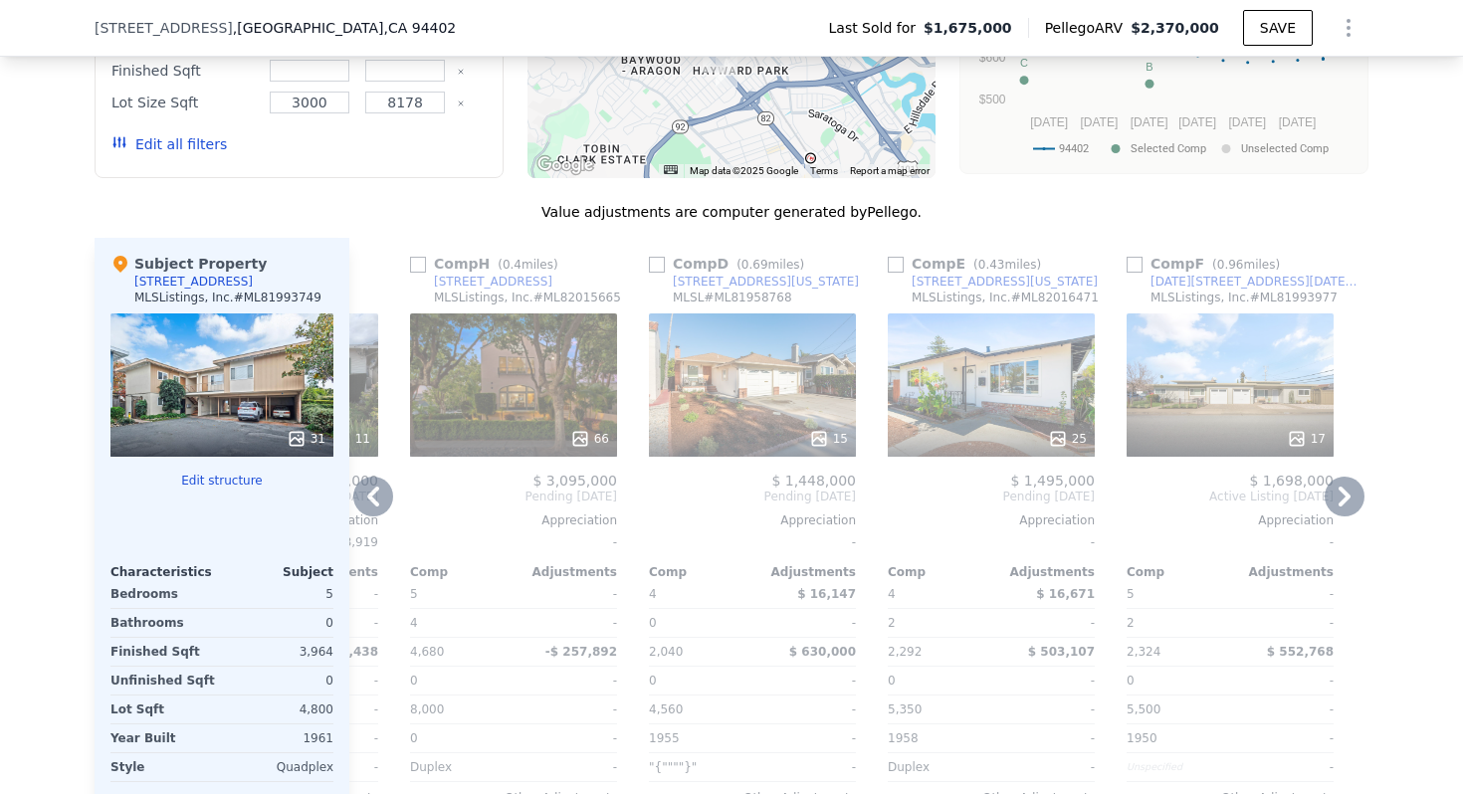
click at [891, 257] on input "checkbox" at bounding box center [896, 265] width 16 height 16
checkbox input "true"
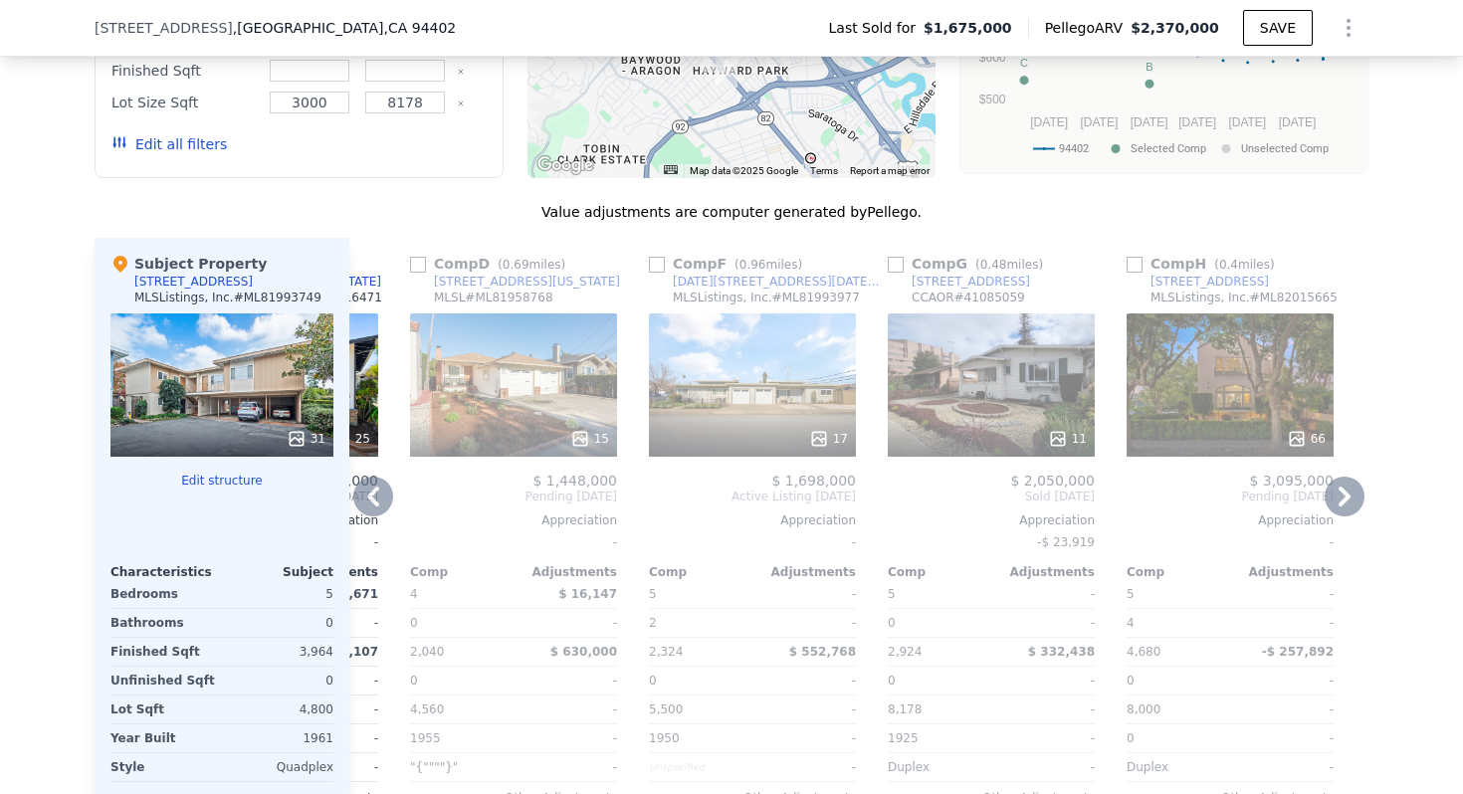
click at [657, 257] on input "checkbox" at bounding box center [657, 265] width 16 height 16
checkbox input "true"
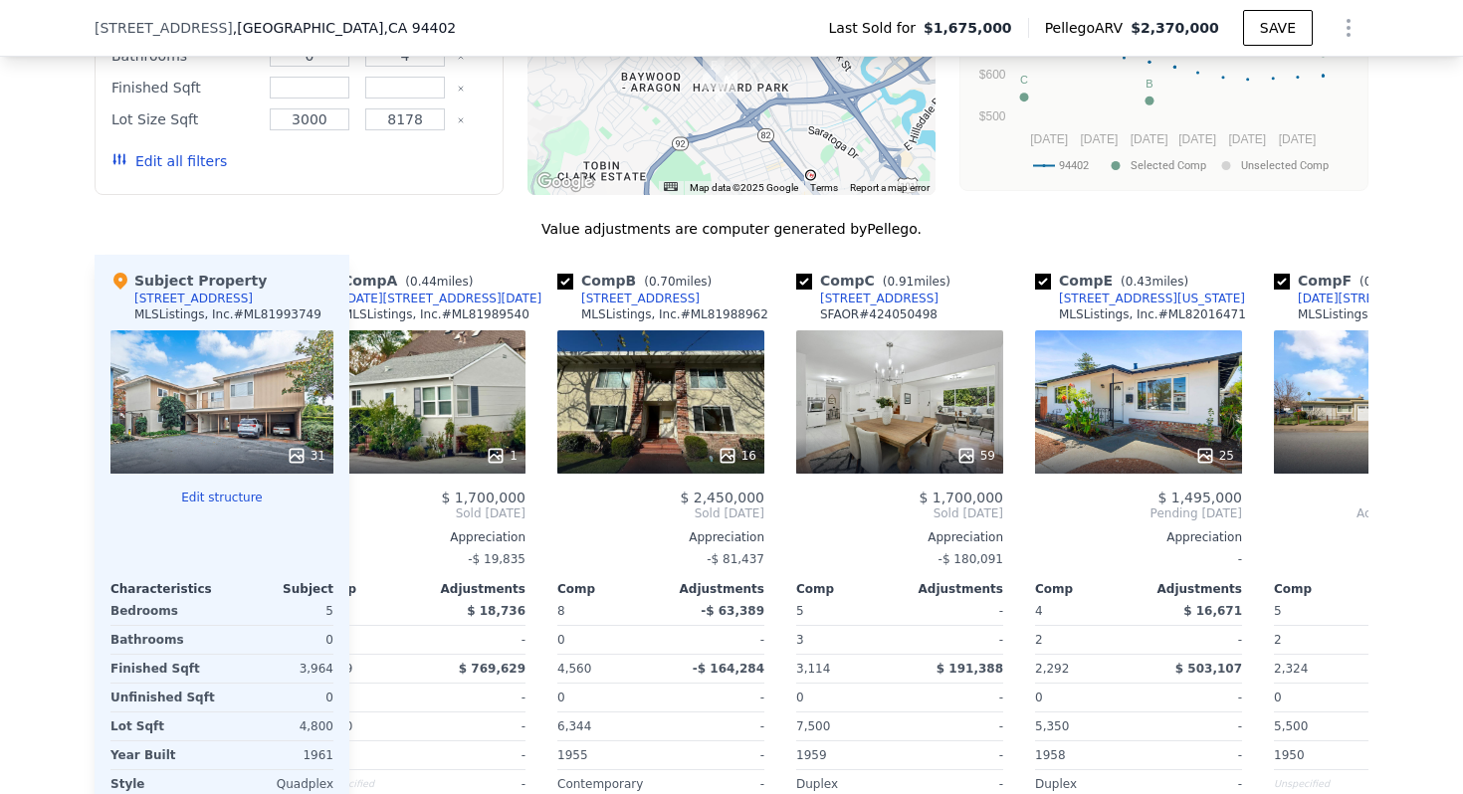
scroll to position [0, 0]
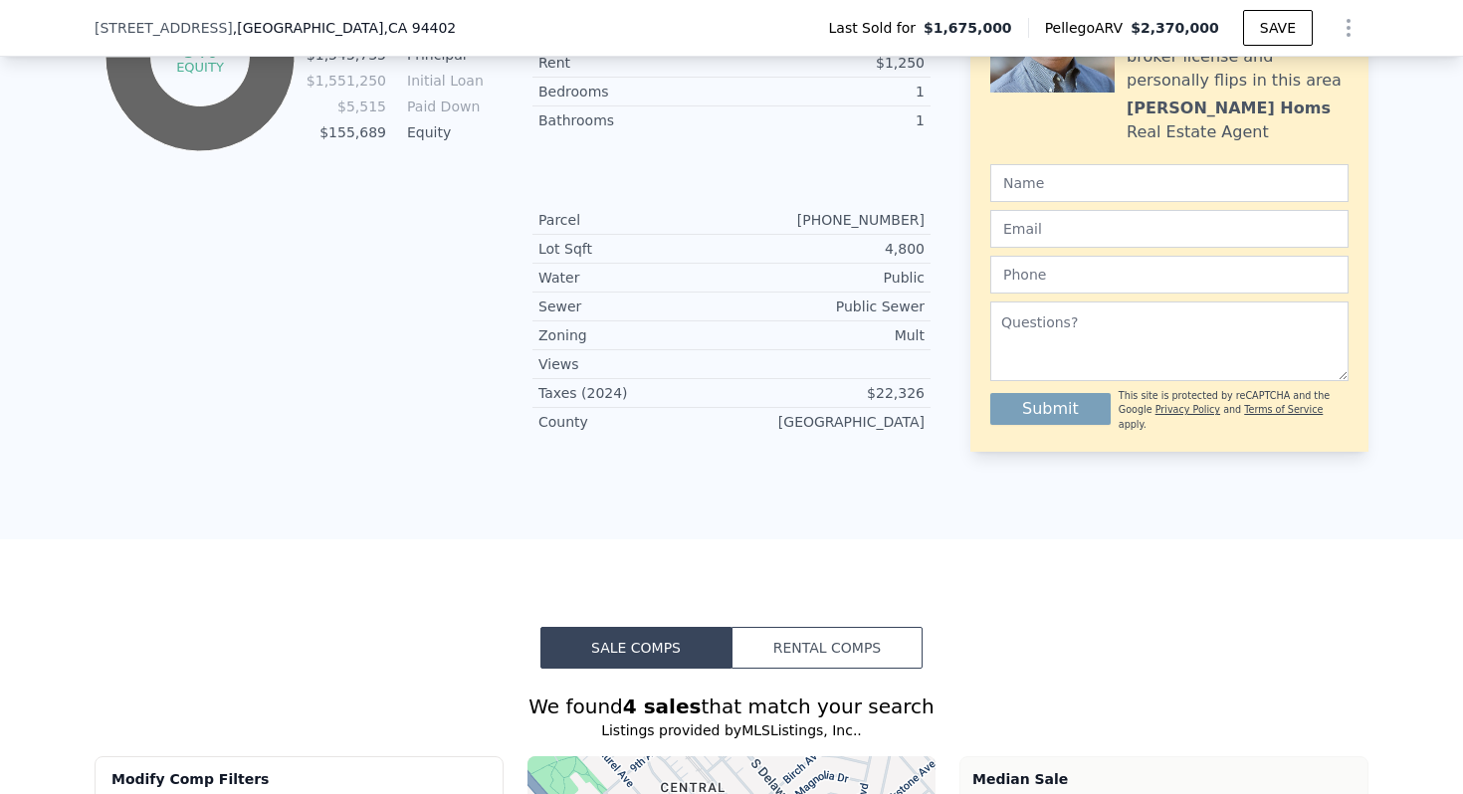
scroll to position [2008, 0]
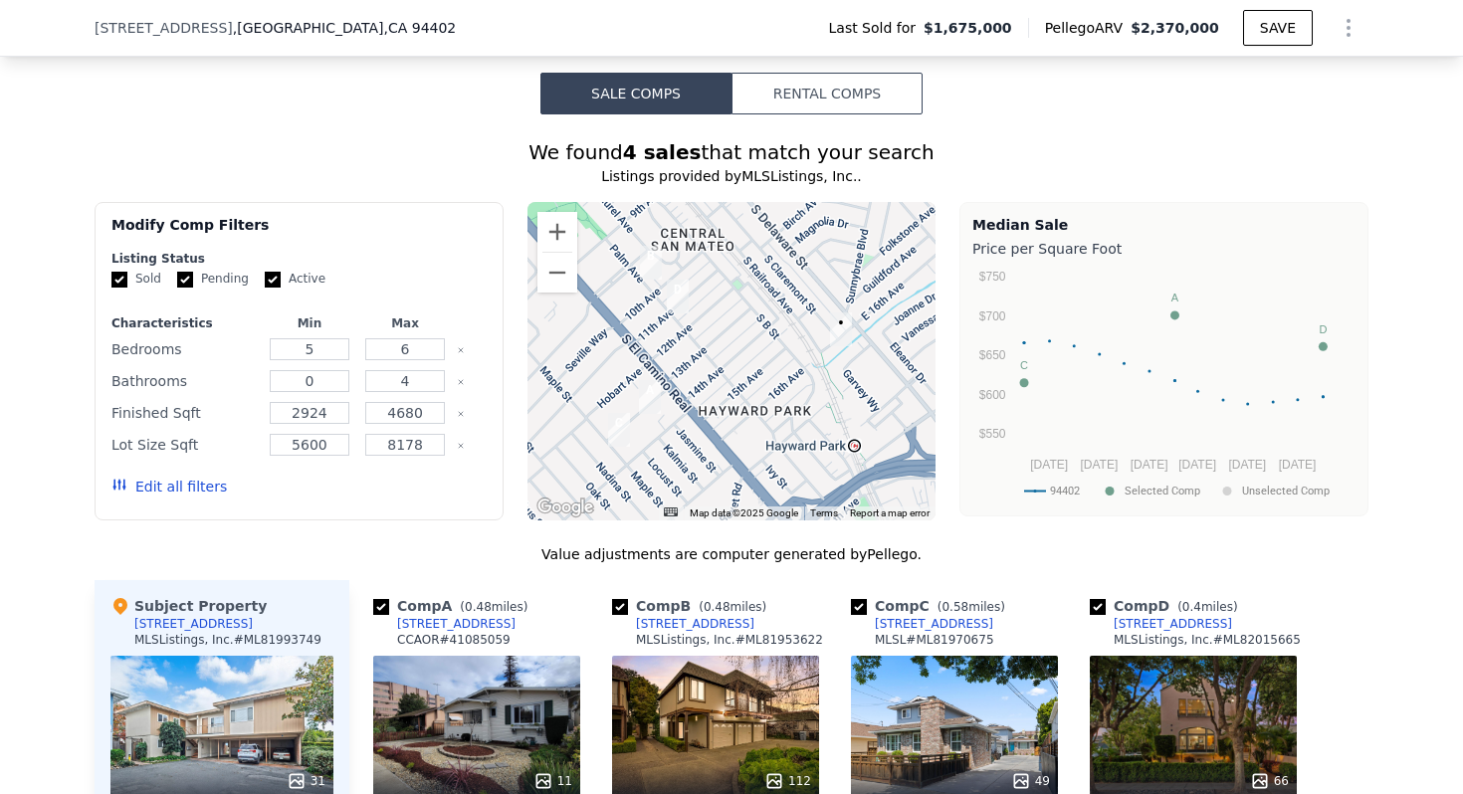
click at [801, 77] on button "Rental Comps" at bounding box center [827, 94] width 191 height 42
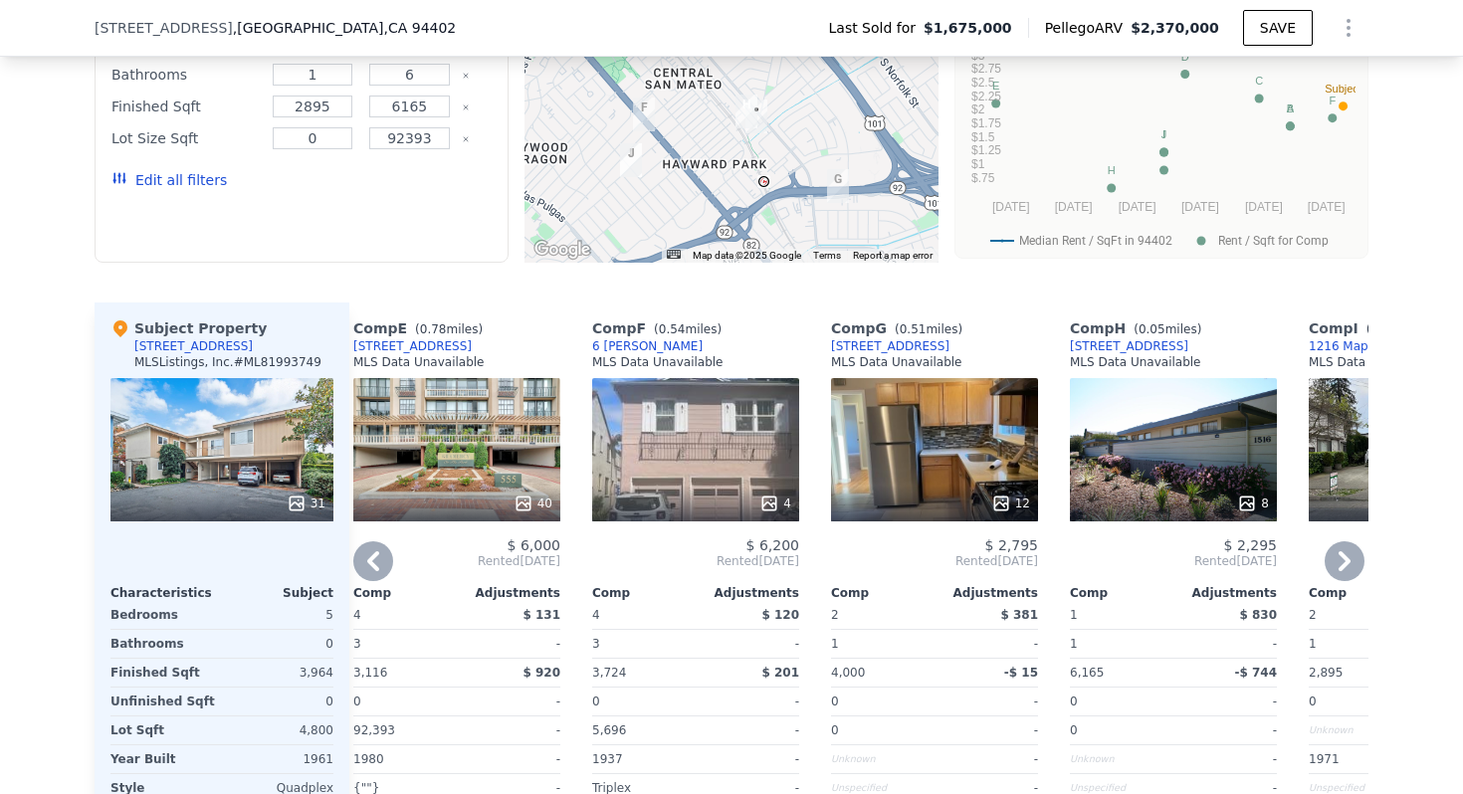
scroll to position [2282, 0]
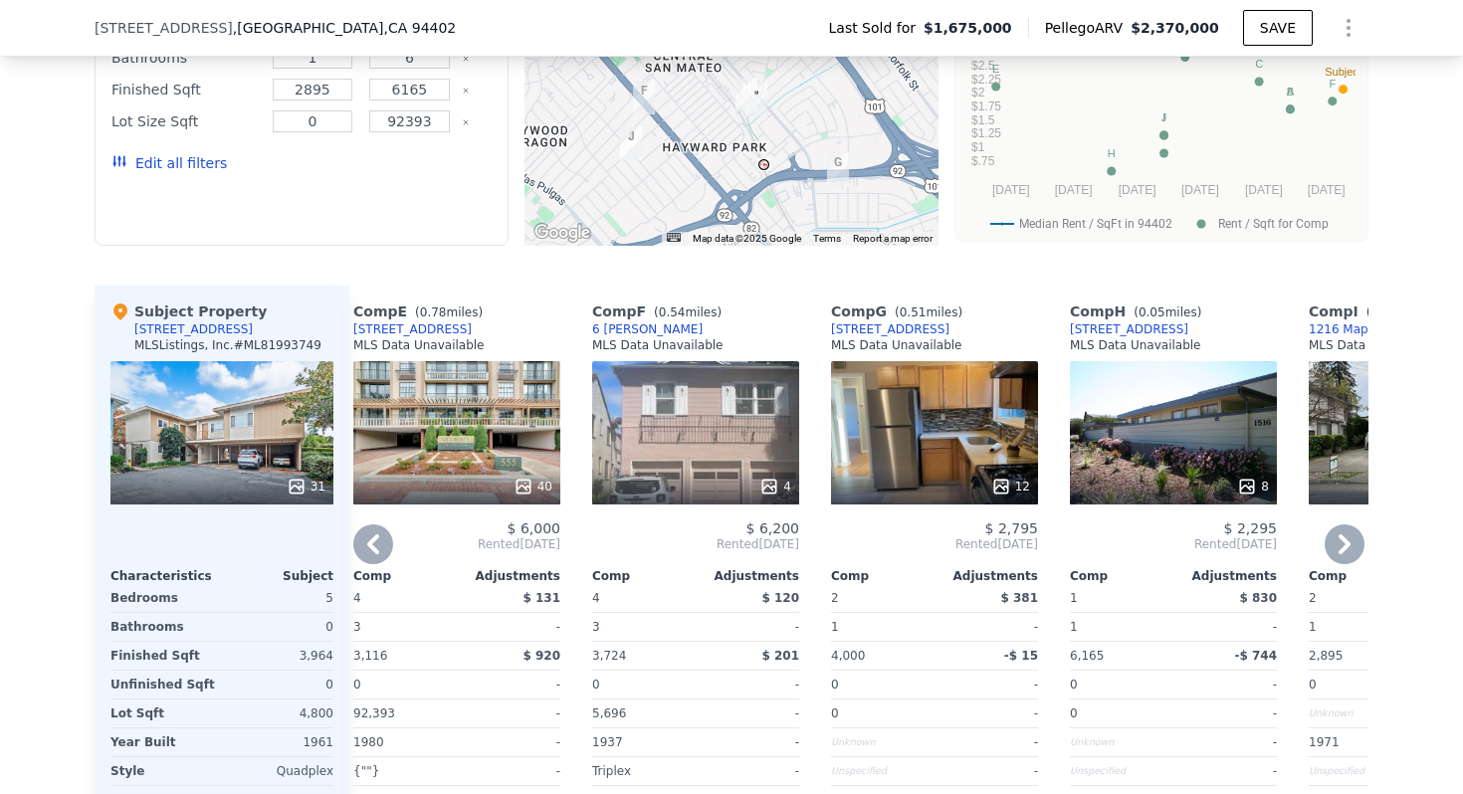
click at [1139, 322] on div "[STREET_ADDRESS]" at bounding box center [1129, 330] width 118 height 16
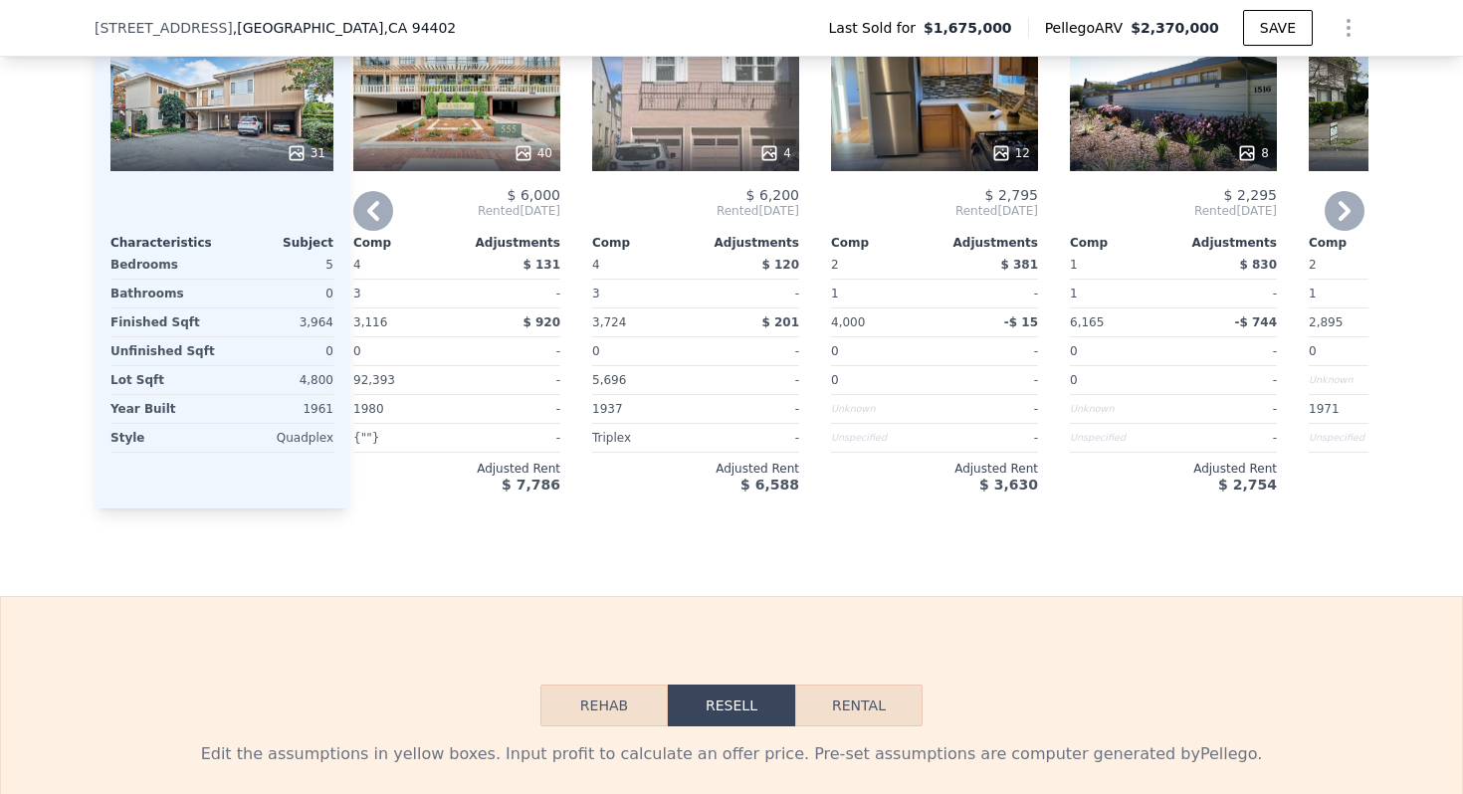
scroll to position [2620, 0]
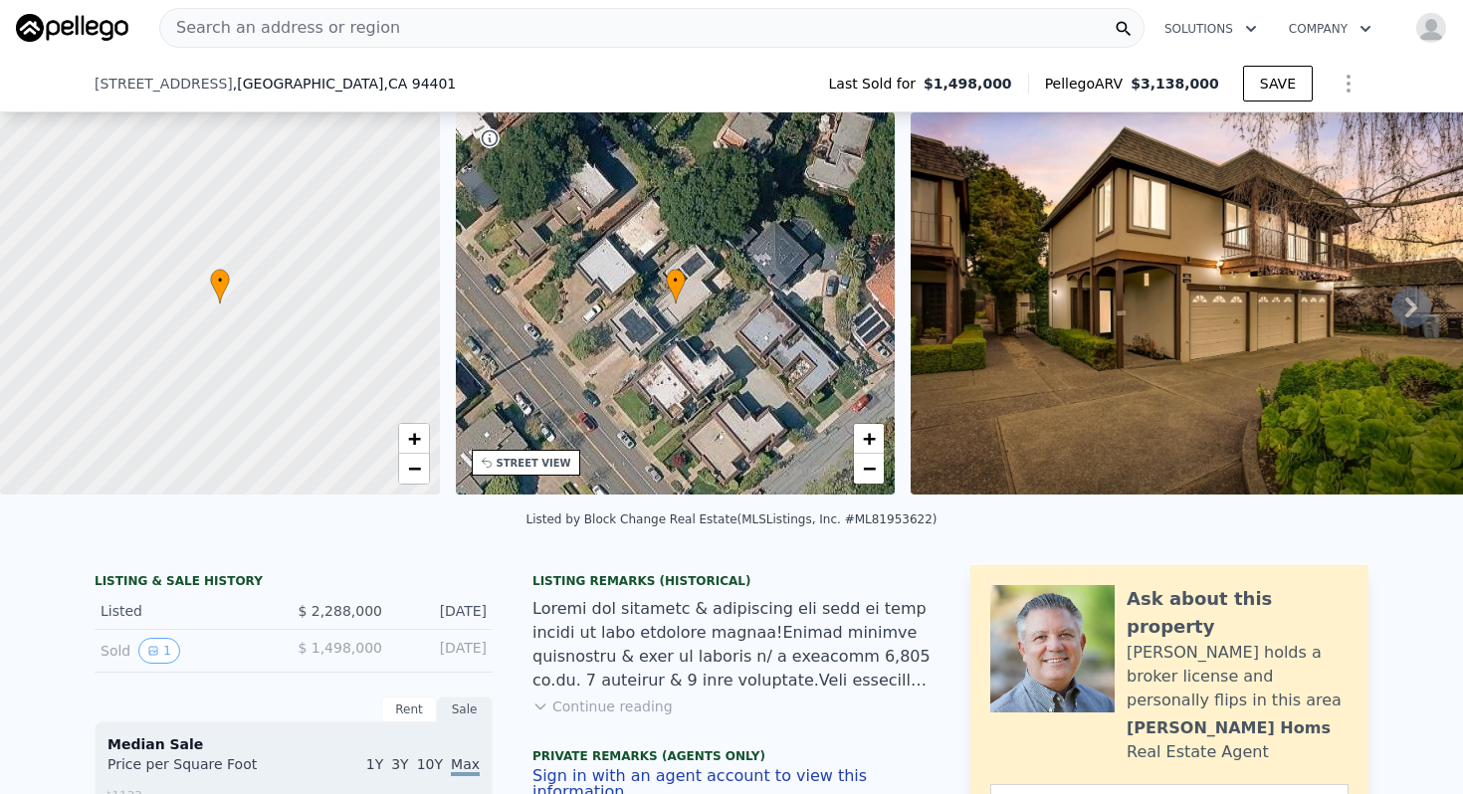
scroll to position [283, 0]
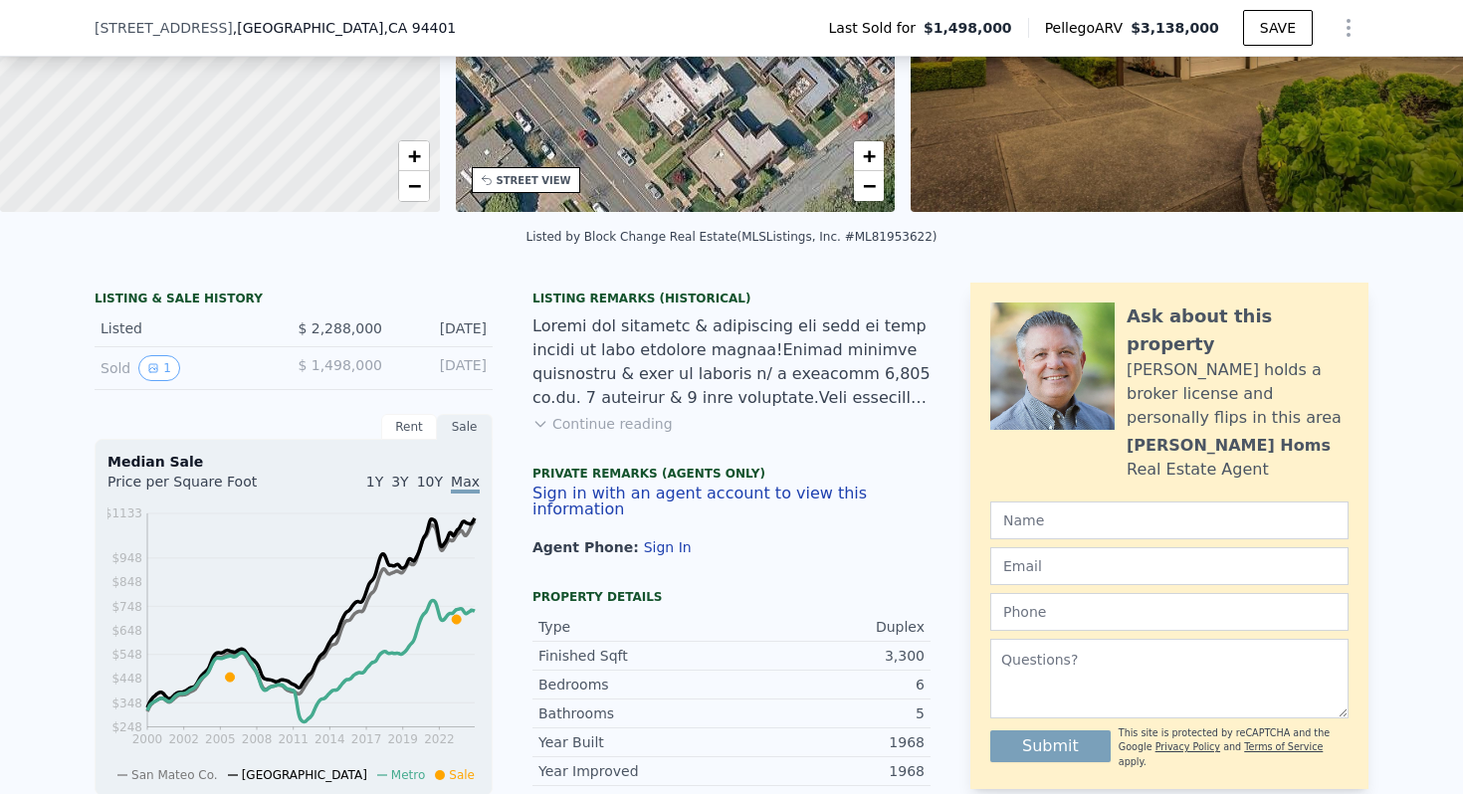
click at [602, 427] on button "Continue reading" at bounding box center [603, 424] width 140 height 20
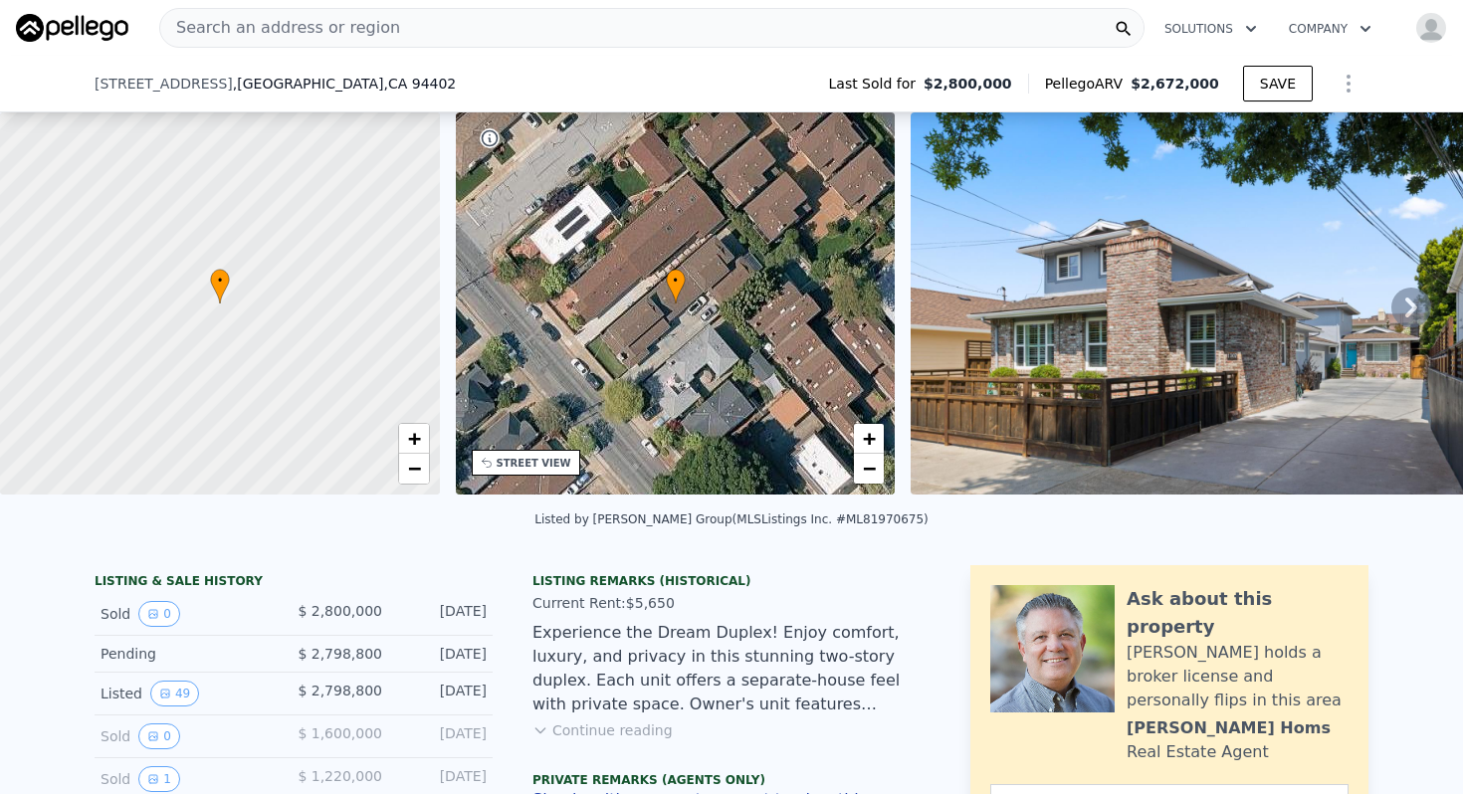
scroll to position [202, 0]
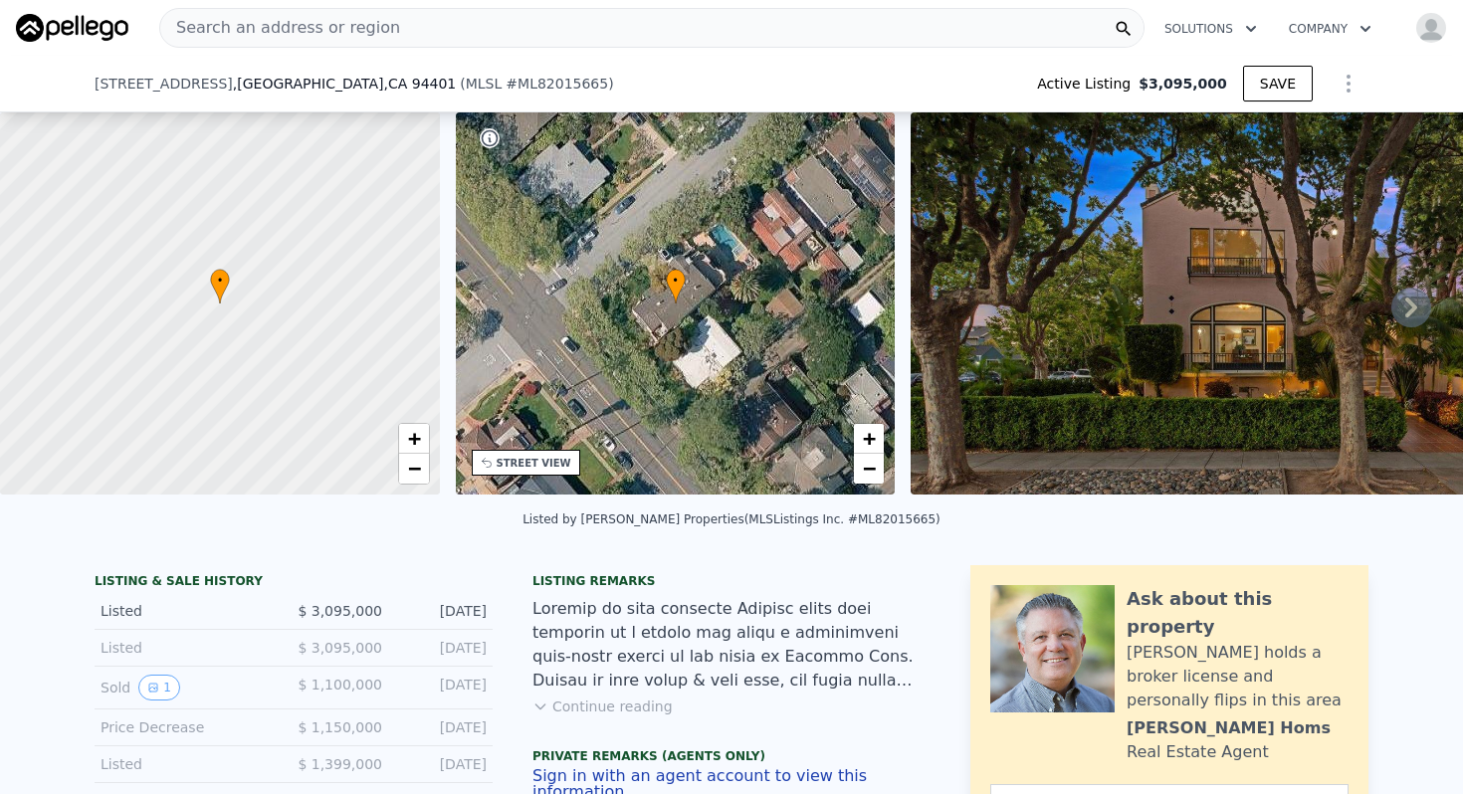
scroll to position [278, 0]
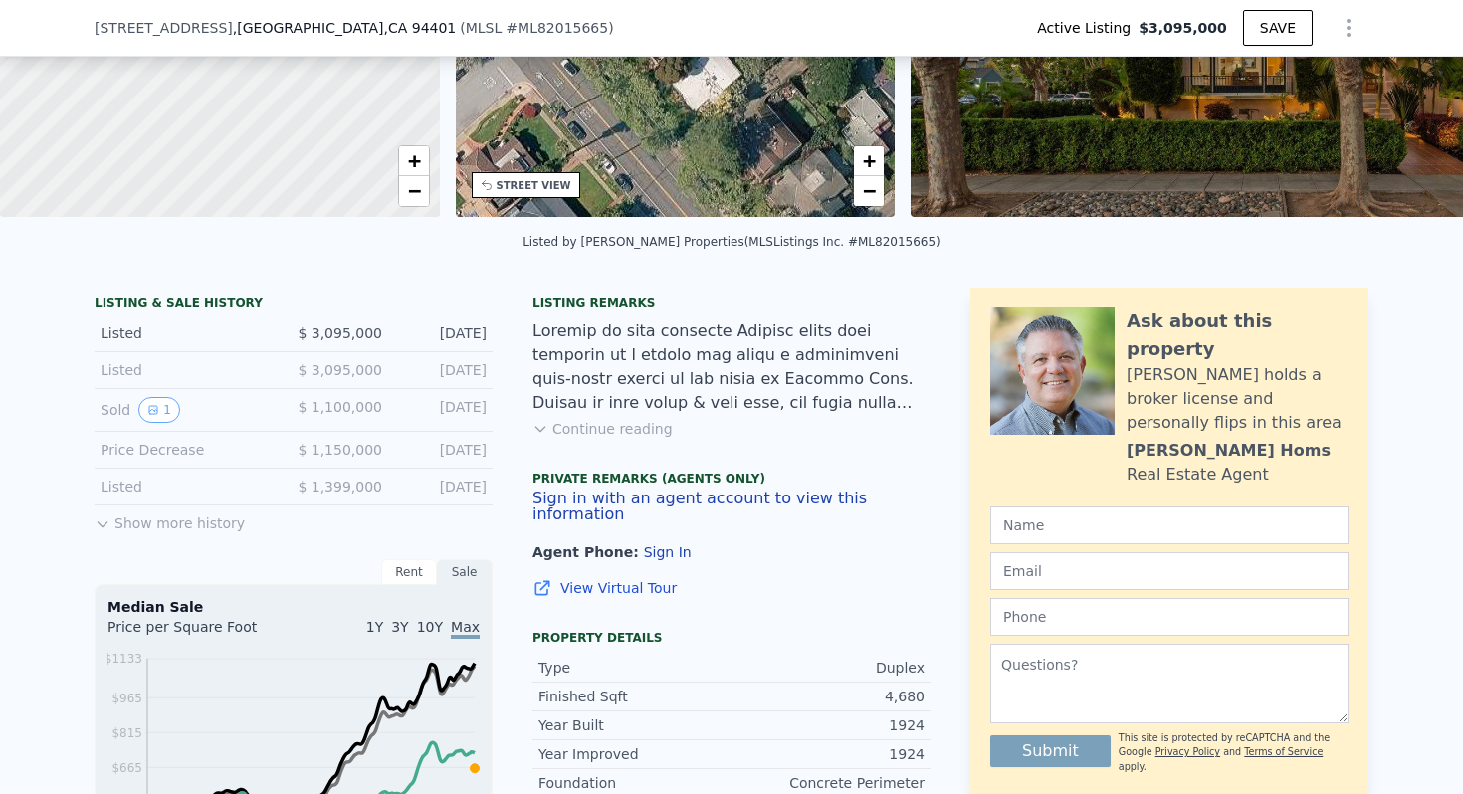
click at [619, 424] on button "Continue reading" at bounding box center [603, 429] width 140 height 20
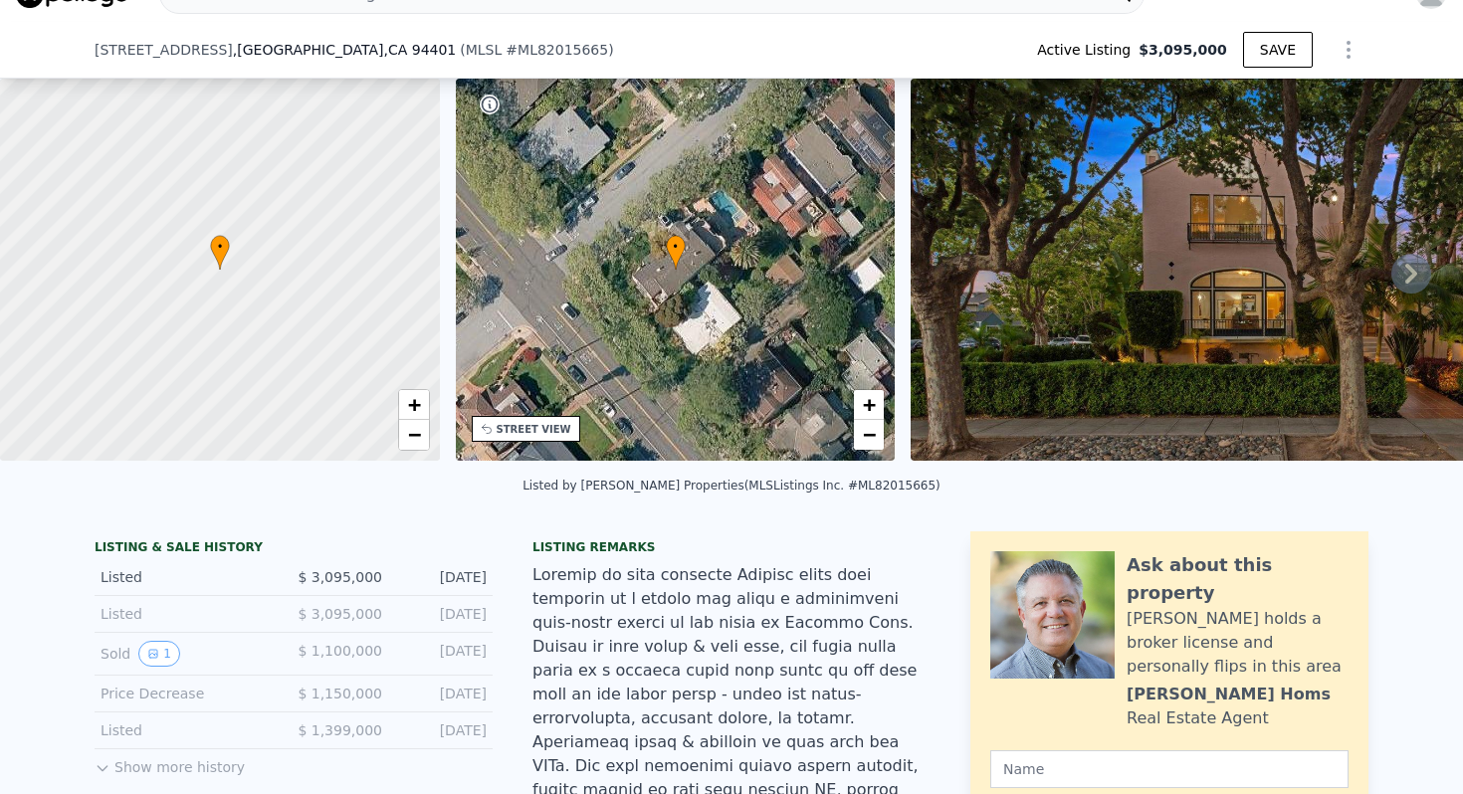
scroll to position [896, 0]
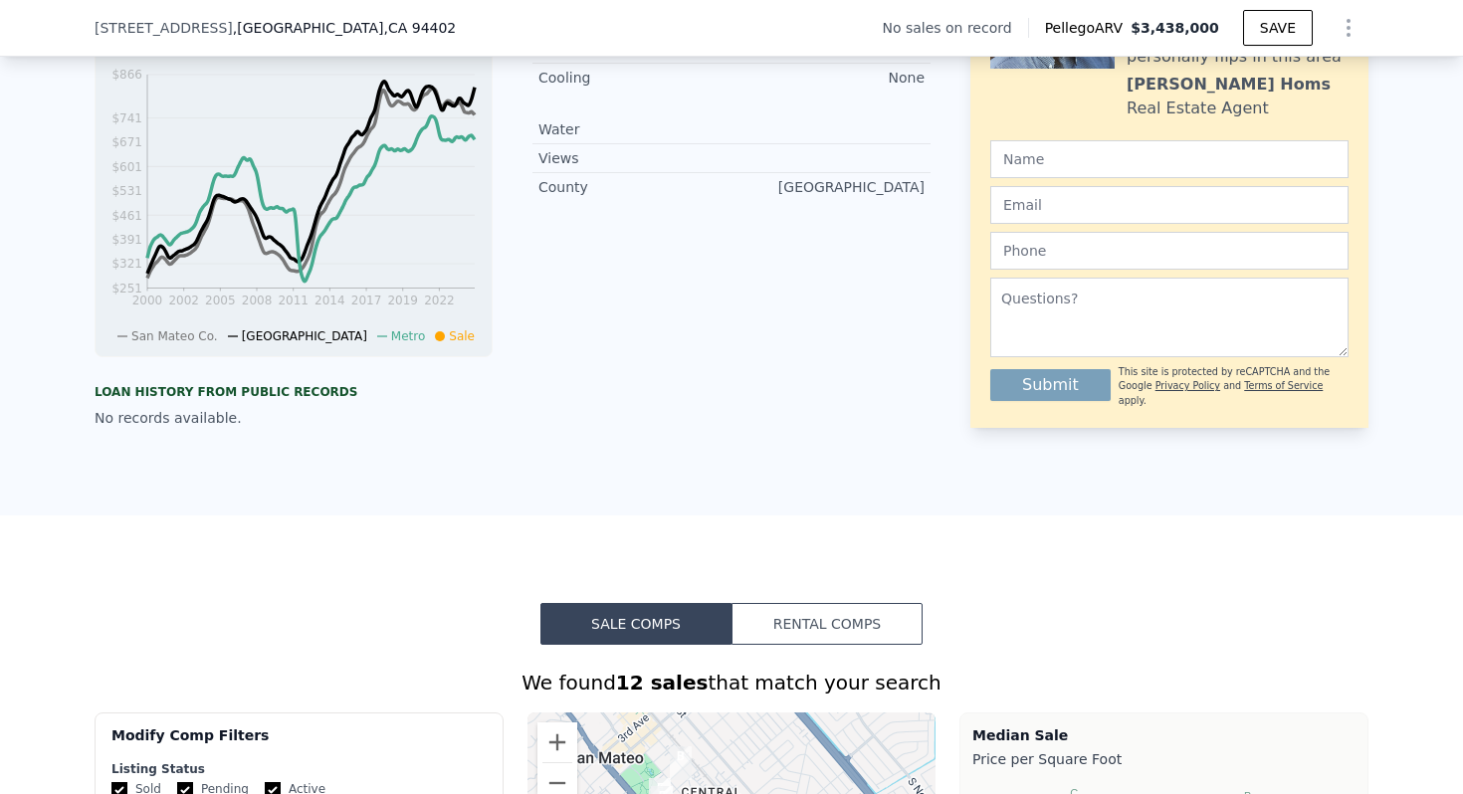
scroll to position [85, 0]
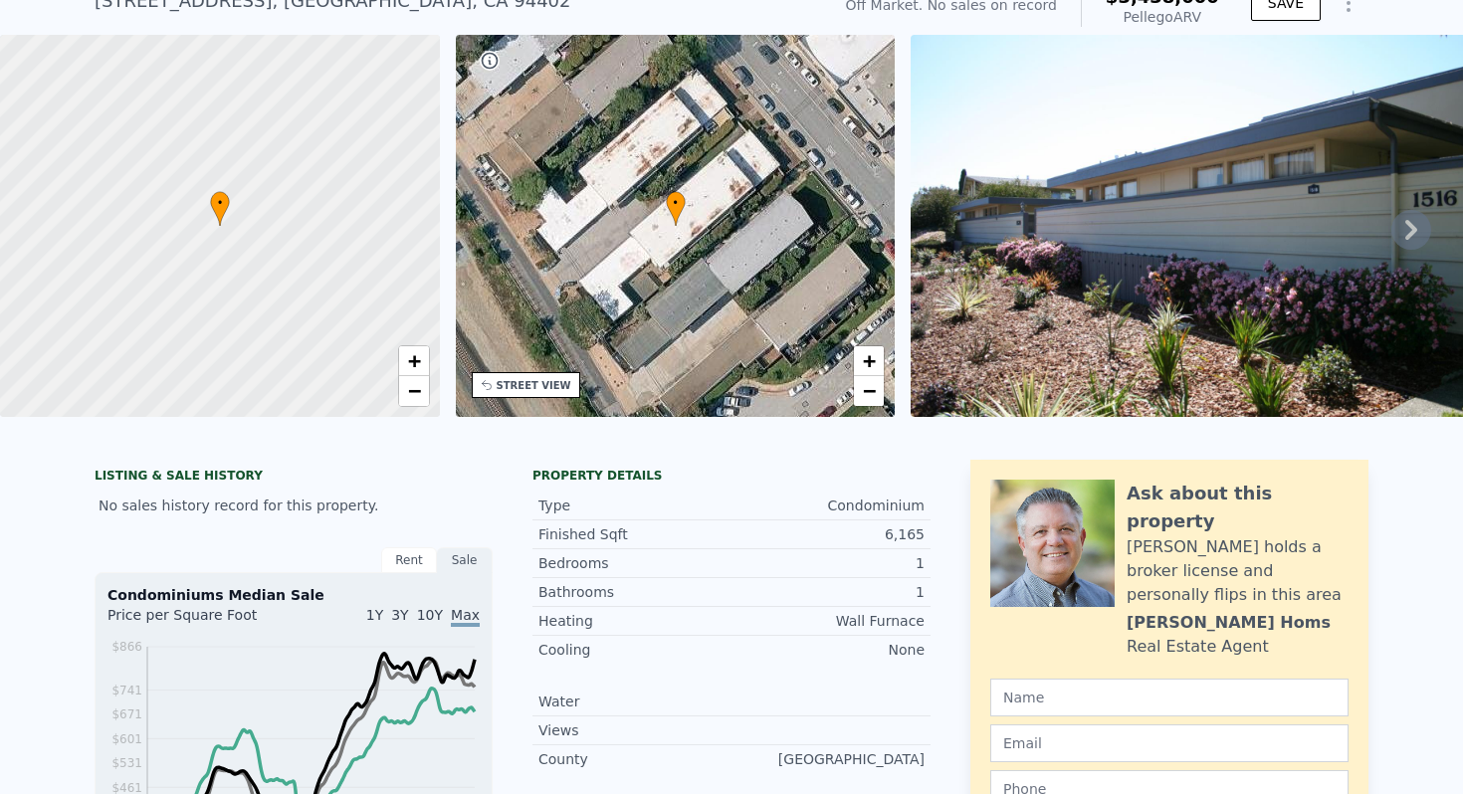
click at [1408, 236] on icon at bounding box center [1412, 230] width 12 height 20
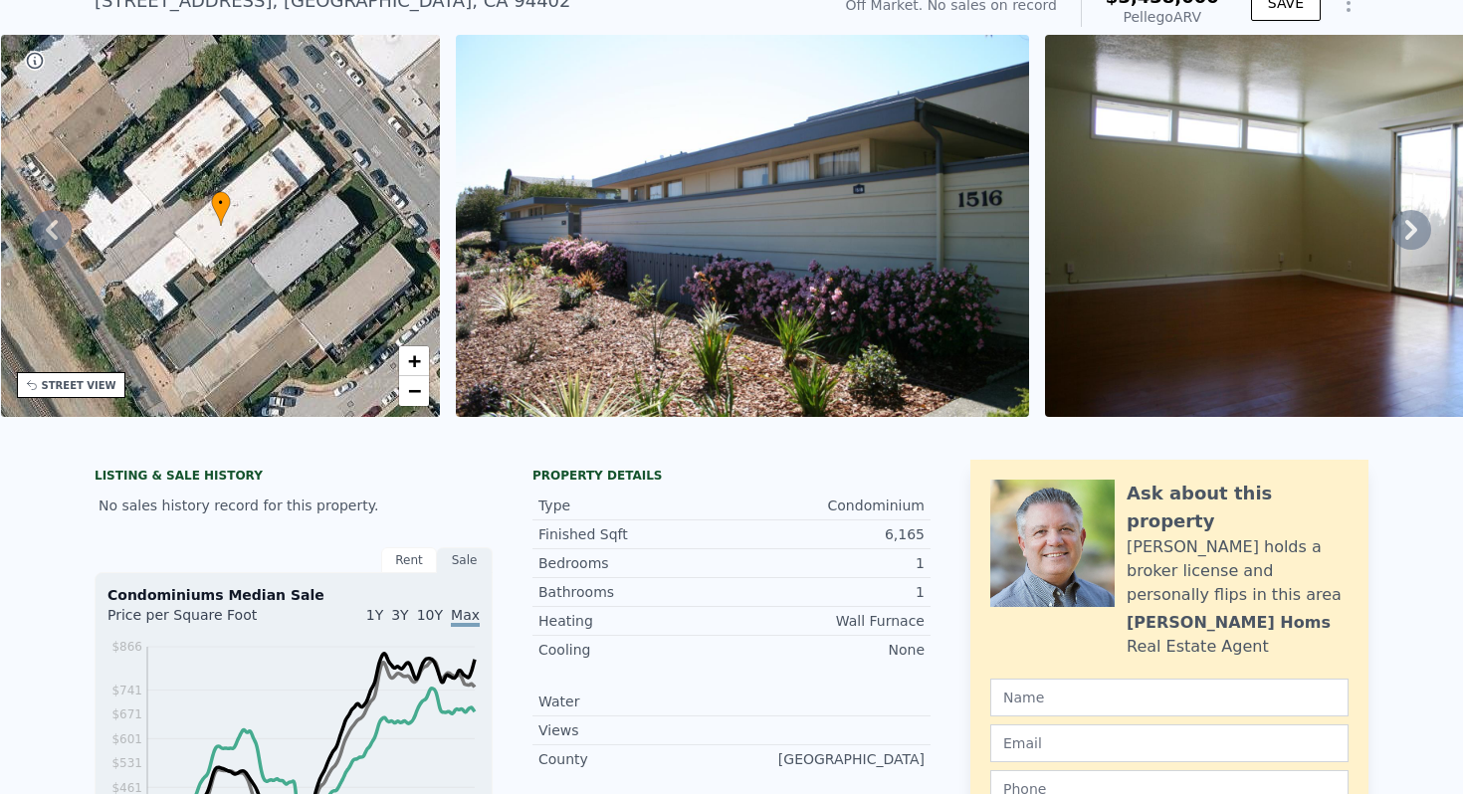
click at [1408, 236] on icon at bounding box center [1412, 230] width 12 height 20
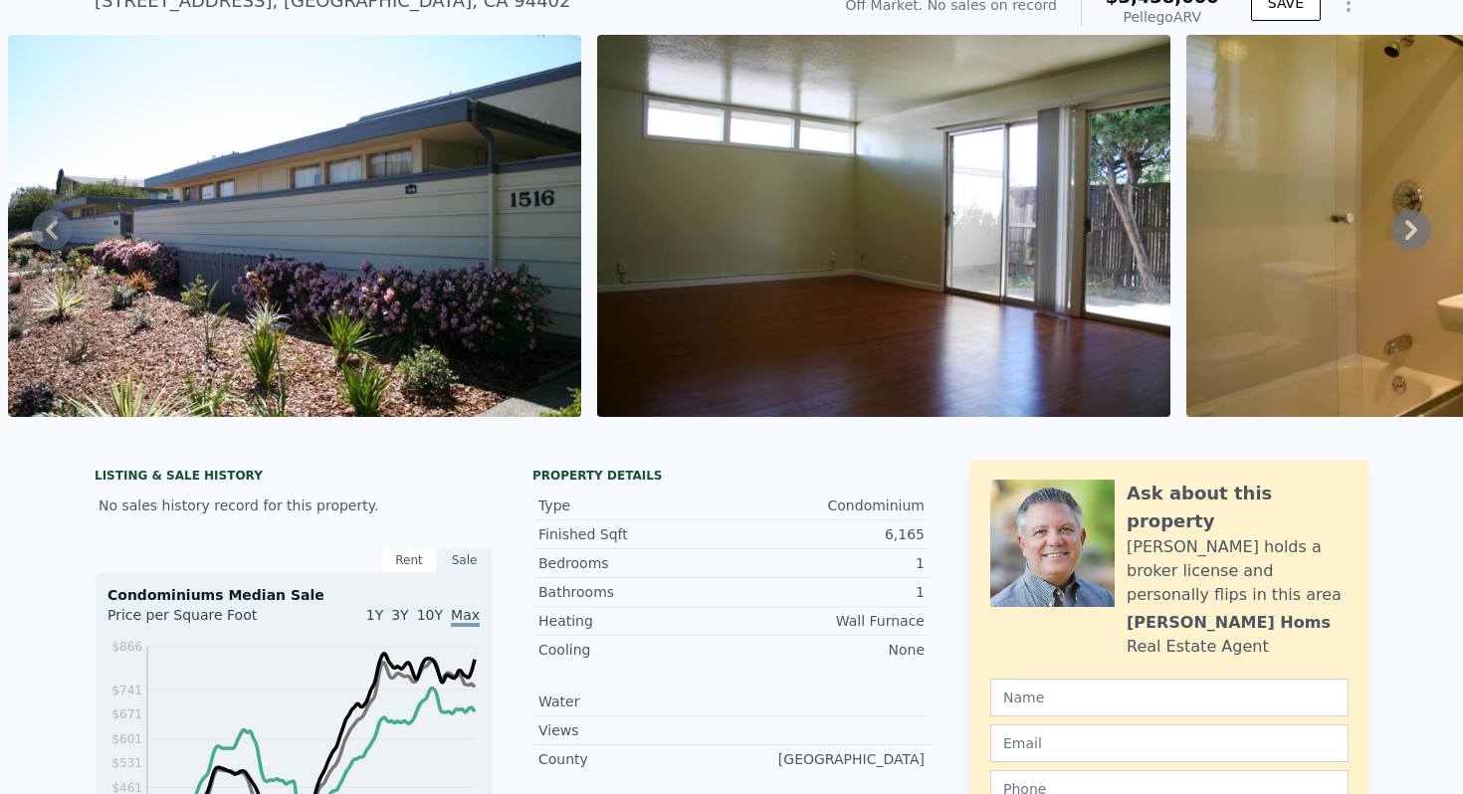
click at [1408, 236] on icon at bounding box center [1412, 230] width 12 height 20
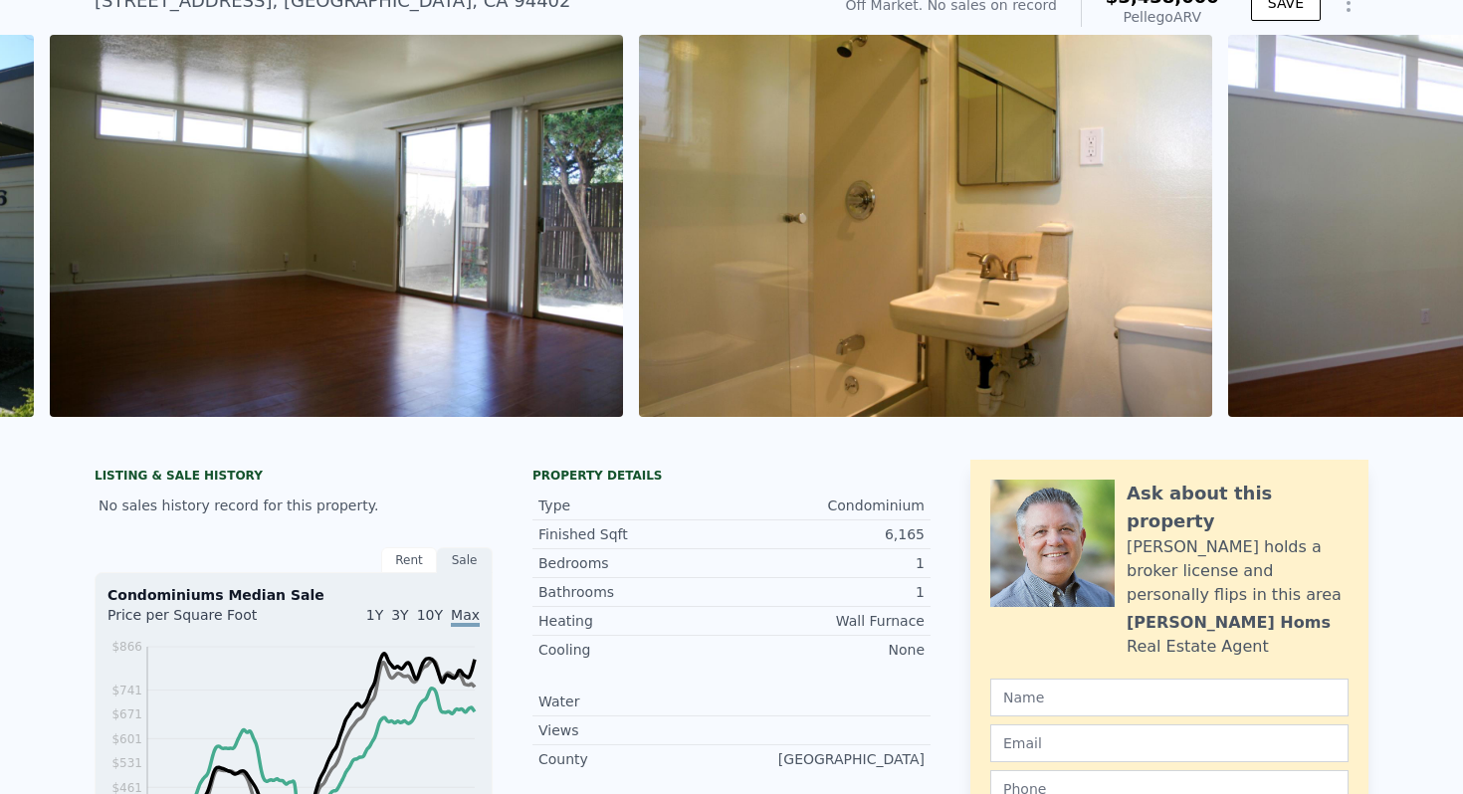
scroll to position [0, 1500]
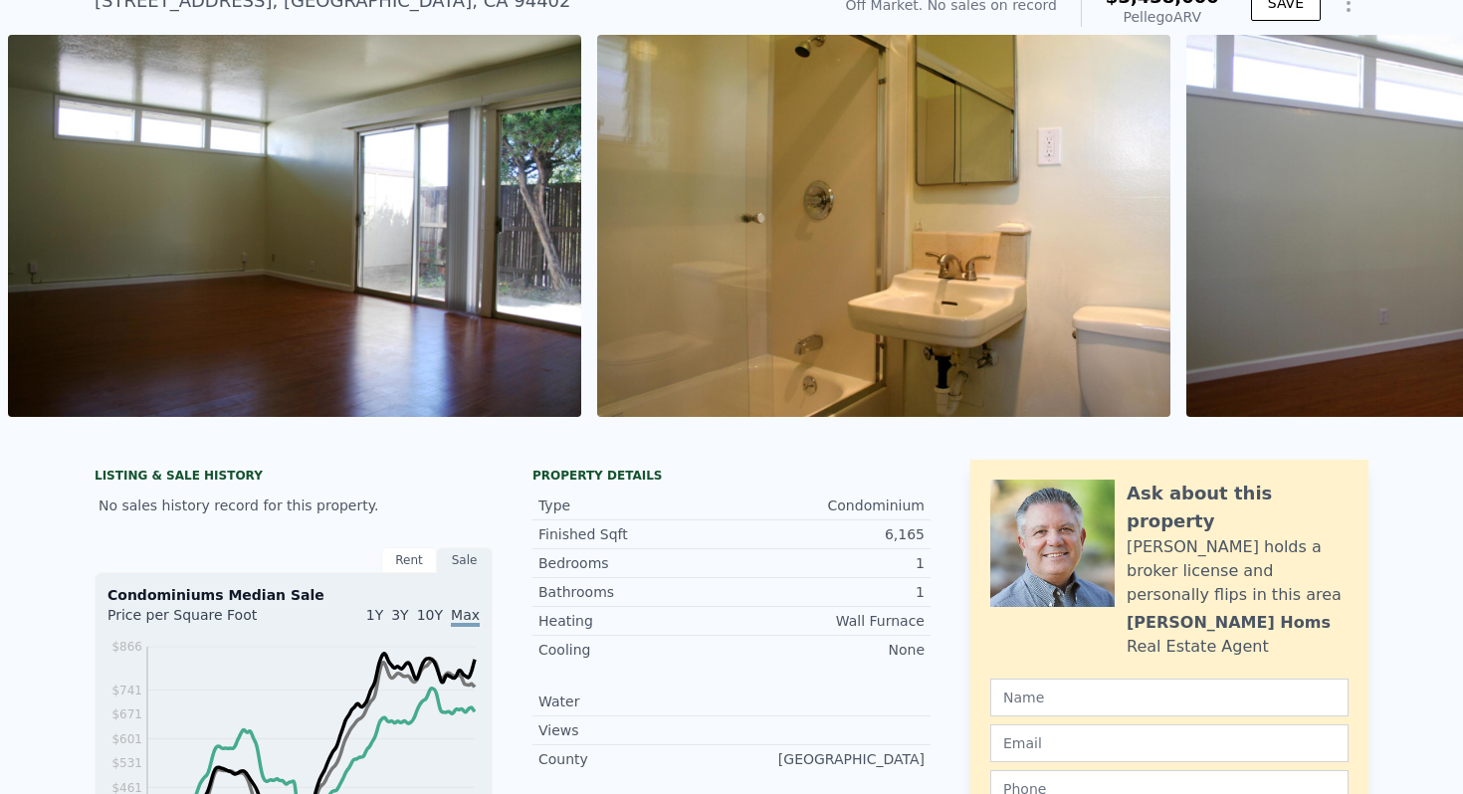
click at [1408, 236] on img at bounding box center [1473, 226] width 573 height 382
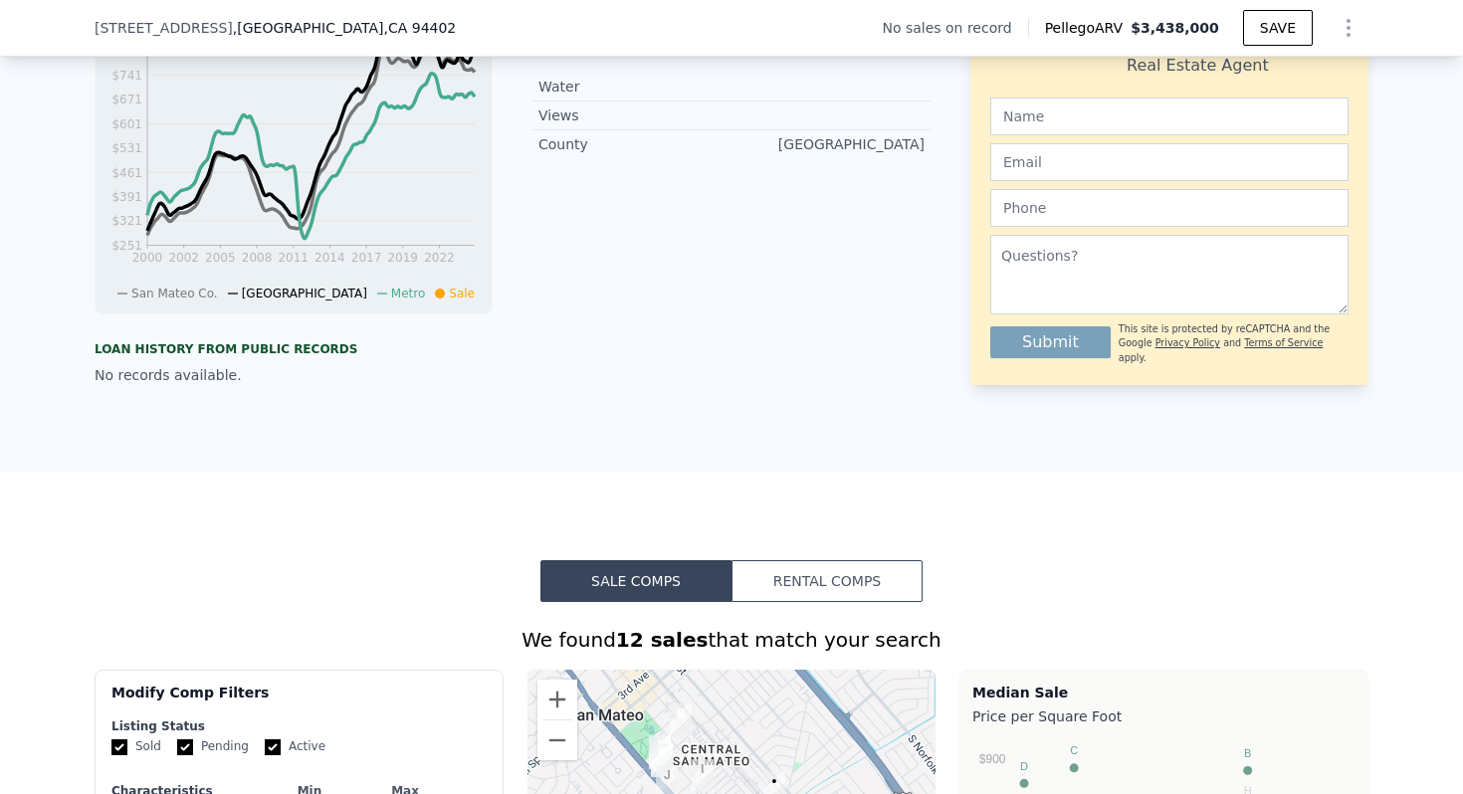
scroll to position [985, 0]
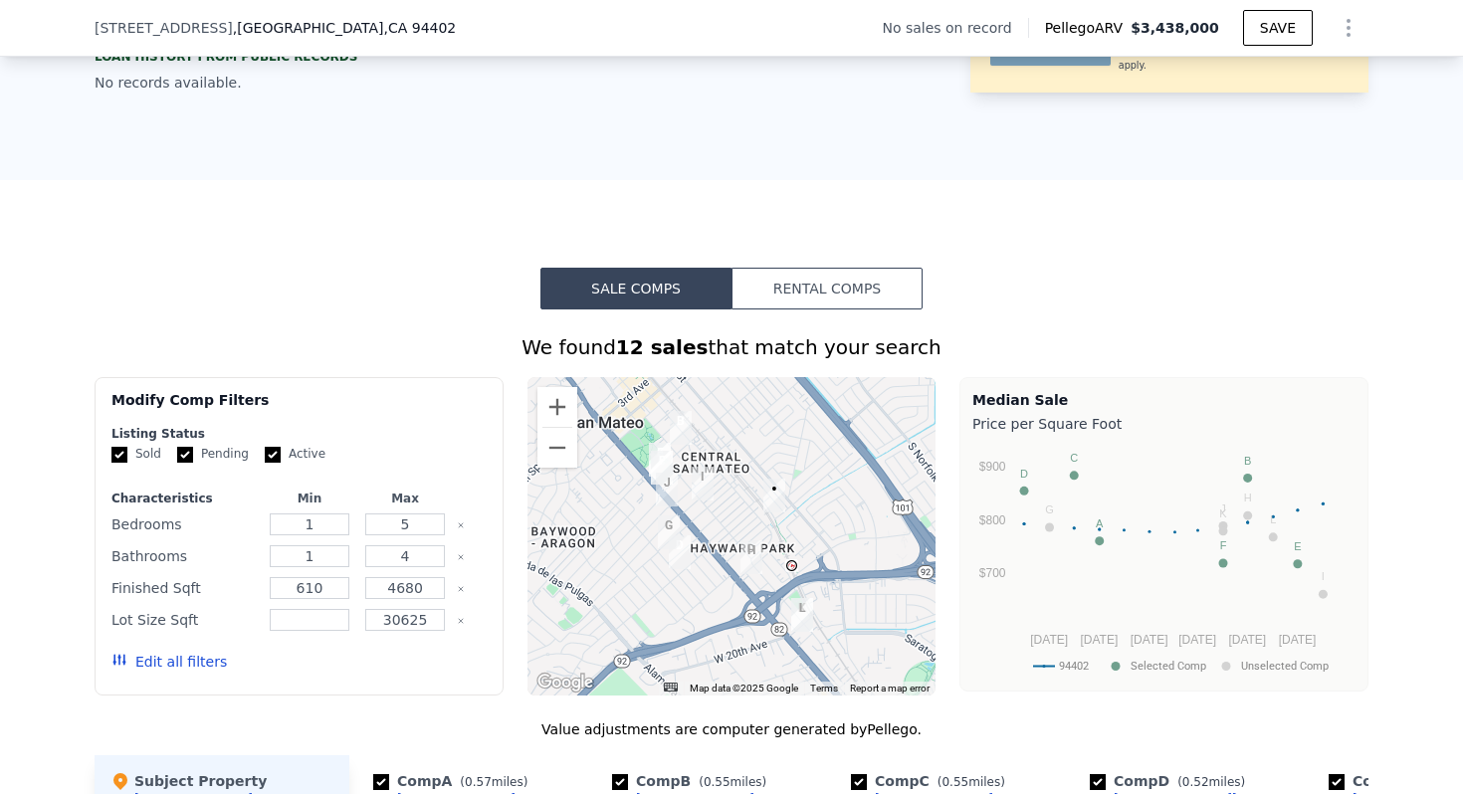
click at [815, 288] on button "Rental Comps" at bounding box center [827, 289] width 191 height 42
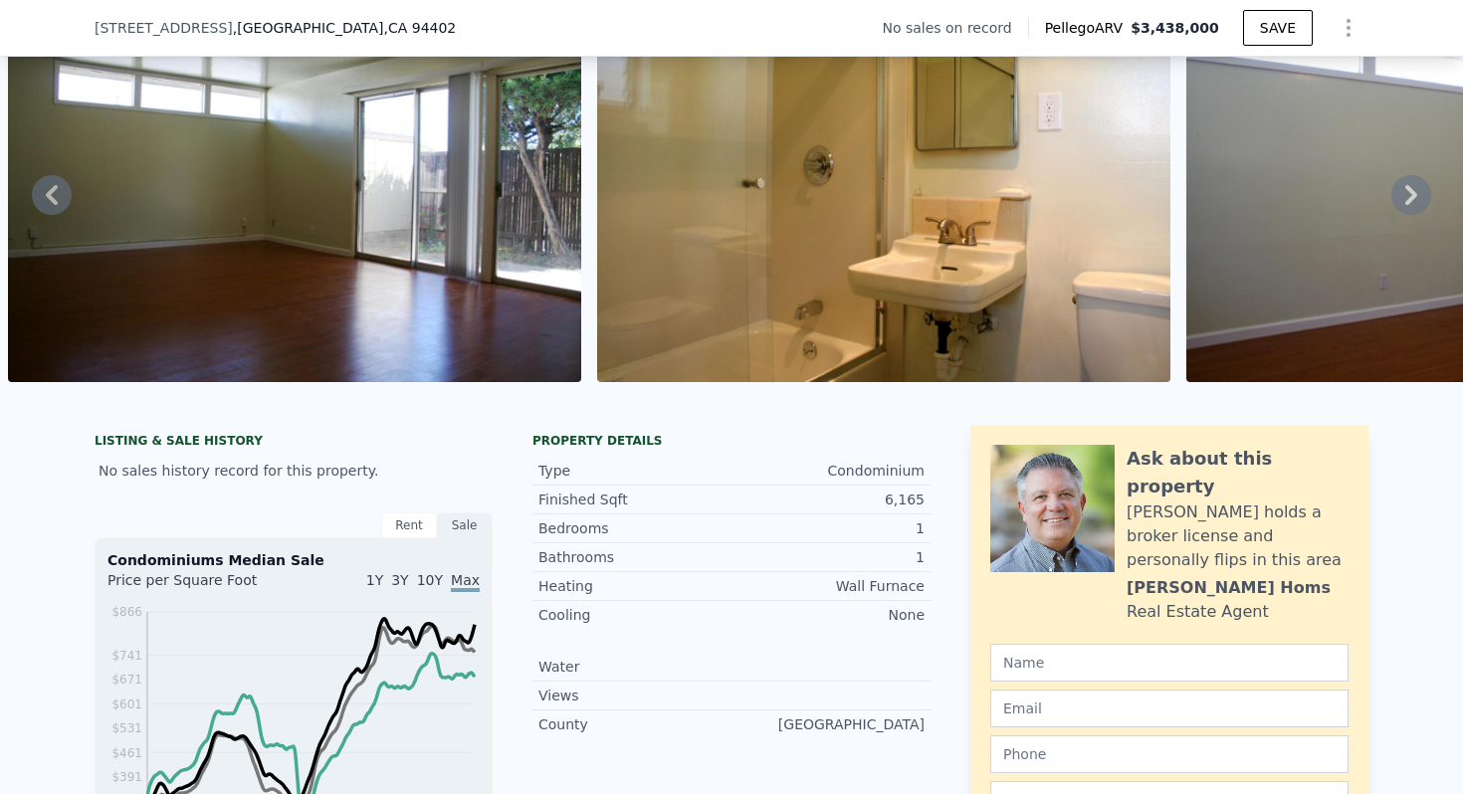
scroll to position [145, 0]
